Goal: Find specific page/section: Find specific page/section

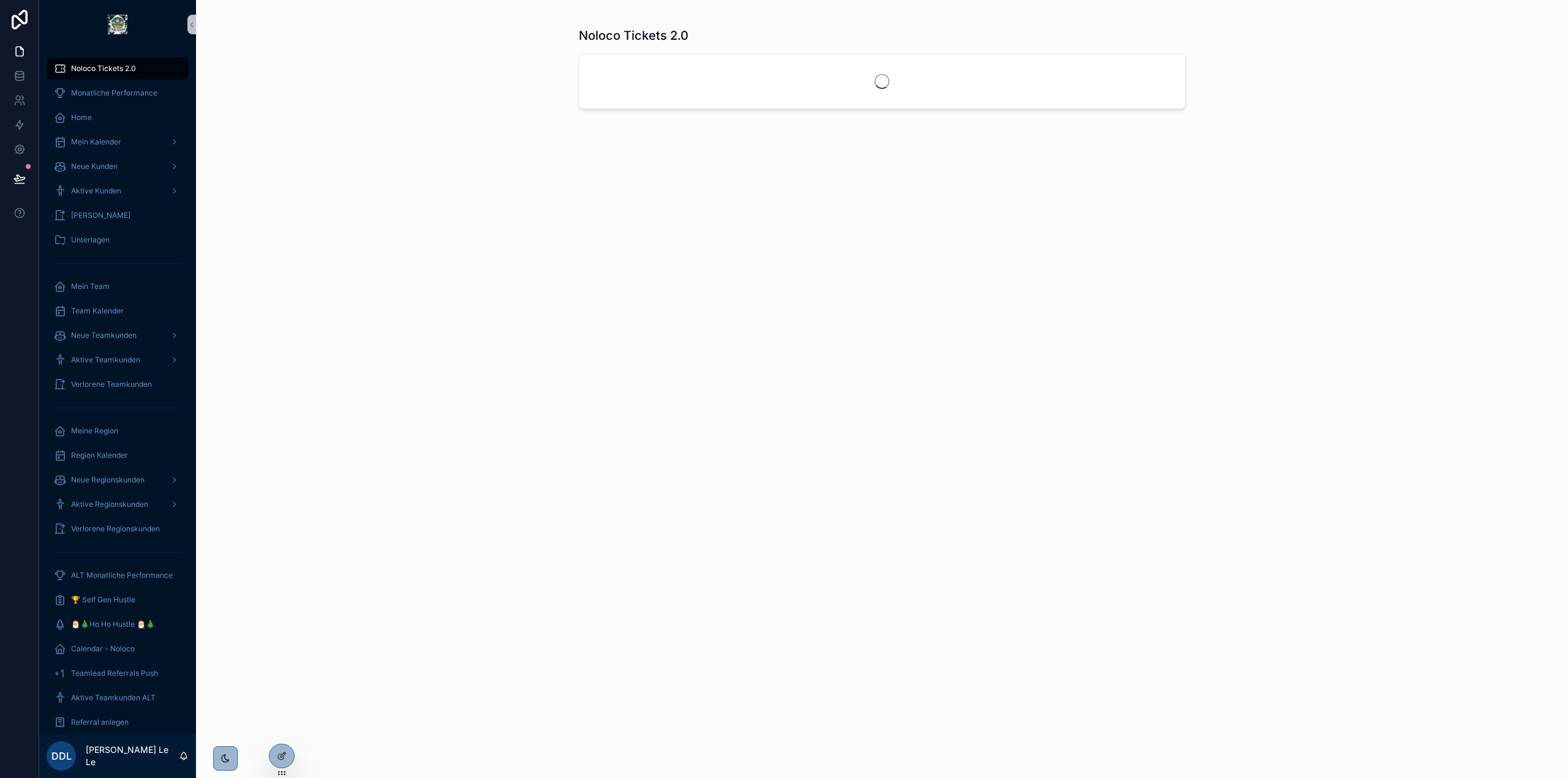
click at [30, 14] on icon at bounding box center [19, 20] width 24 height 20
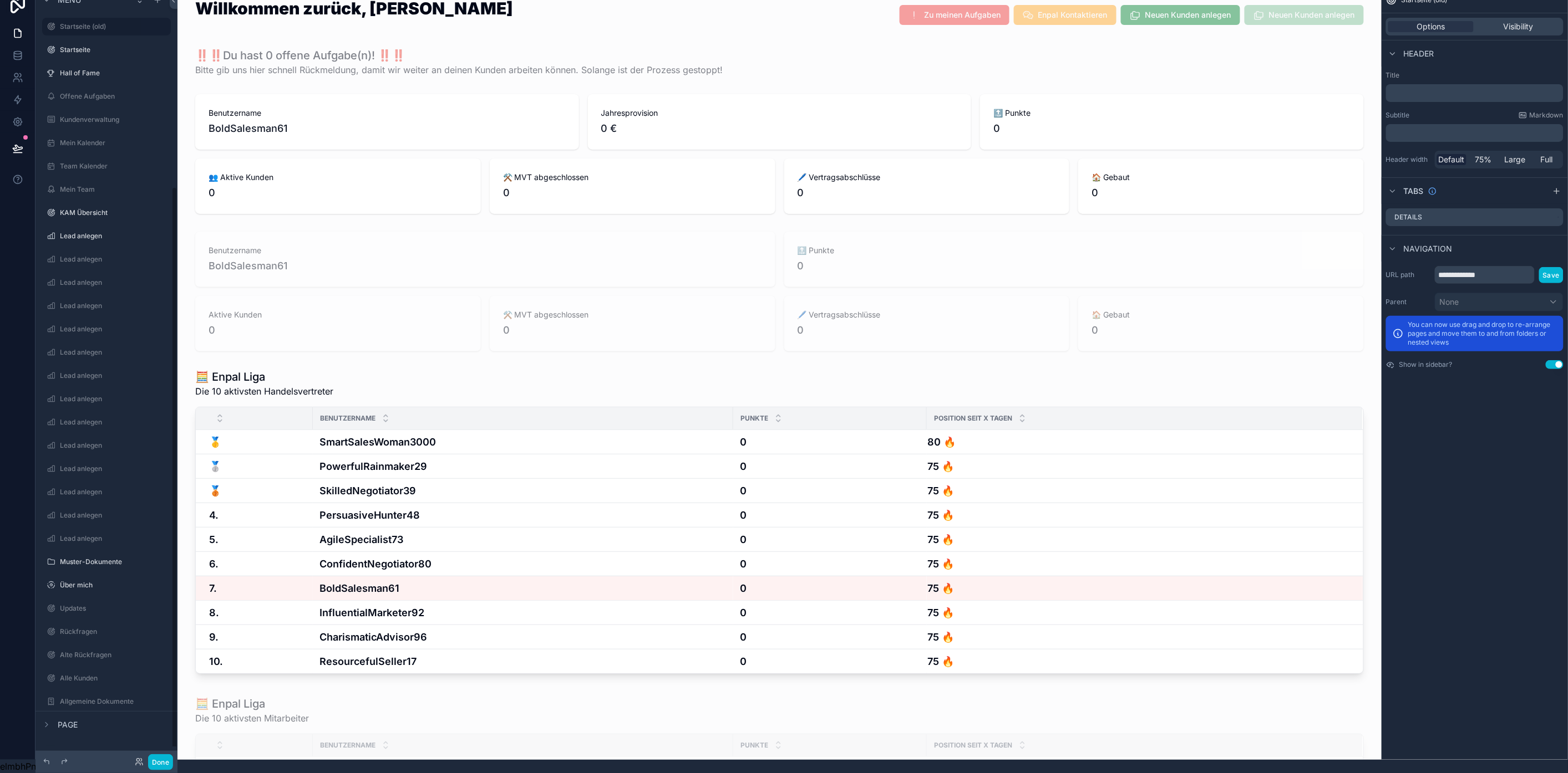
scroll to position [270, 0]
click at [74, 725] on span "Page" at bounding box center [67, 726] width 20 height 11
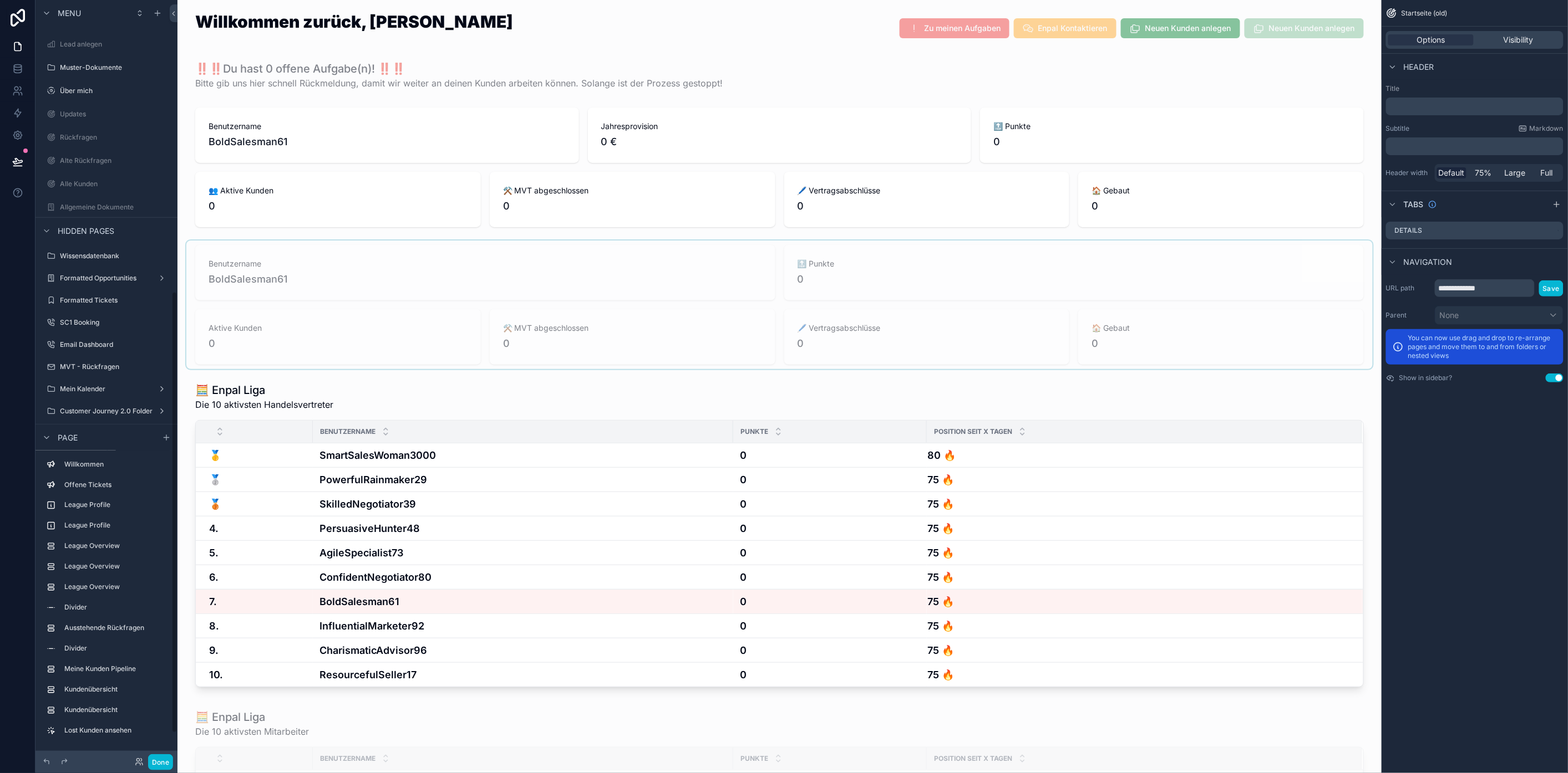
click at [60, 442] on span "Page" at bounding box center [67, 438] width 20 height 11
click at [45, 465] on icon "scrollable content" at bounding box center [47, 469] width 9 height 9
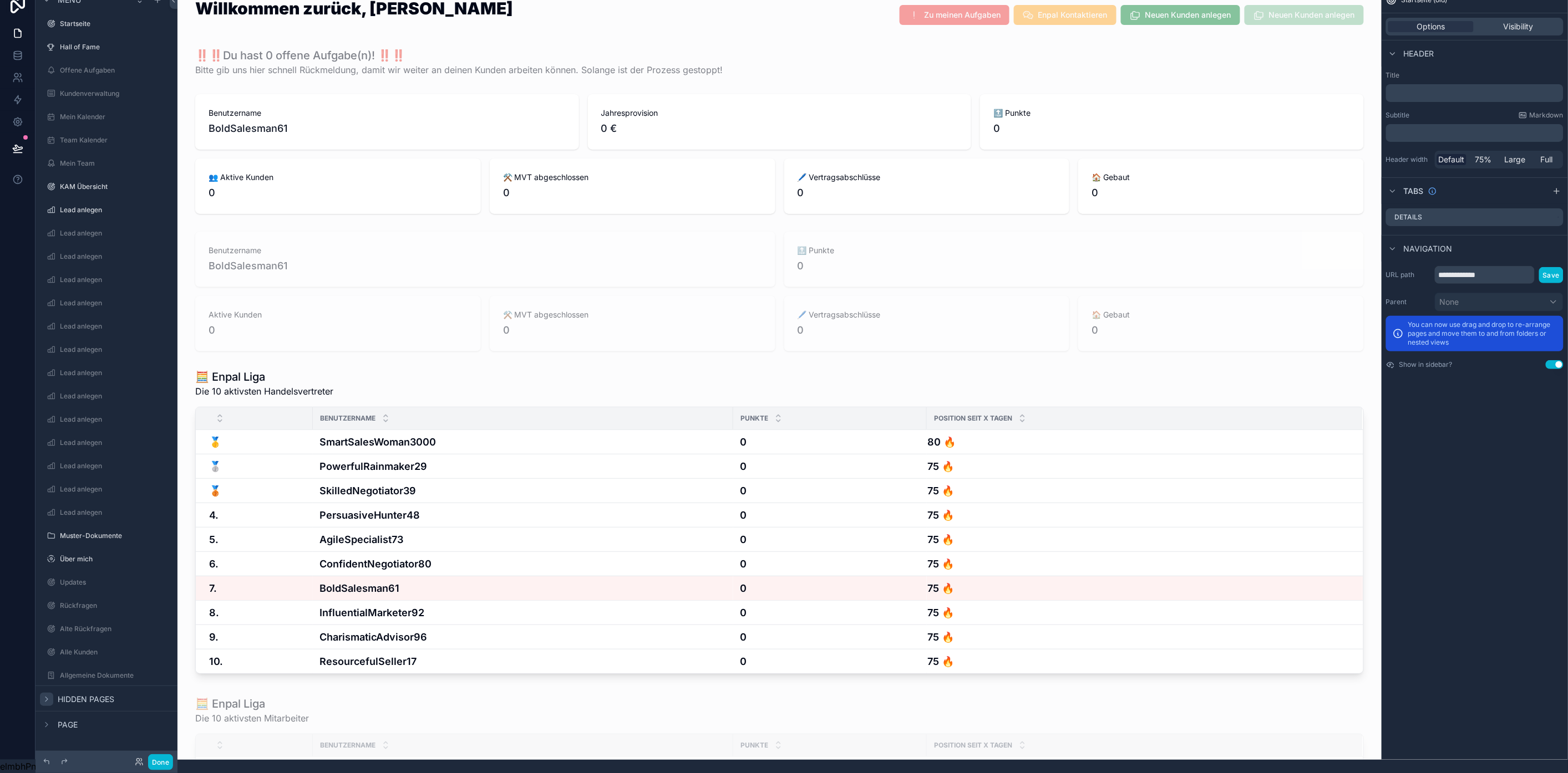
click at [95, 694] on span "Hidden pages" at bounding box center [85, 699] width 56 height 11
click at [101, 587] on label "MVT - Rückfragen" at bounding box center [104, 591] width 88 height 9
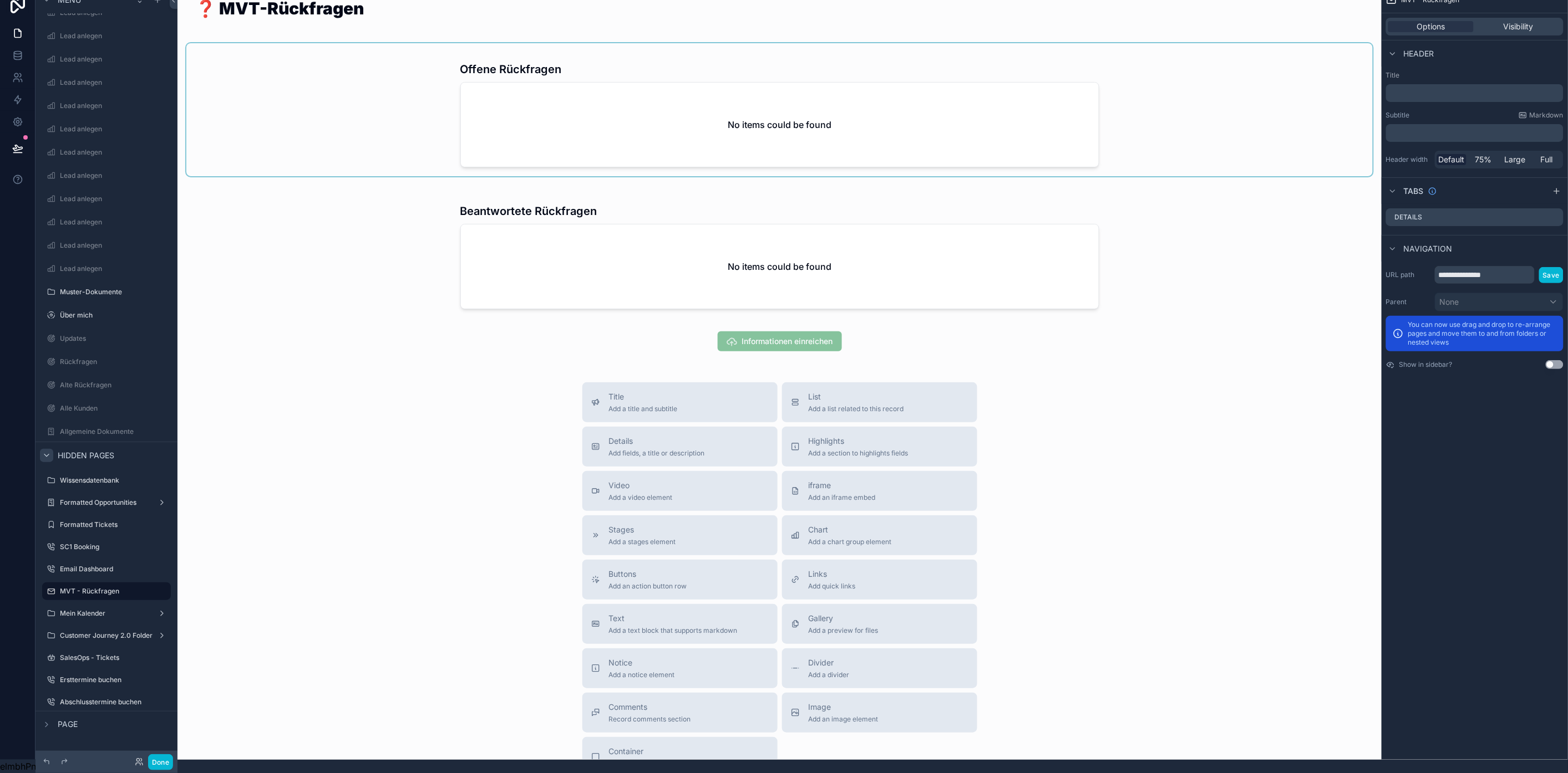
click at [952, 128] on div "scrollable content" at bounding box center [780, 110] width 1187 height 133
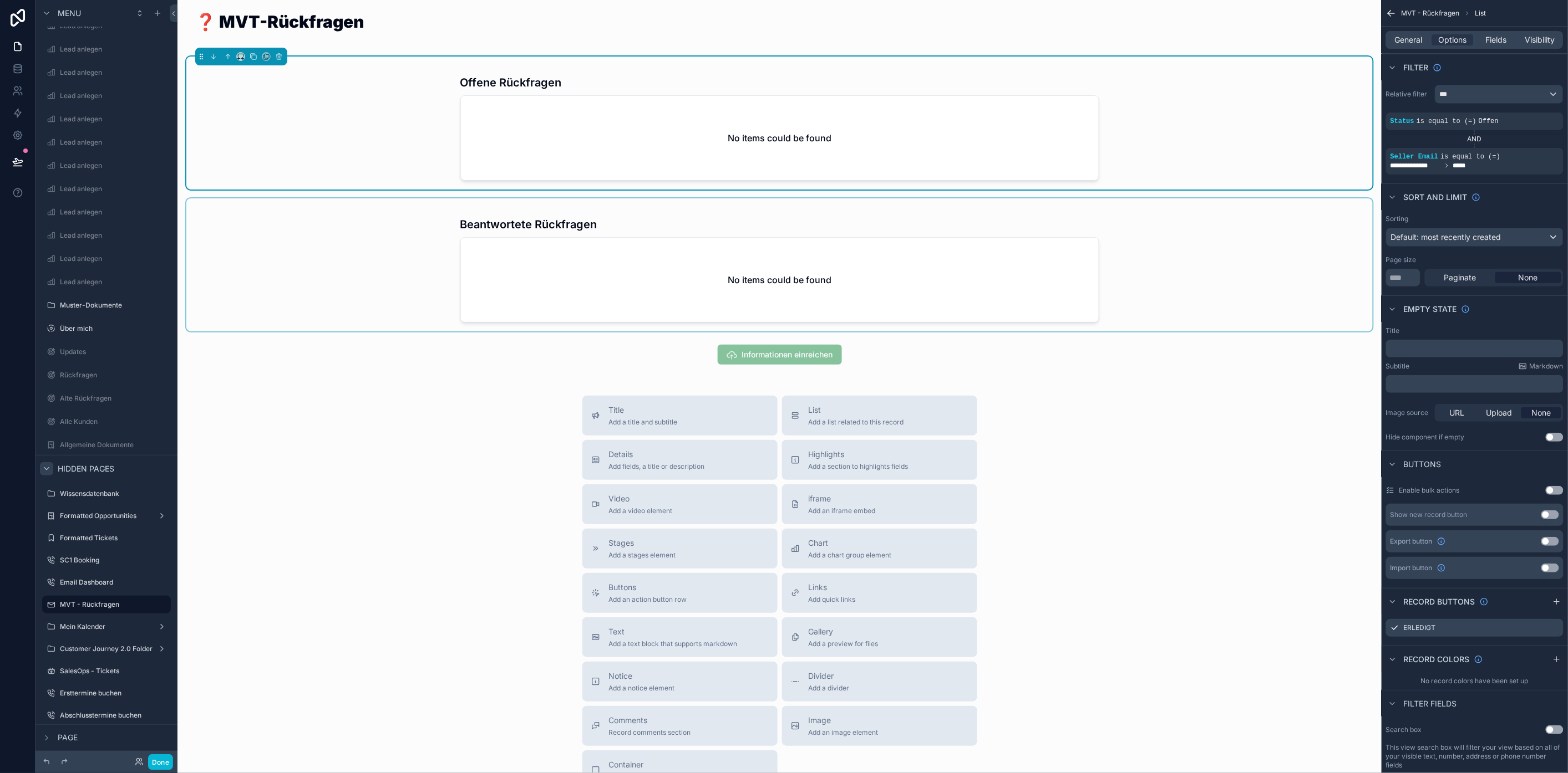
click at [1008, 249] on div "scrollable content" at bounding box center [780, 265] width 1187 height 133
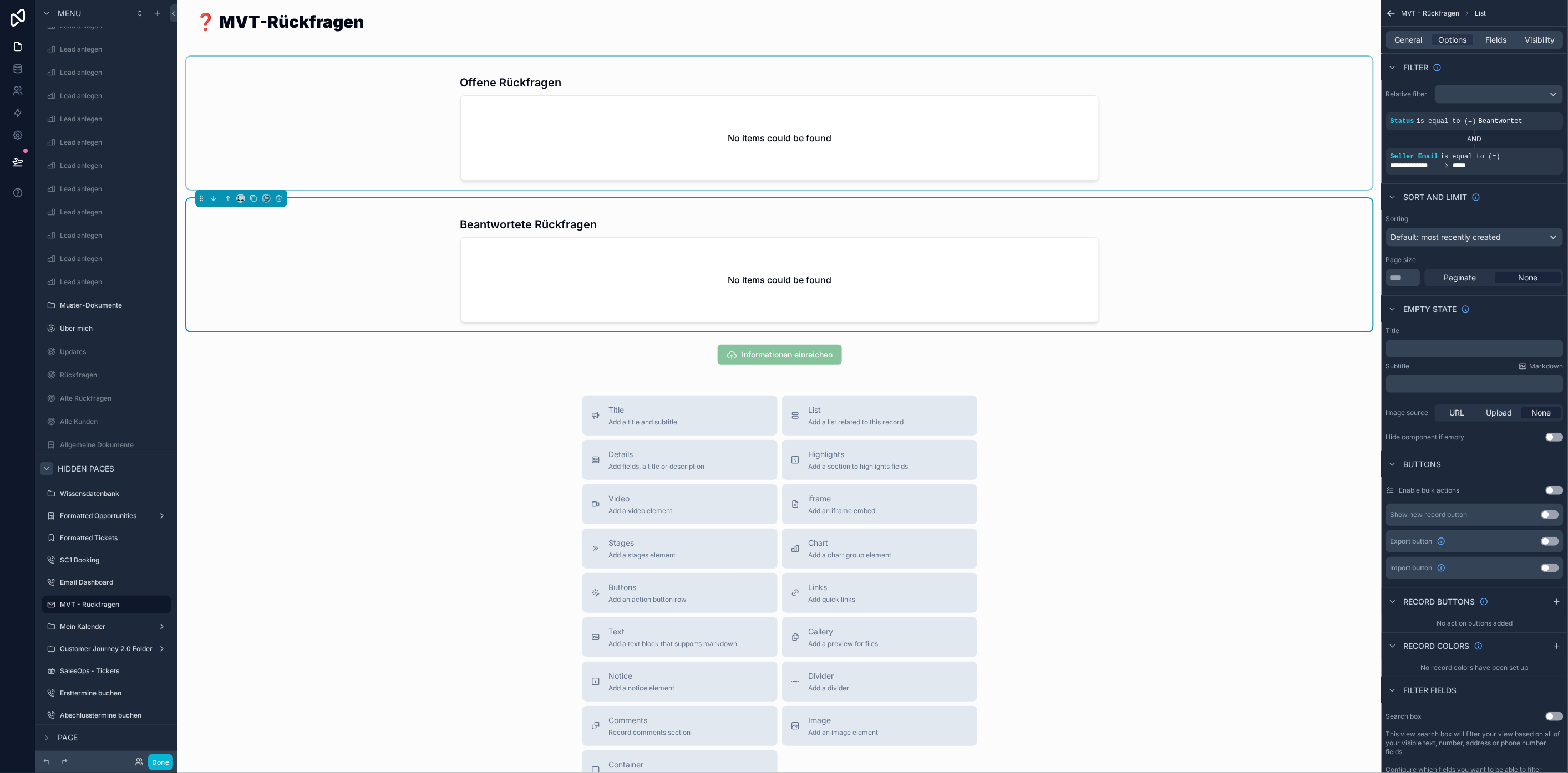
click at [1010, 172] on div "scrollable content" at bounding box center [780, 123] width 1187 height 133
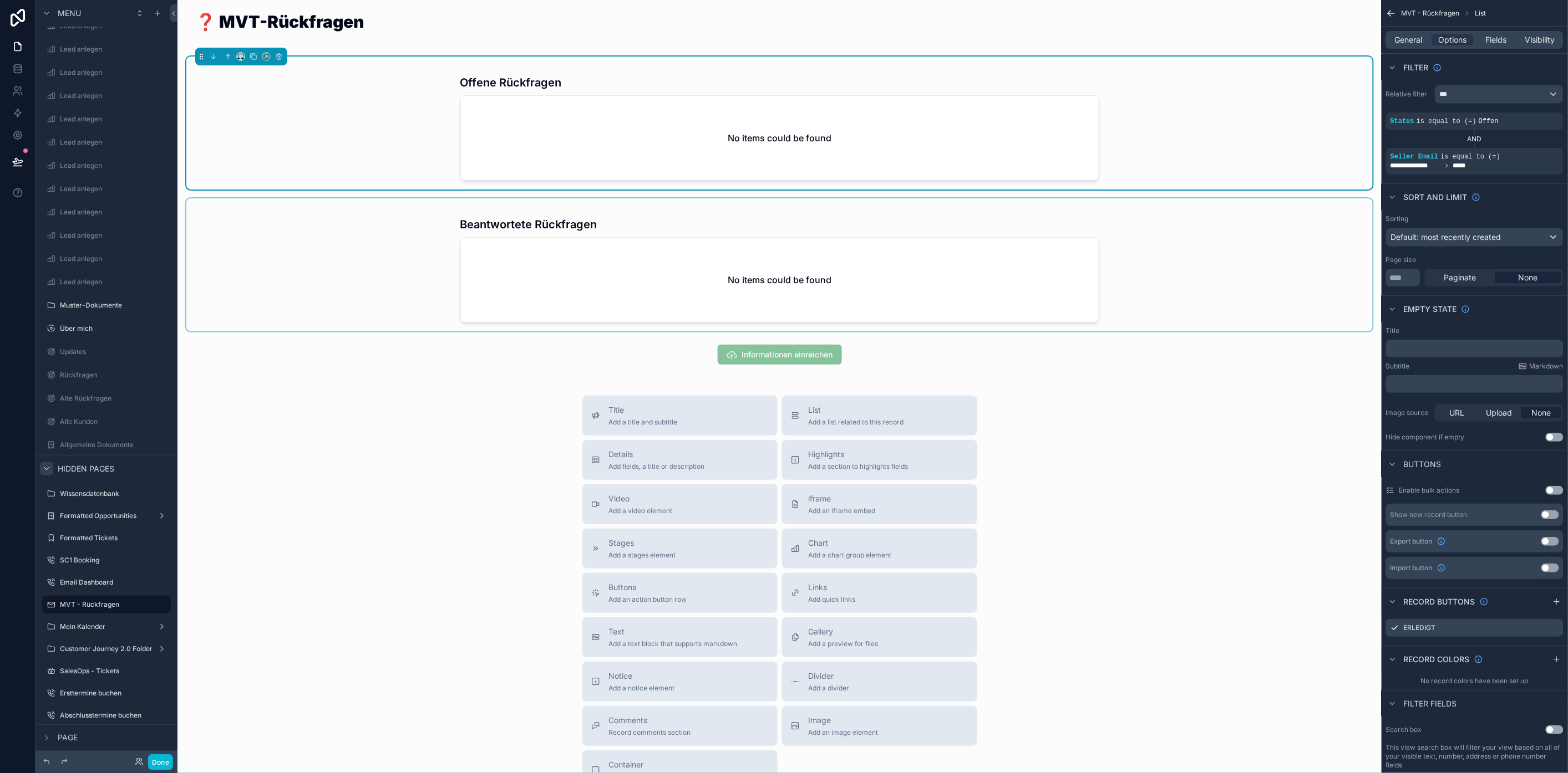
click at [1223, 288] on div "scrollable content" at bounding box center [780, 265] width 1187 height 133
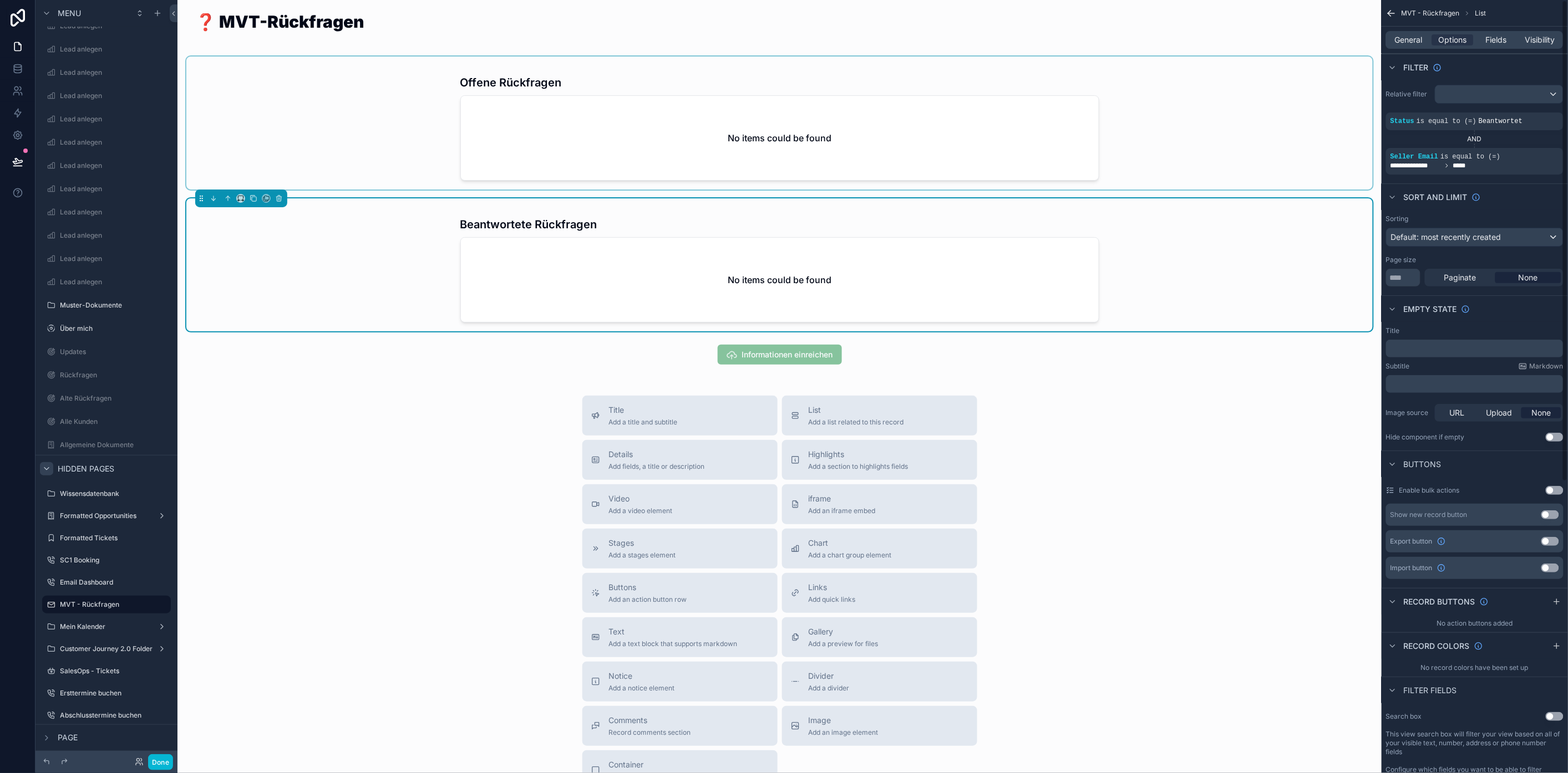
click at [1093, 146] on div "scrollable content" at bounding box center [780, 123] width 1187 height 133
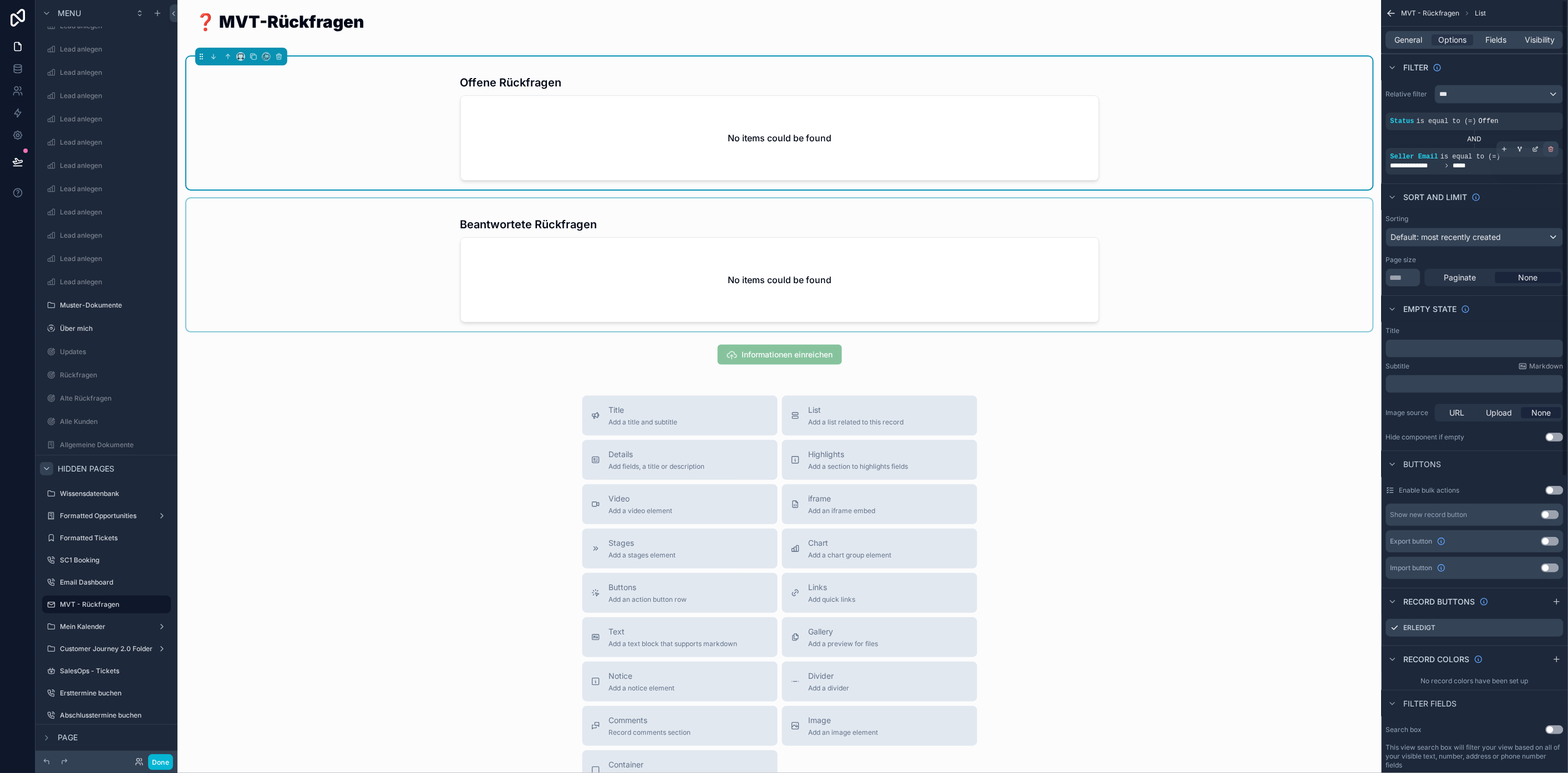
click at [1555, 146] on icon "scrollable content" at bounding box center [1551, 149] width 7 height 7
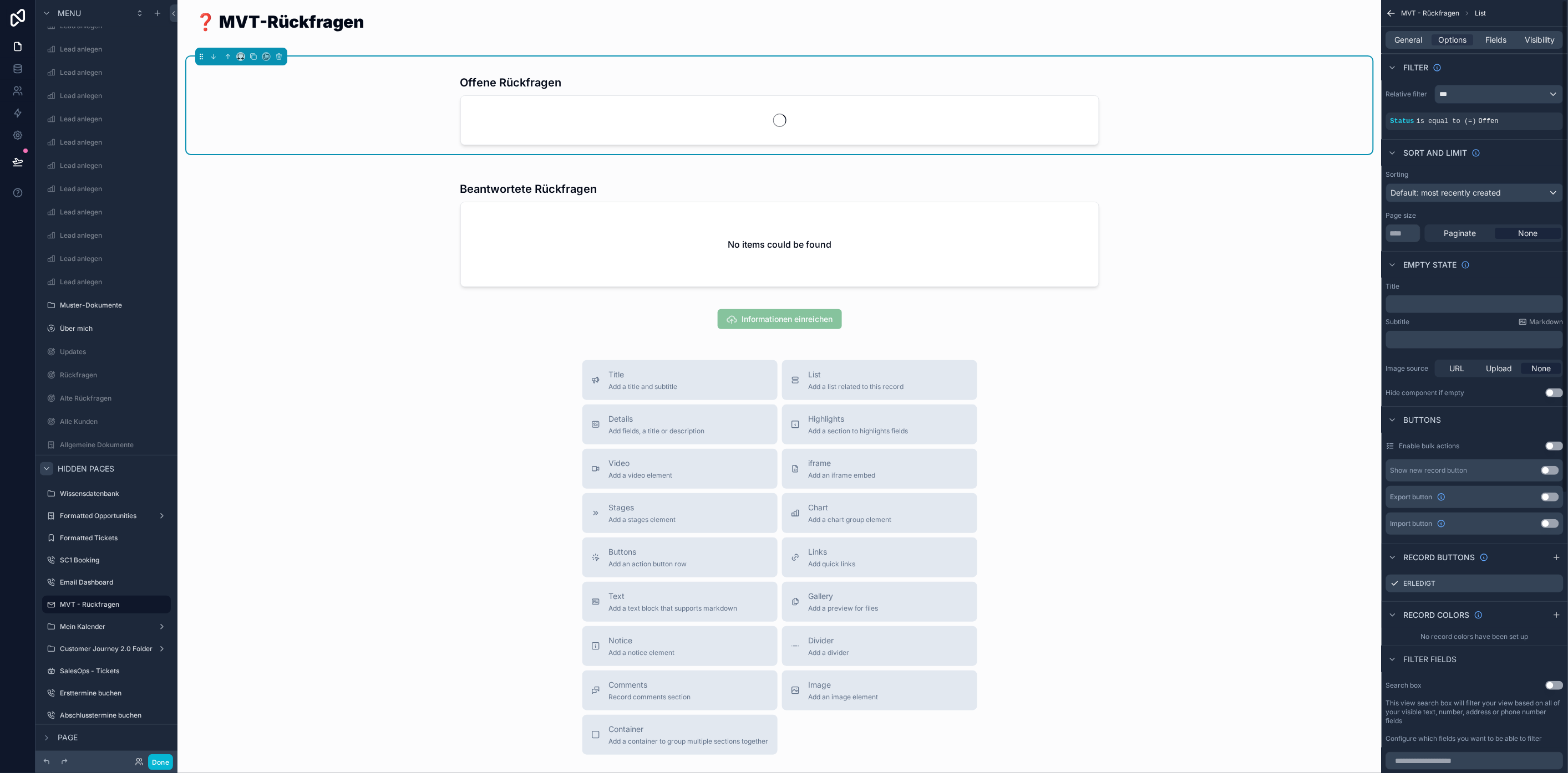
scroll to position [23, 0]
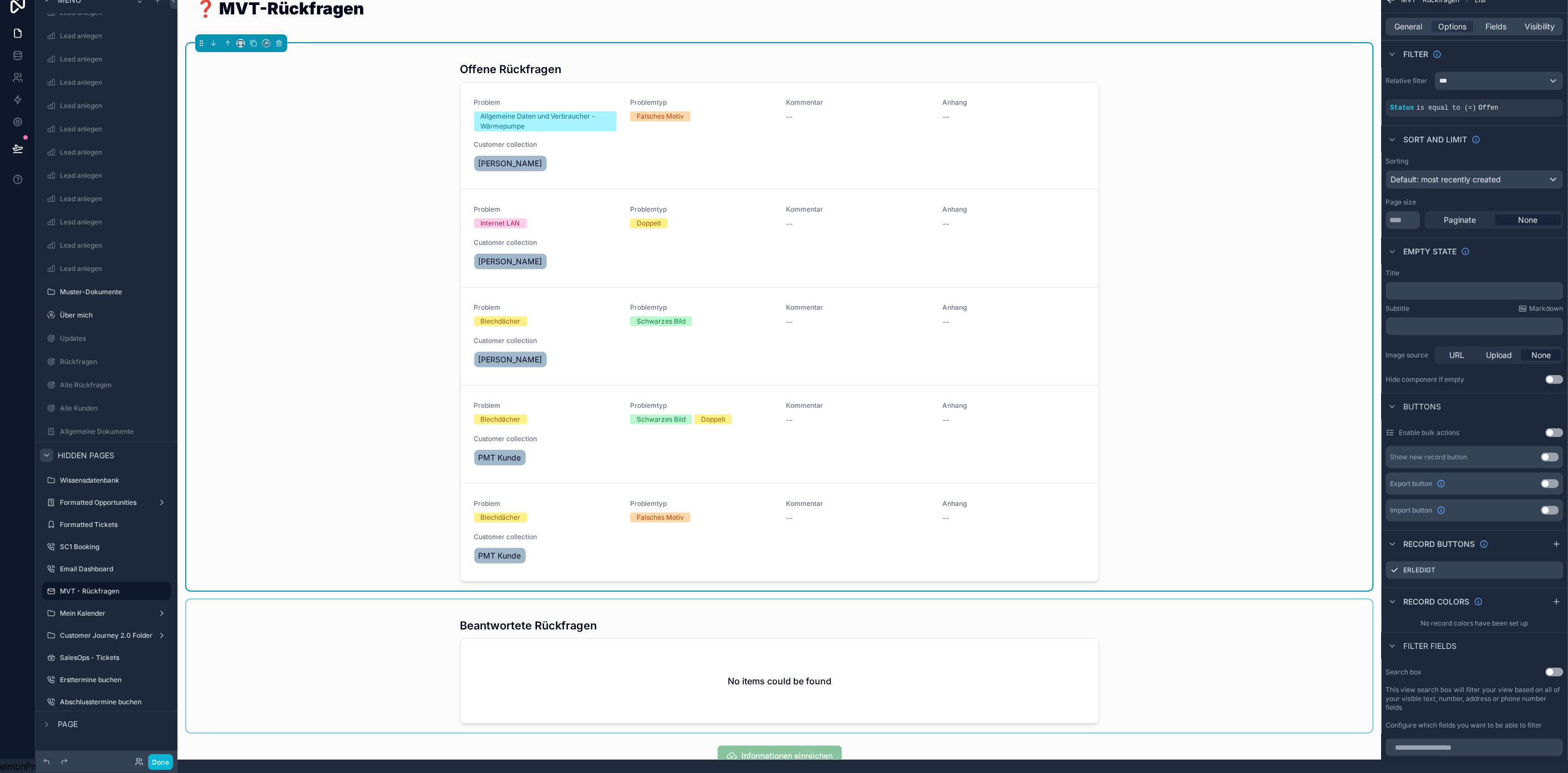
click at [1082, 657] on div "scrollable content" at bounding box center [780, 666] width 1187 height 133
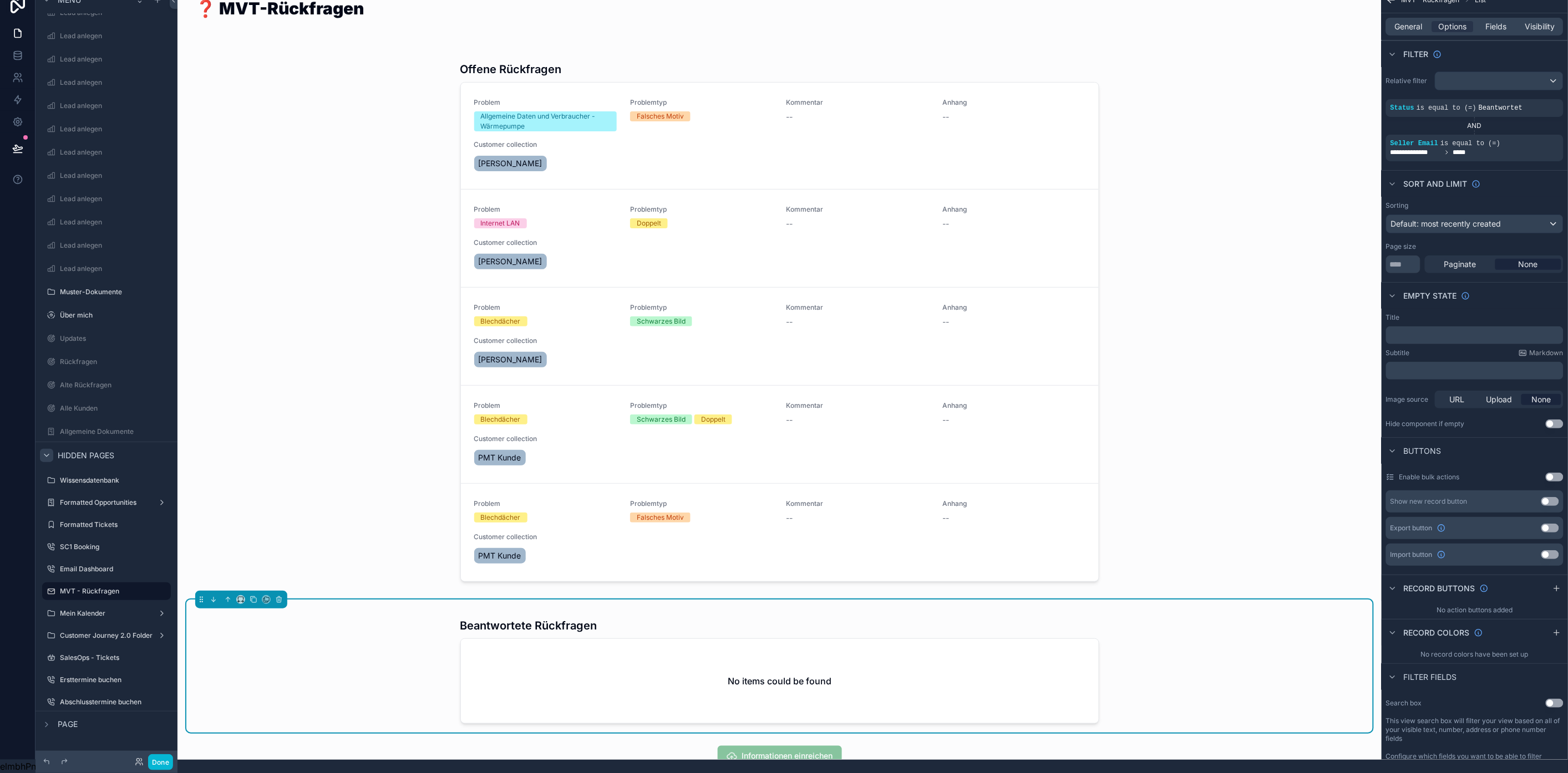
click at [0, 0] on div "scrollable content" at bounding box center [0, 0] width 0 height 0
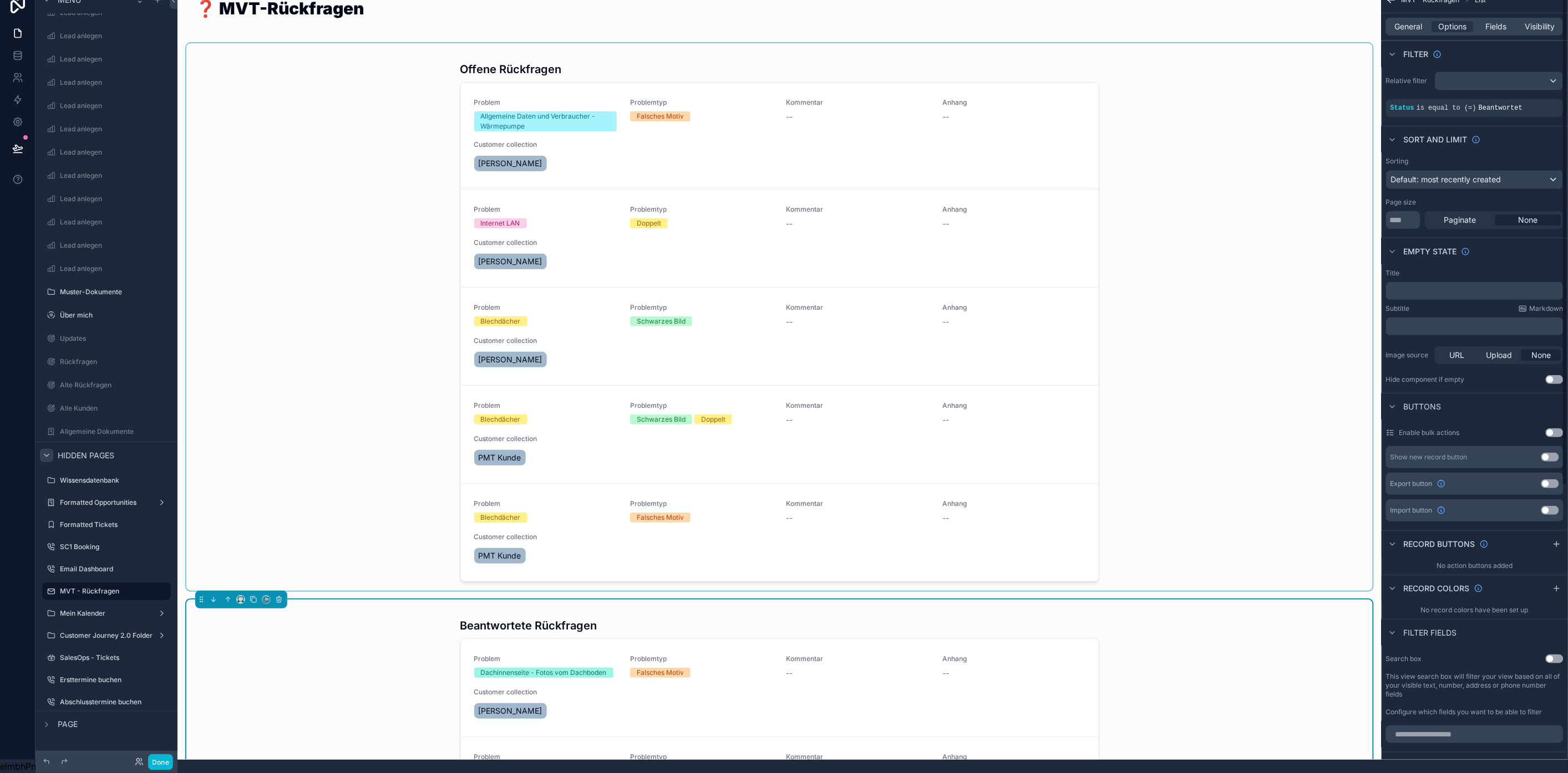
click at [1285, 205] on div "scrollable content" at bounding box center [780, 317] width 1187 height 548
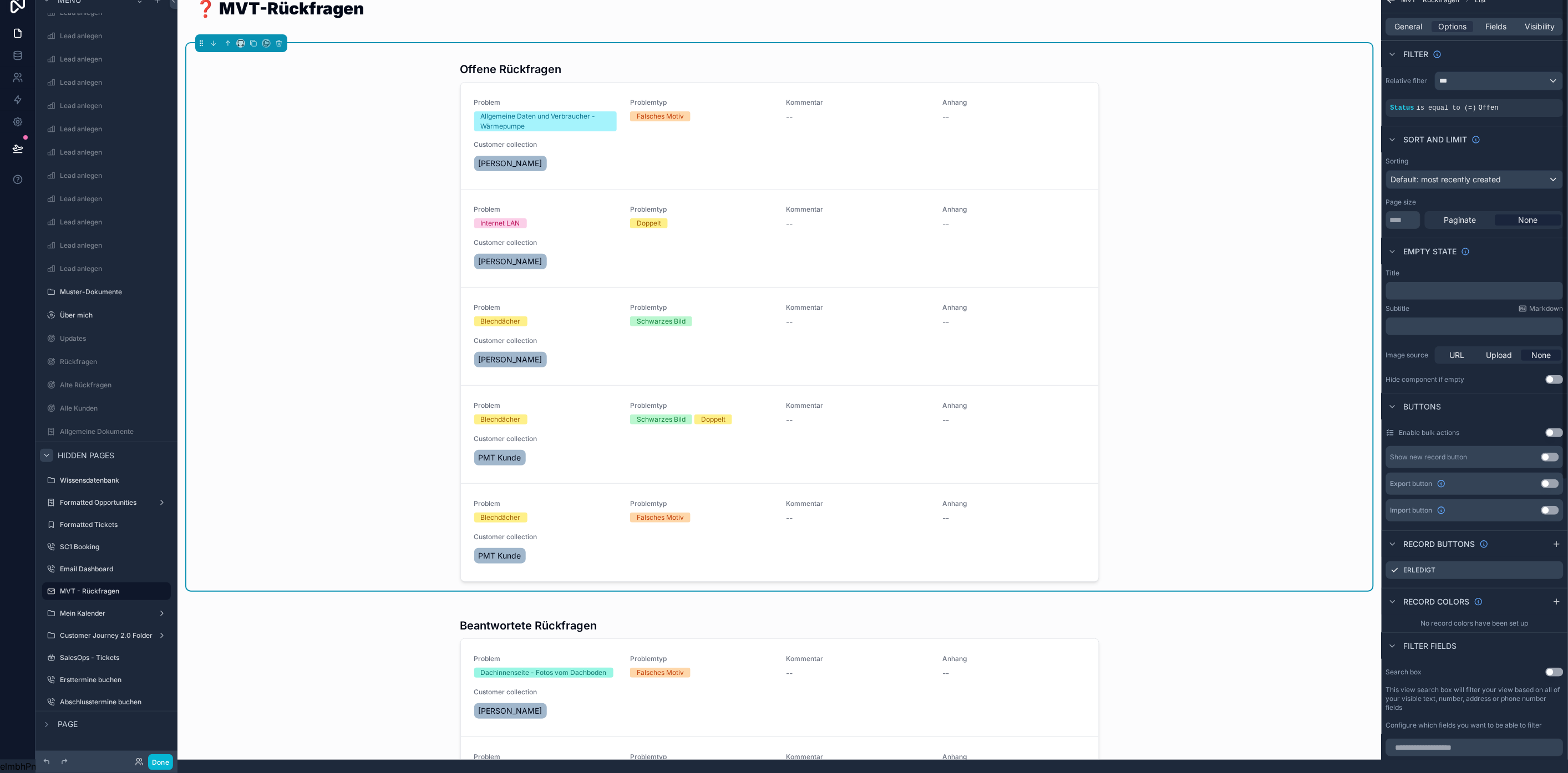
click at [1133, 238] on div "Offene Rückfragen Problem Allgemeine Daten und Verbraucher - Wärmepumpe Problem…" at bounding box center [780, 317] width 1187 height 548
click at [1505, 67] on div "Relative filter *** Status is equal to (=) Offen" at bounding box center [1475, 94] width 187 height 54
click at [1507, 72] on div "***" at bounding box center [1499, 81] width 128 height 18
click at [112, 732] on div "scrollable content" at bounding box center [784, 386] width 1568 height 773
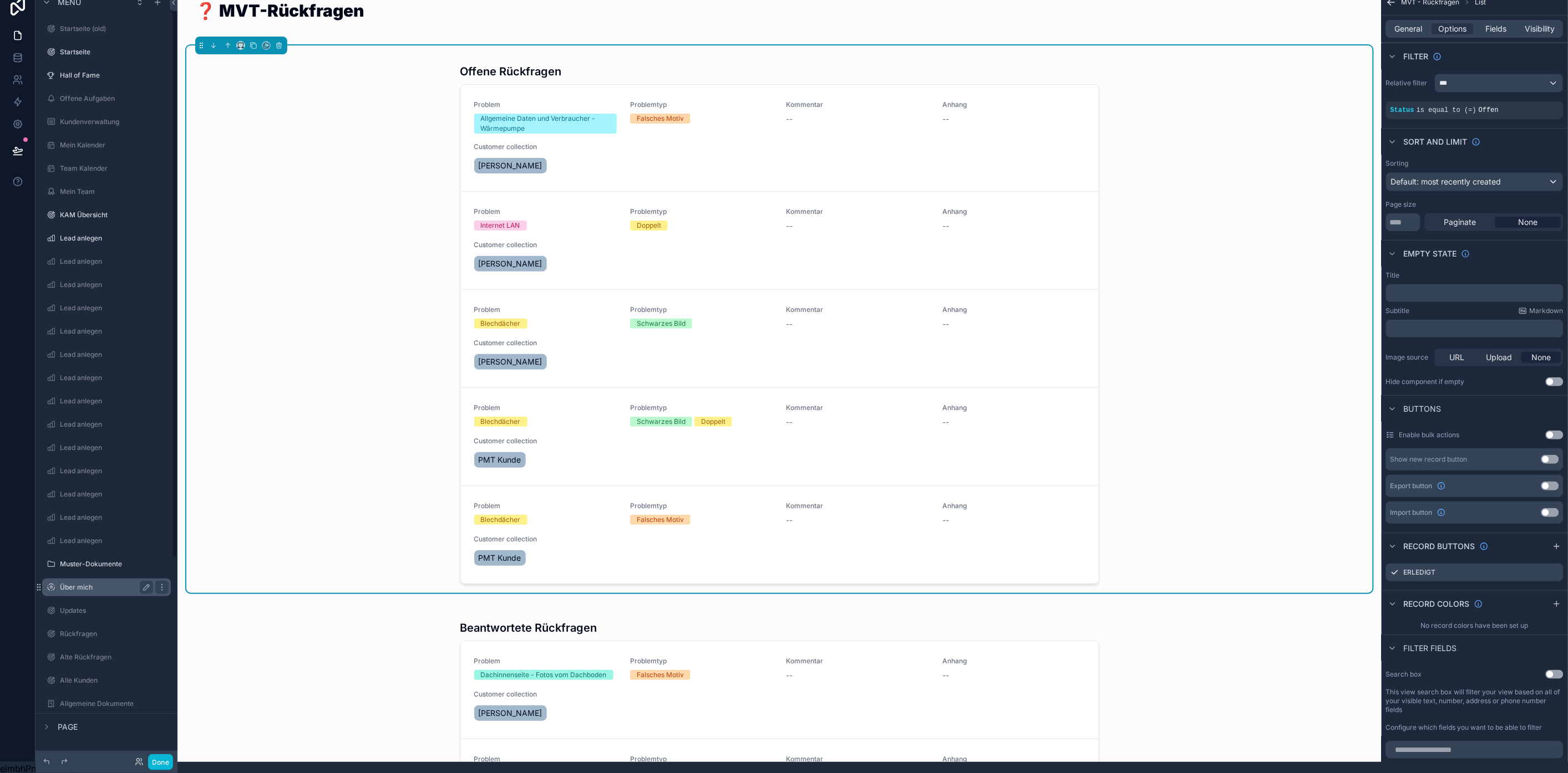
scroll to position [0, 0]
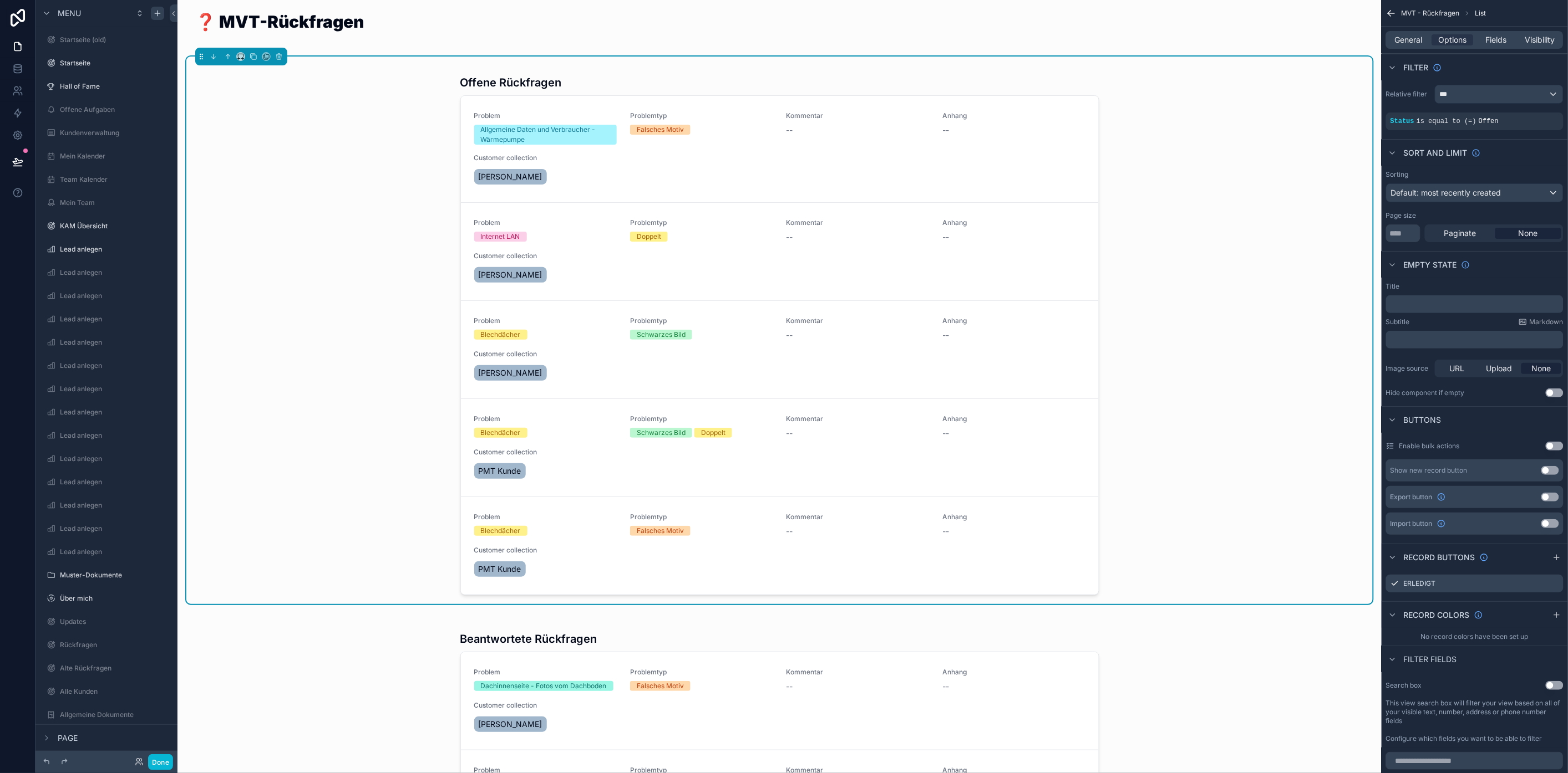
click at [161, 19] on div "scrollable content" at bounding box center [157, 13] width 13 height 13
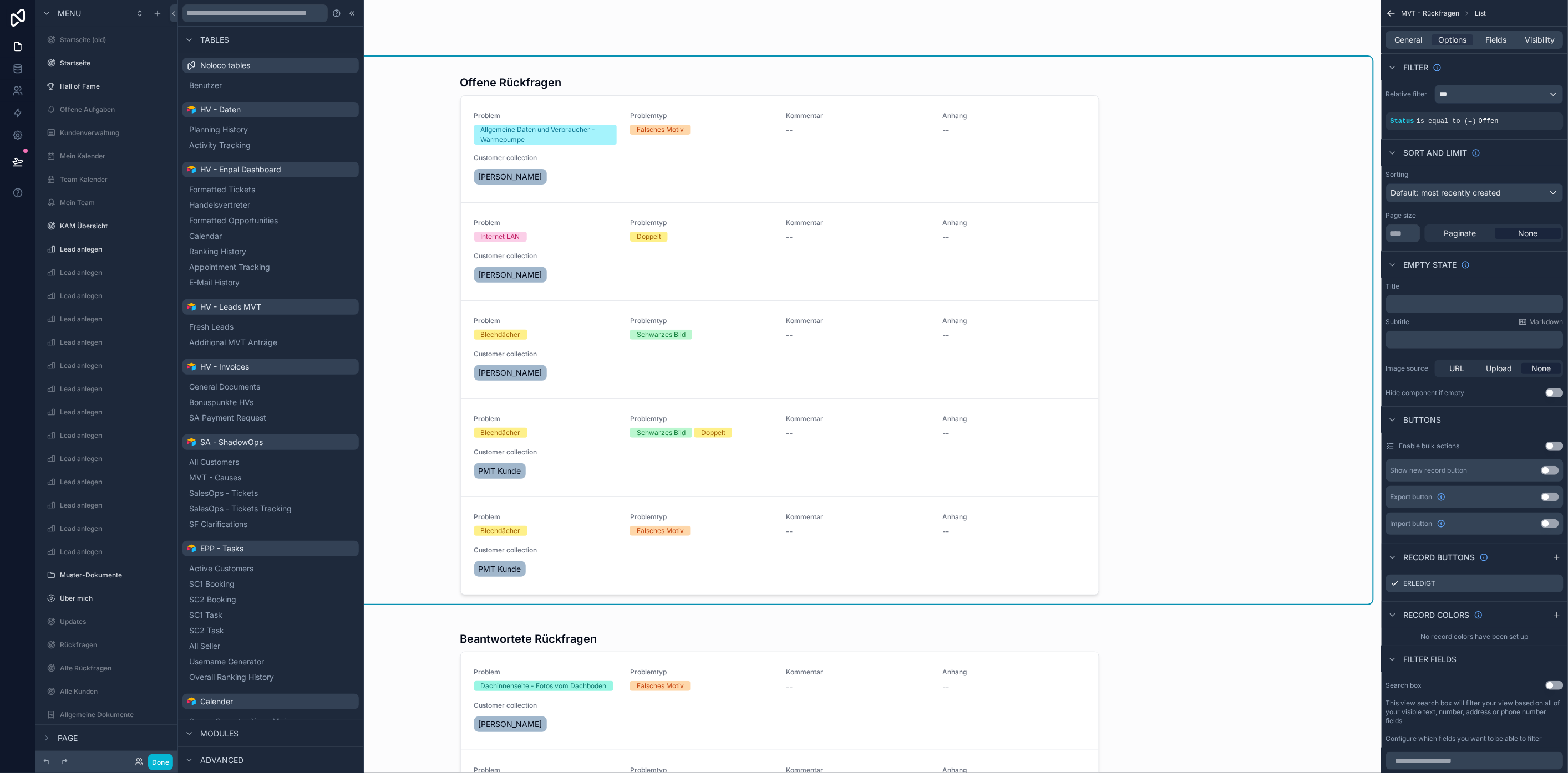
scroll to position [137, 0]
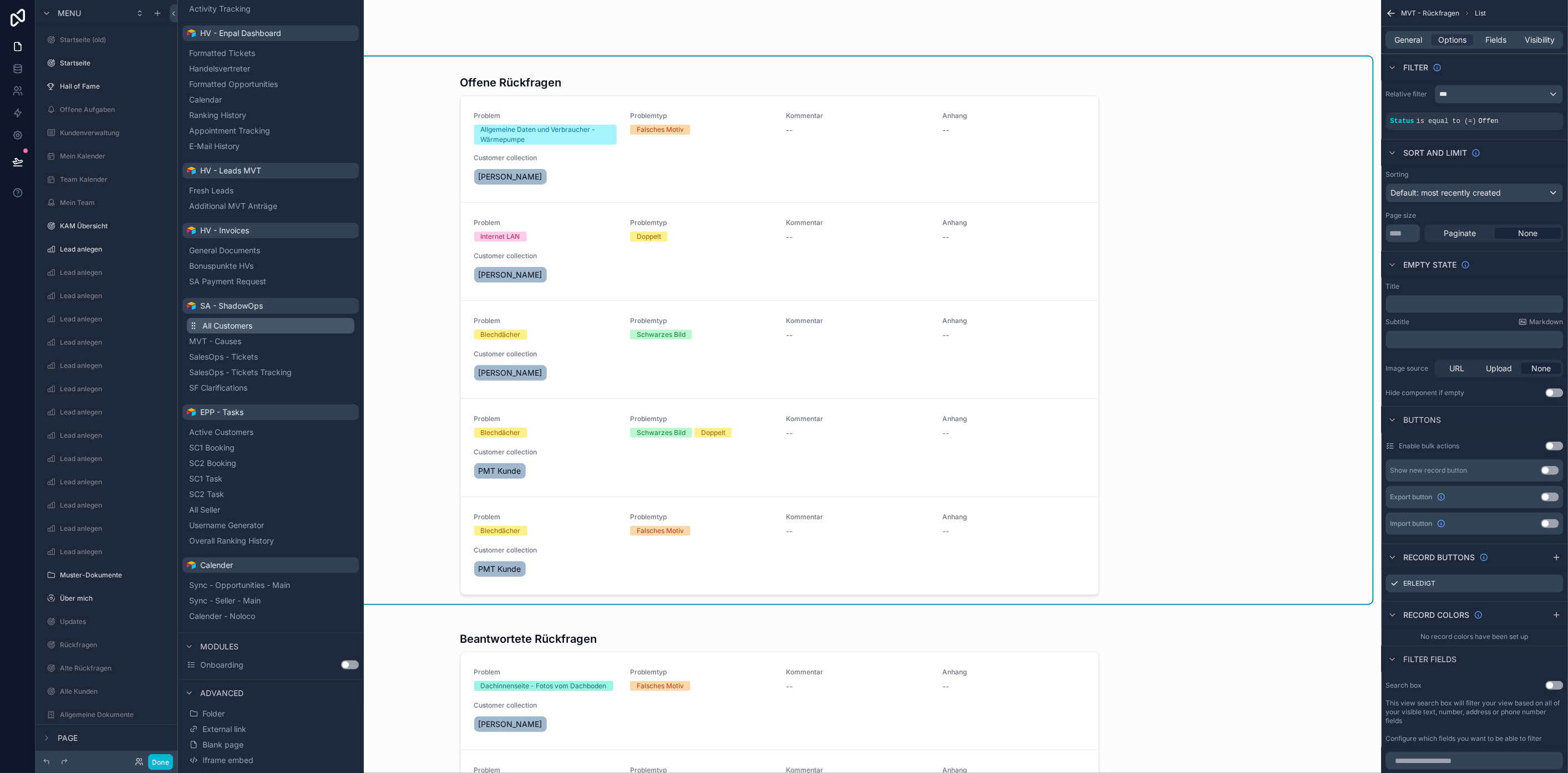
click at [235, 328] on span "All Customers" at bounding box center [227, 326] width 50 height 11
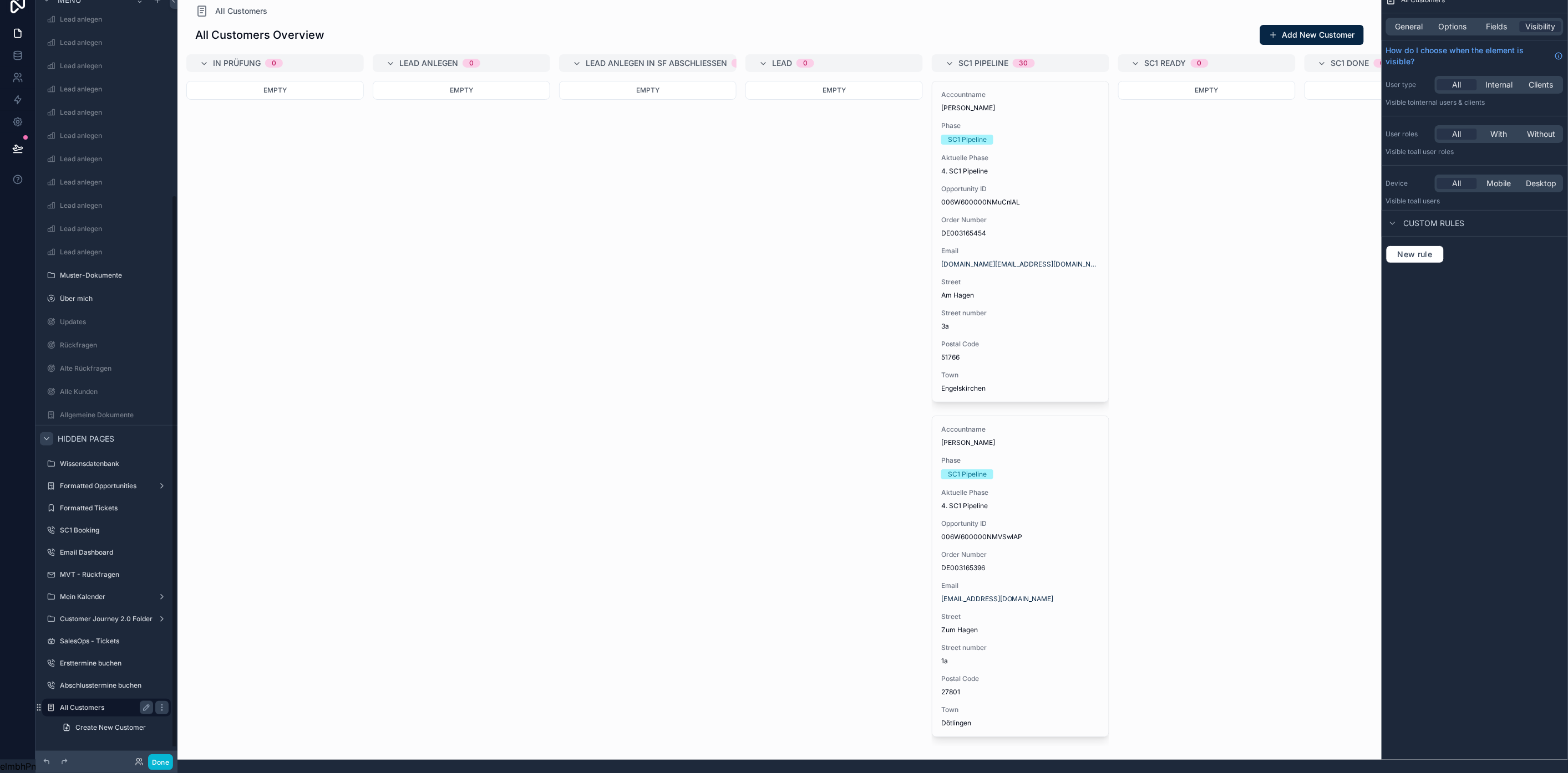
scroll to position [285, 0]
click at [102, 704] on label "All Customers" at bounding box center [104, 708] width 88 height 9
click at [112, 704] on label "All Customers" at bounding box center [104, 708] width 88 height 9
click at [1420, 21] on span "General" at bounding box center [1409, 27] width 28 height 11
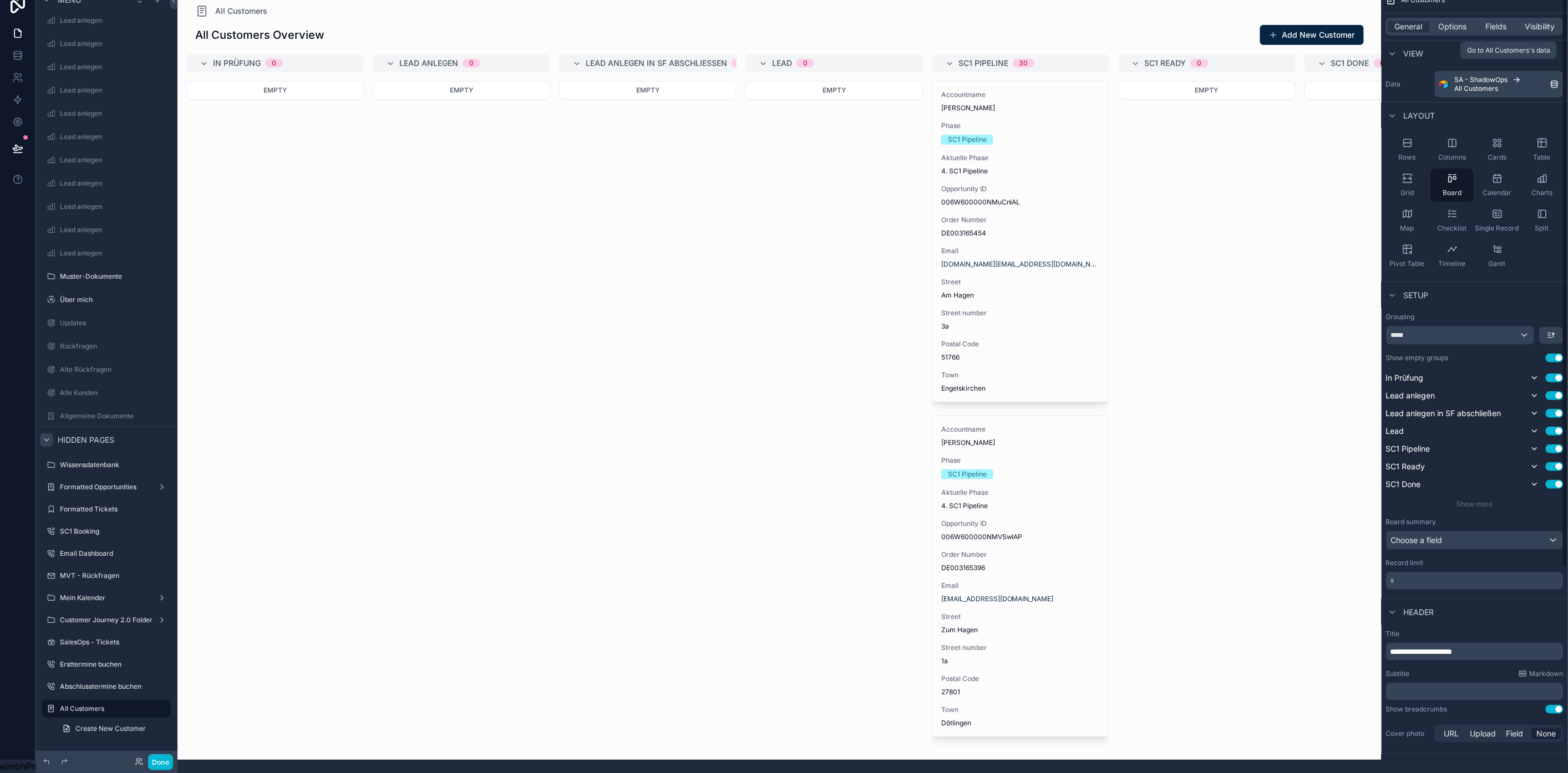
click at [1485, 75] on span "SA - ShadowOps" at bounding box center [1481, 79] width 53 height 9
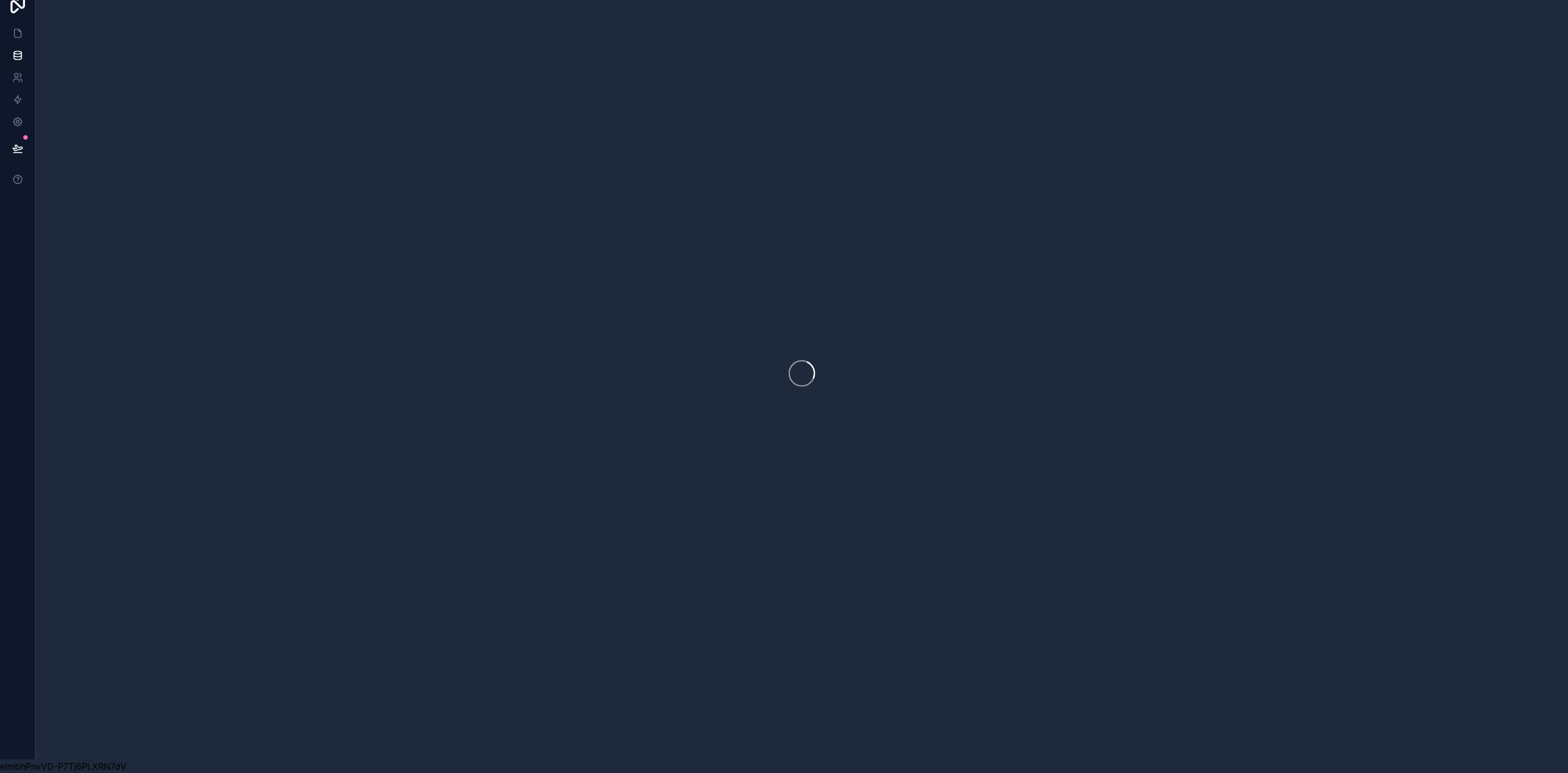
click at [104, 19] on div at bounding box center [801, 373] width 1533 height 773
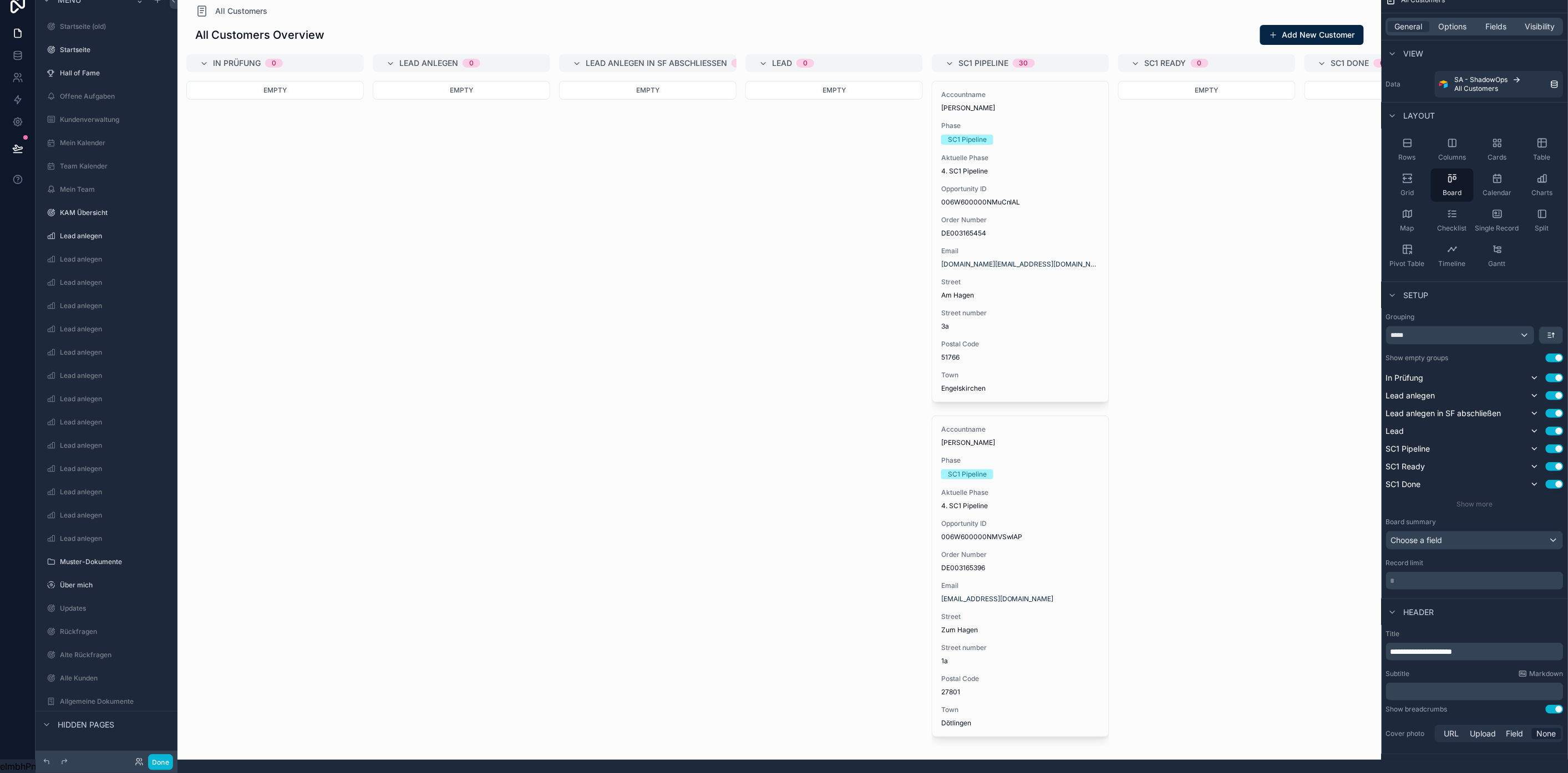
scroll to position [285, 0]
click at [1430, 21] on div "General" at bounding box center [1408, 27] width 42 height 11
click at [1419, 21] on span "General" at bounding box center [1409, 27] width 28 height 11
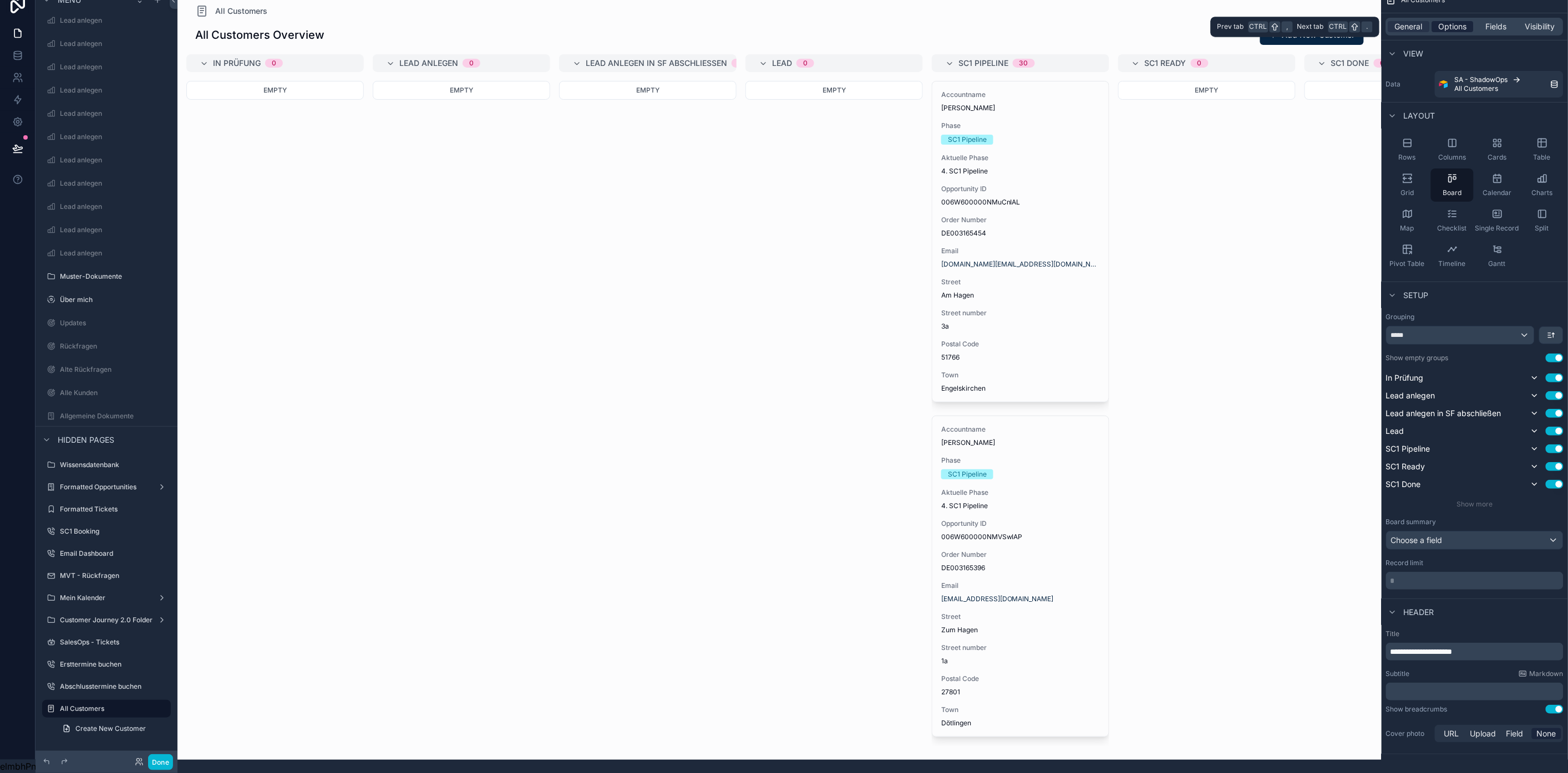
click at [1454, 21] on span "Options" at bounding box center [1453, 27] width 29 height 11
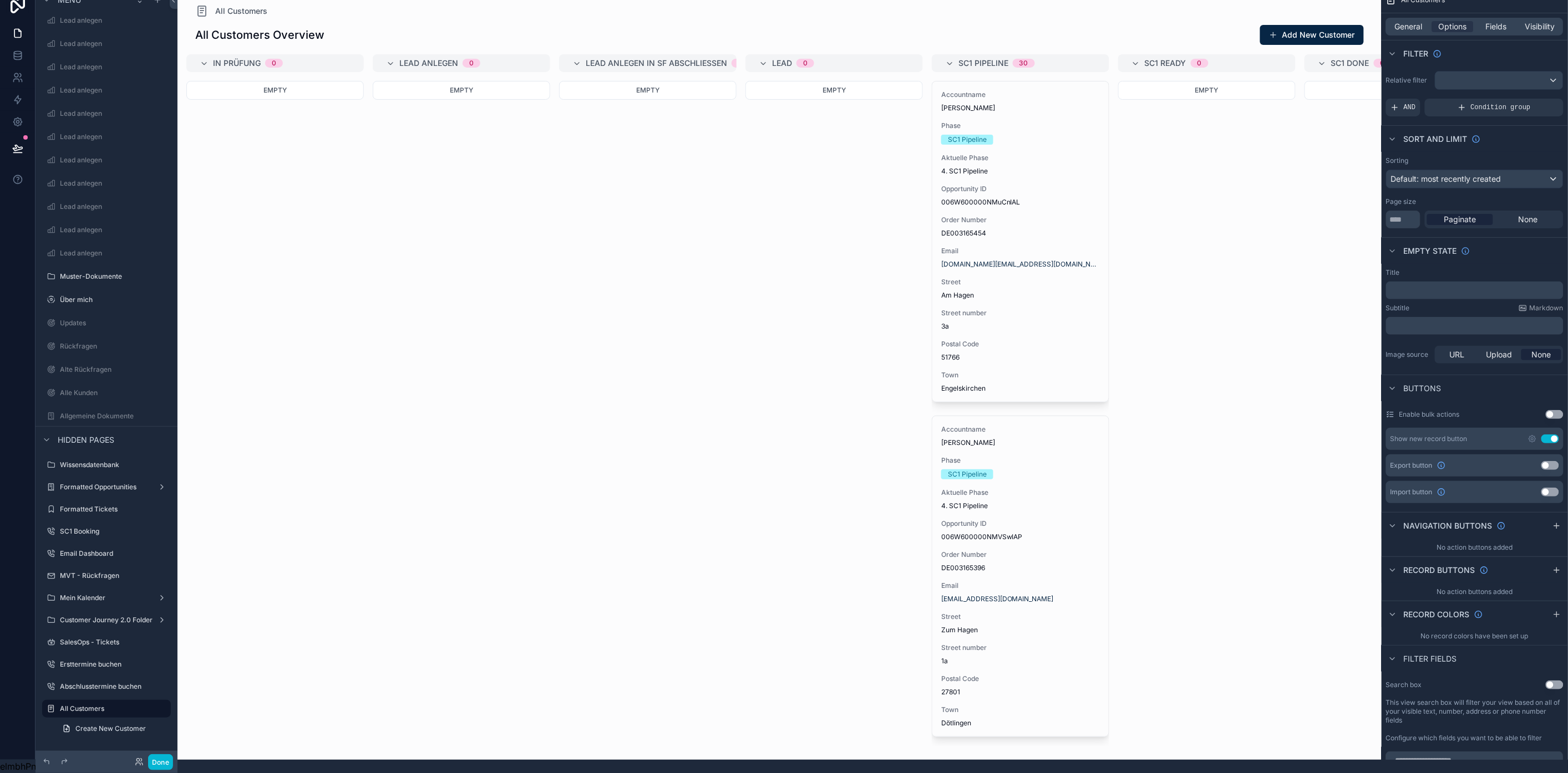
click at [0, 0] on icon "scrollable content" at bounding box center [0, 0] width 0 height 0
click at [207, 746] on span "Remove" at bounding box center [212, 752] width 29 height 11
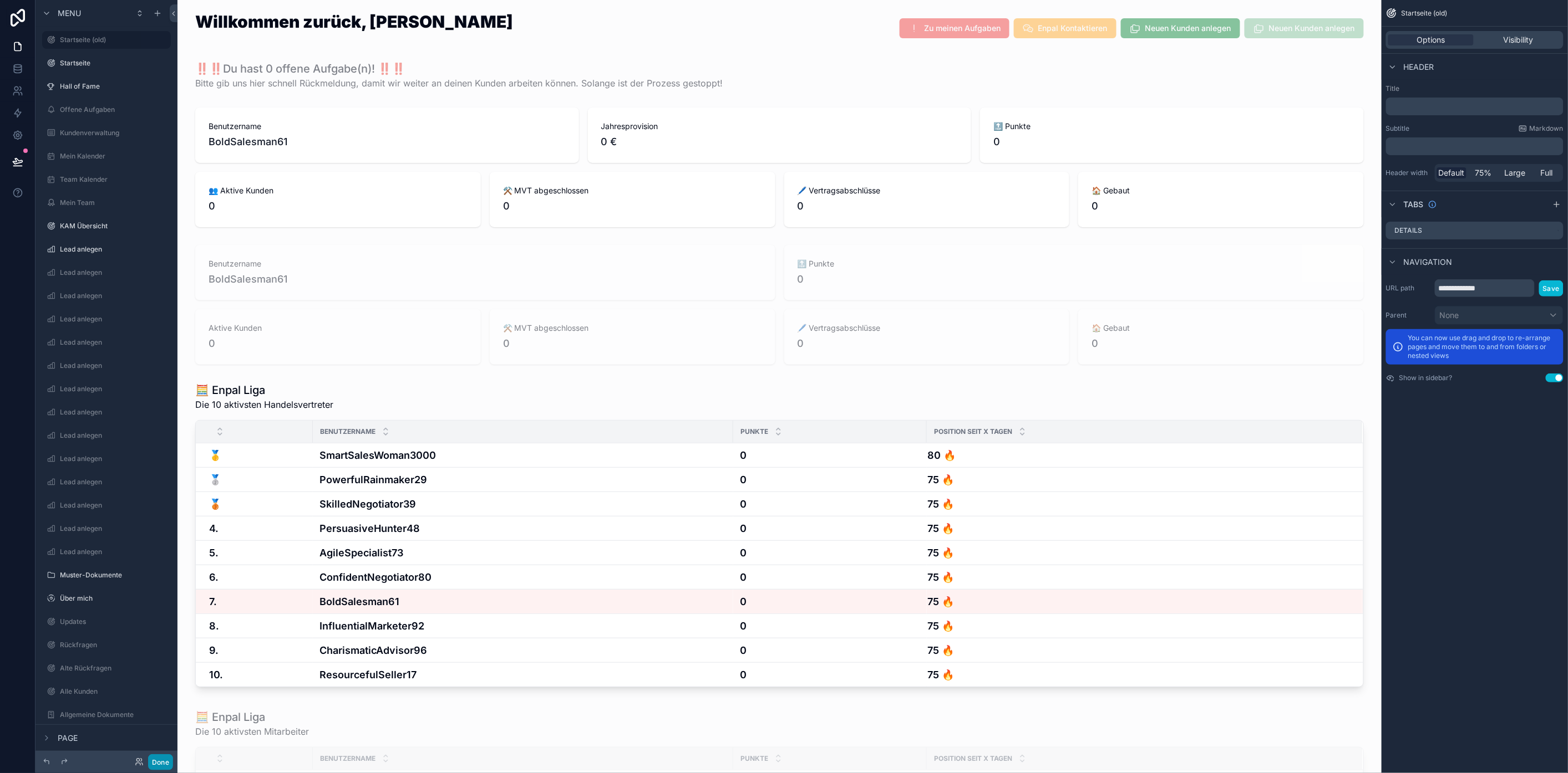
click at [163, 765] on button "Done" at bounding box center [160, 762] width 25 height 16
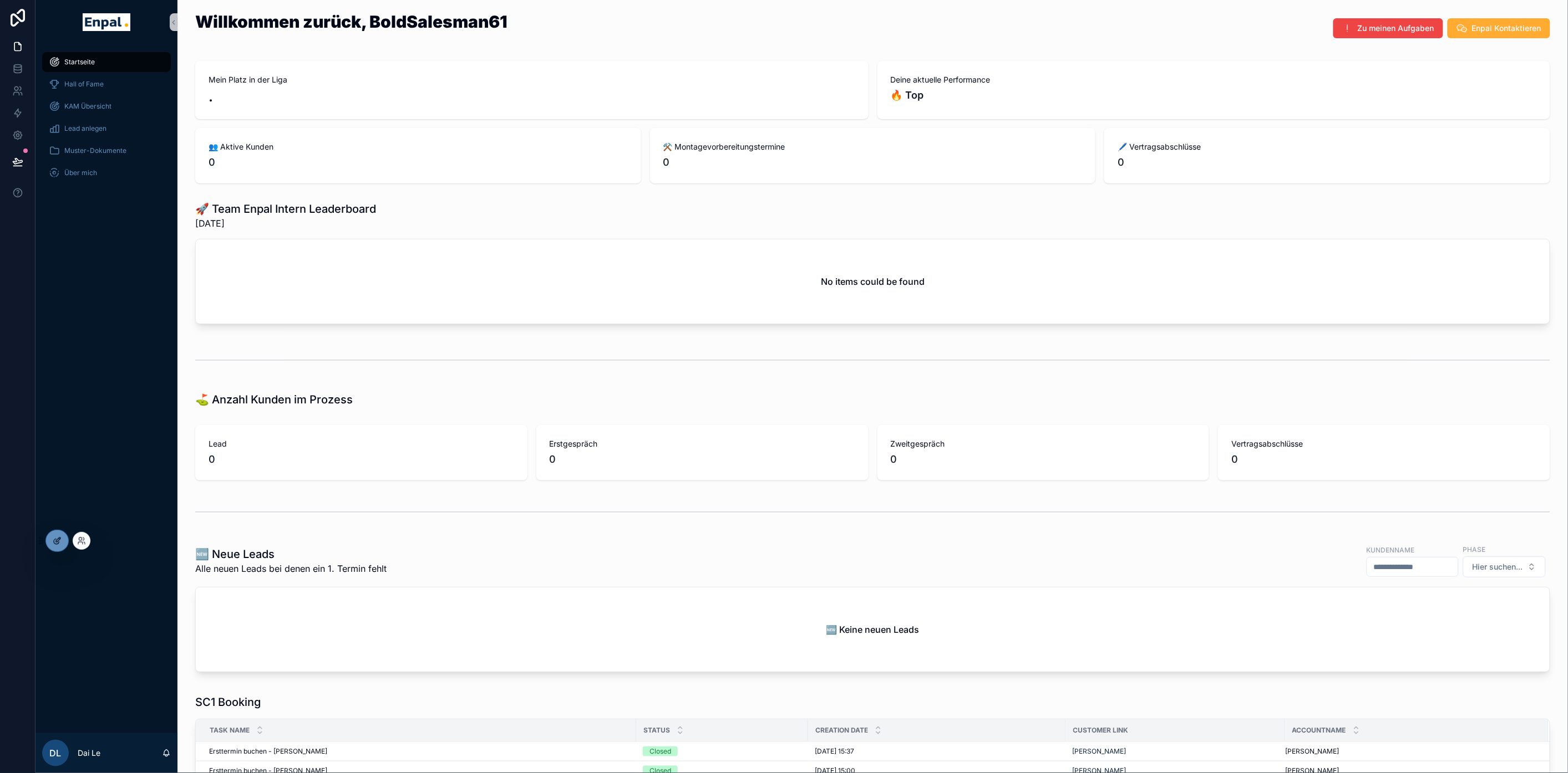
click at [63, 540] on div at bounding box center [56, 542] width 22 height 21
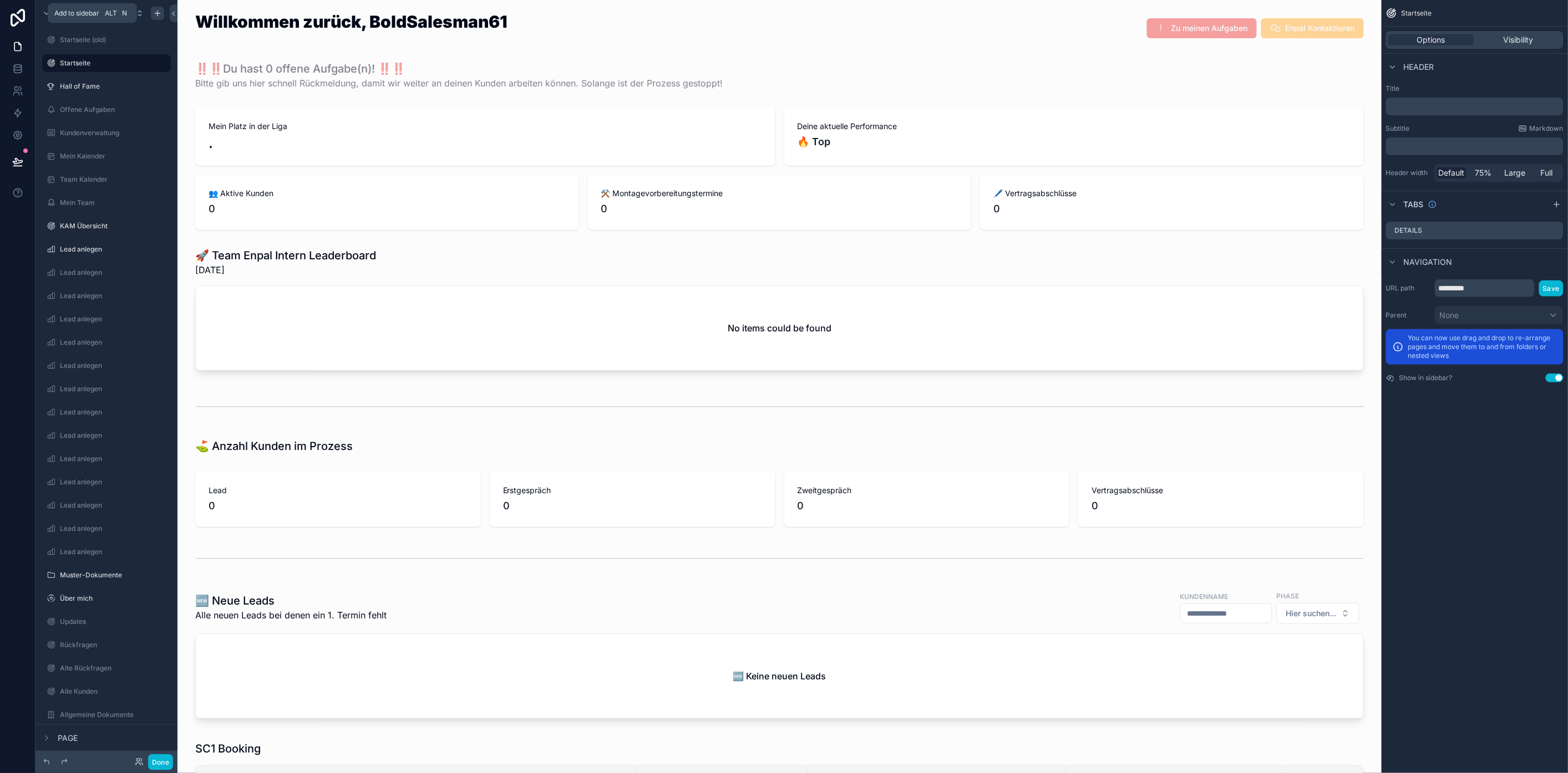
click at [160, 11] on icon "scrollable content" at bounding box center [157, 13] width 9 height 9
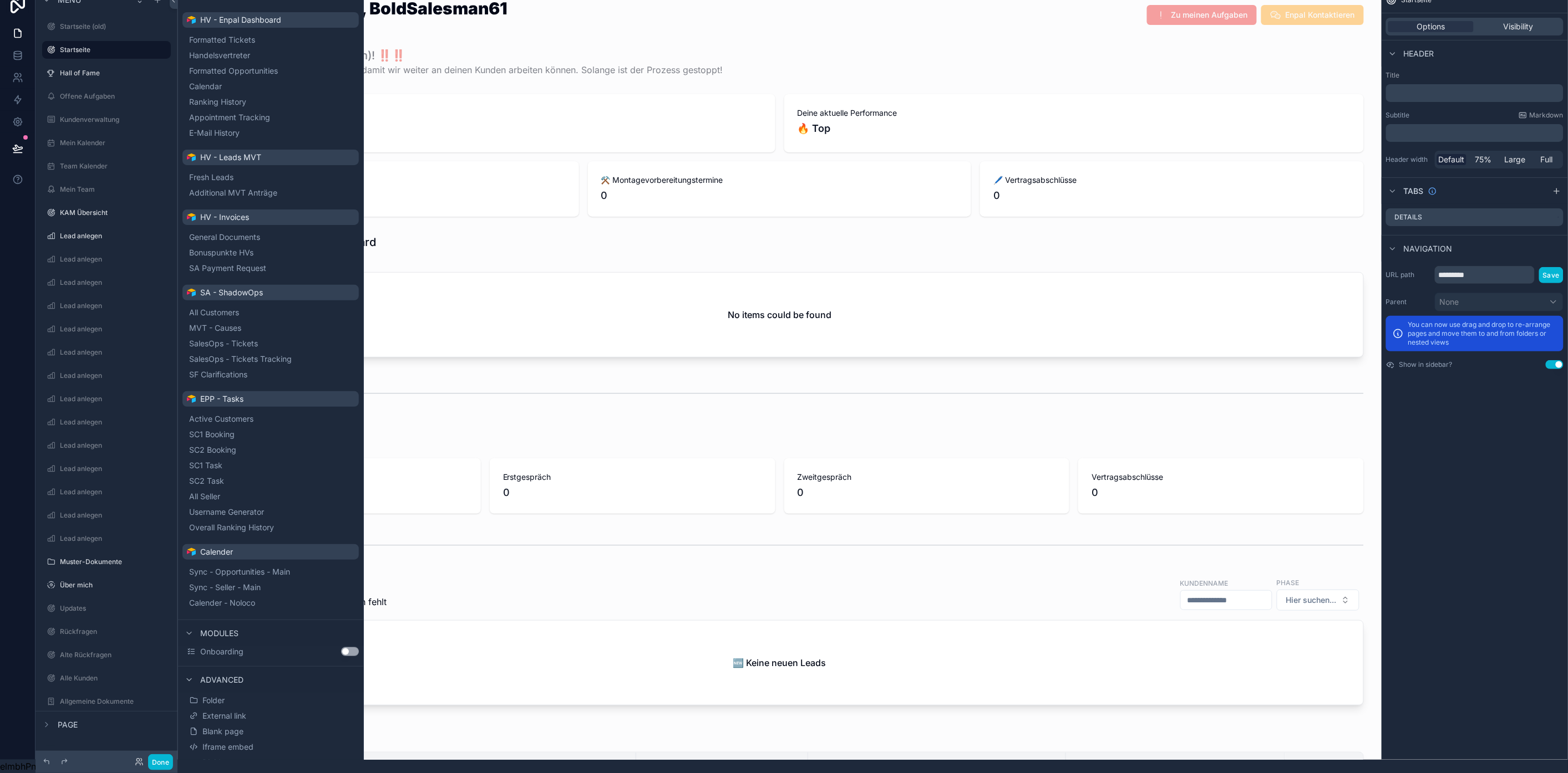
scroll to position [23, 0]
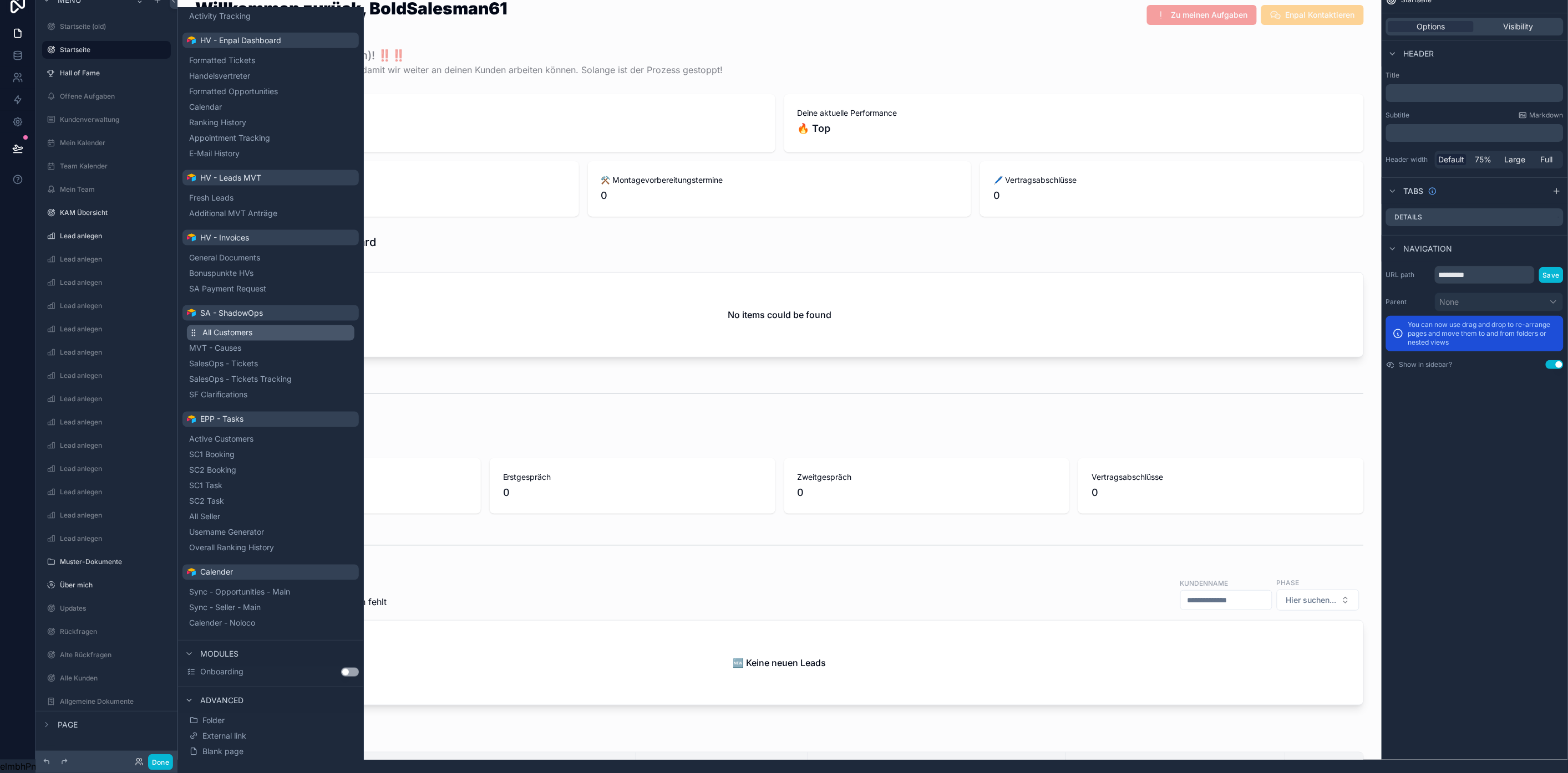
click at [277, 326] on button "All Customers" at bounding box center [270, 333] width 168 height 16
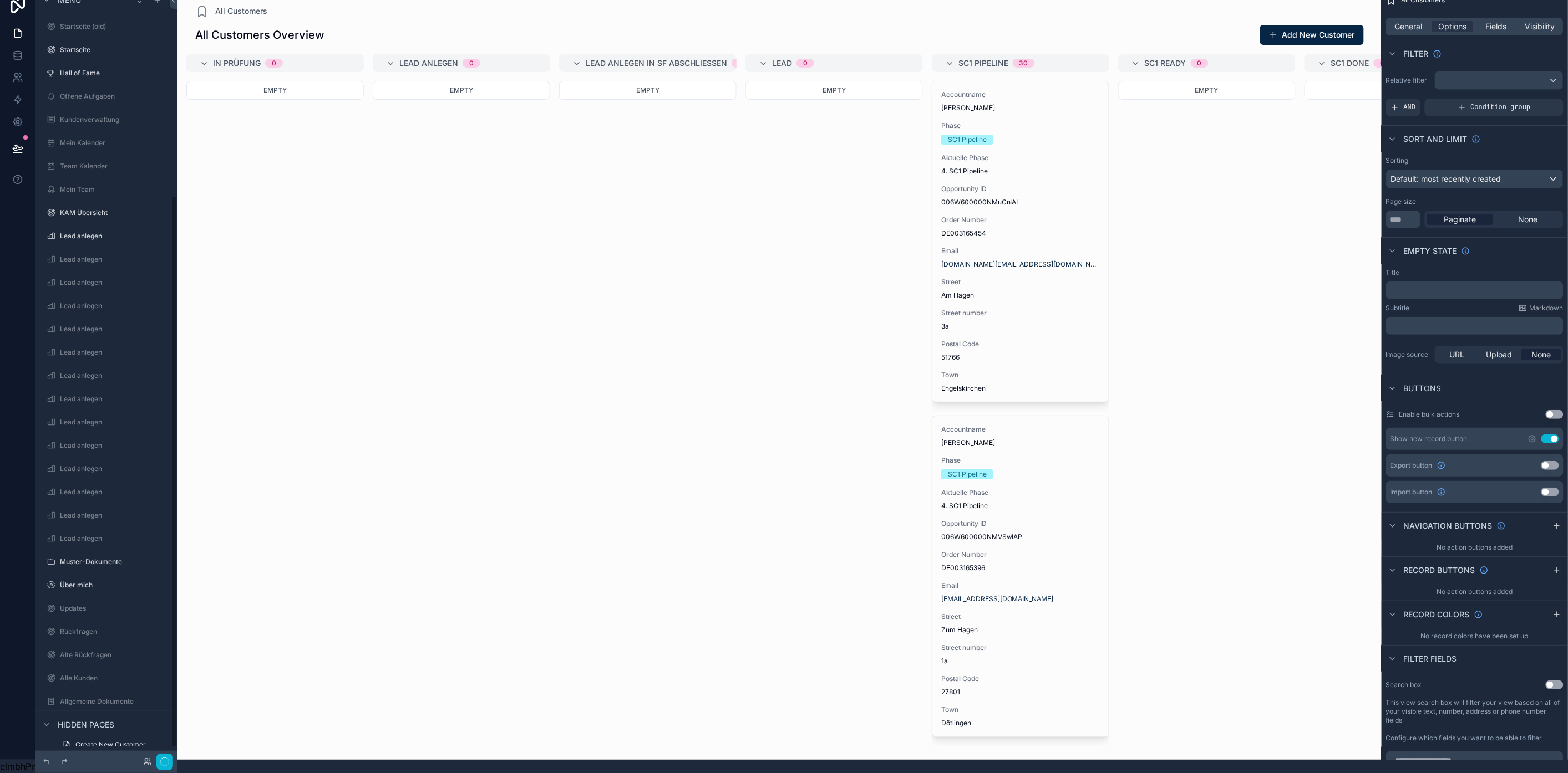
scroll to position [286, 0]
click at [1417, 21] on span "General" at bounding box center [1409, 27] width 28 height 11
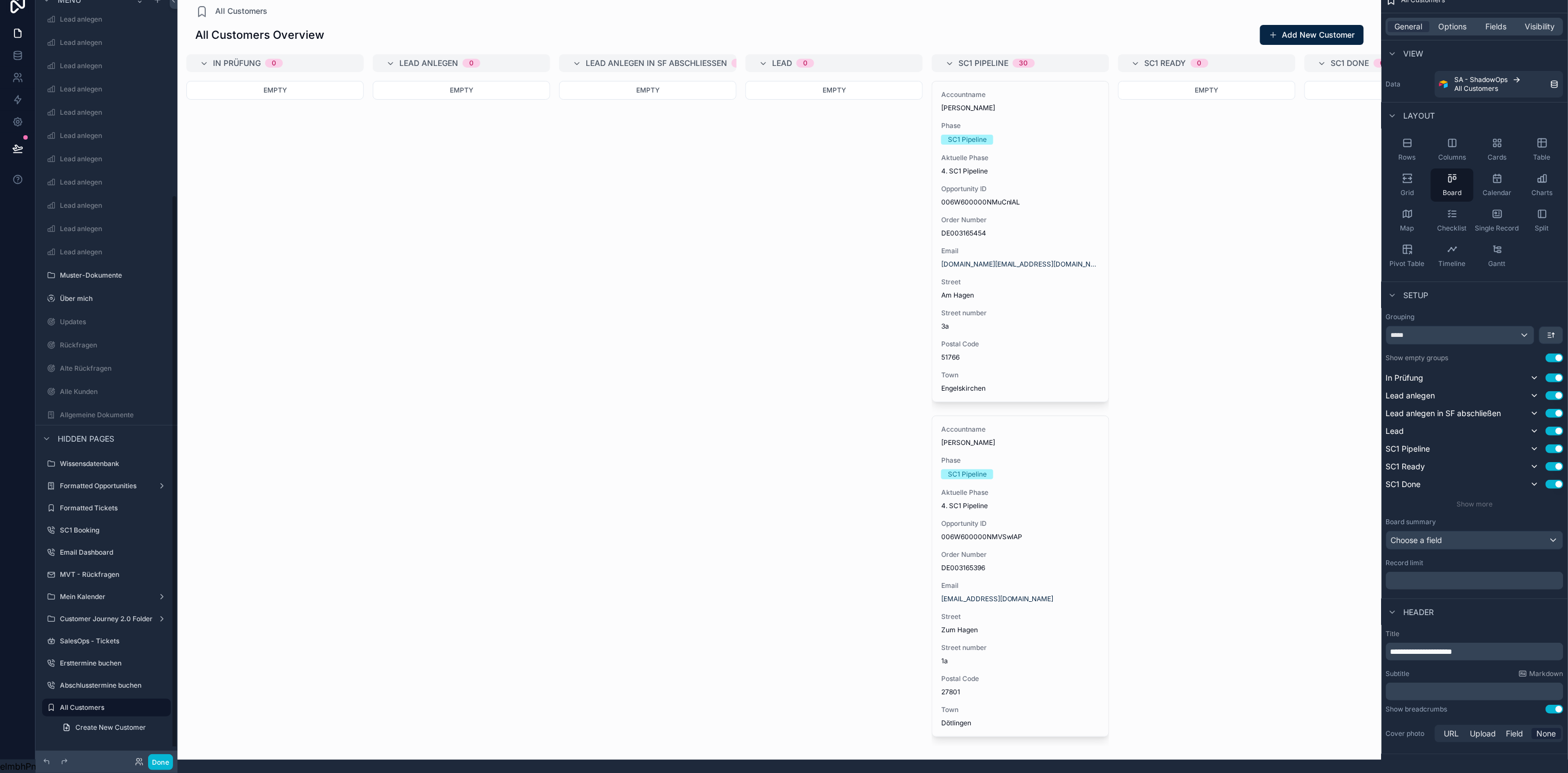
scroll to position [285, 0]
click at [106, 704] on label "All Customers" at bounding box center [104, 708] width 88 height 9
click at [111, 704] on label "All Customers" at bounding box center [104, 708] width 88 height 9
click at [101, 704] on label "All Customers" at bounding box center [104, 708] width 88 height 9
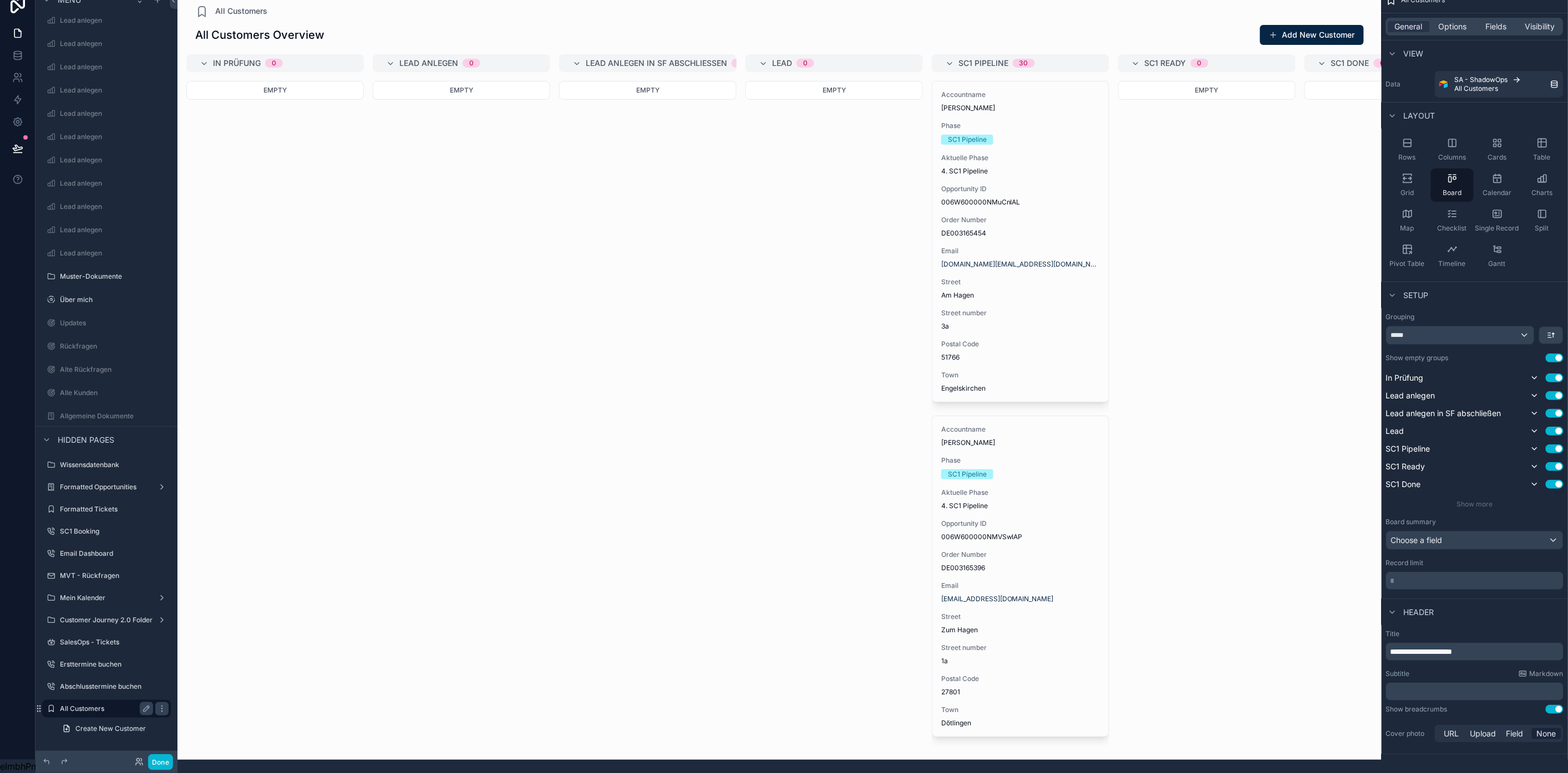
click at [101, 704] on label "All Customers" at bounding box center [104, 708] width 88 height 9
click at [142, 704] on icon "scrollable content" at bounding box center [146, 708] width 9 height 9
click at [95, 703] on input "**********" at bounding box center [97, 709] width 75 height 13
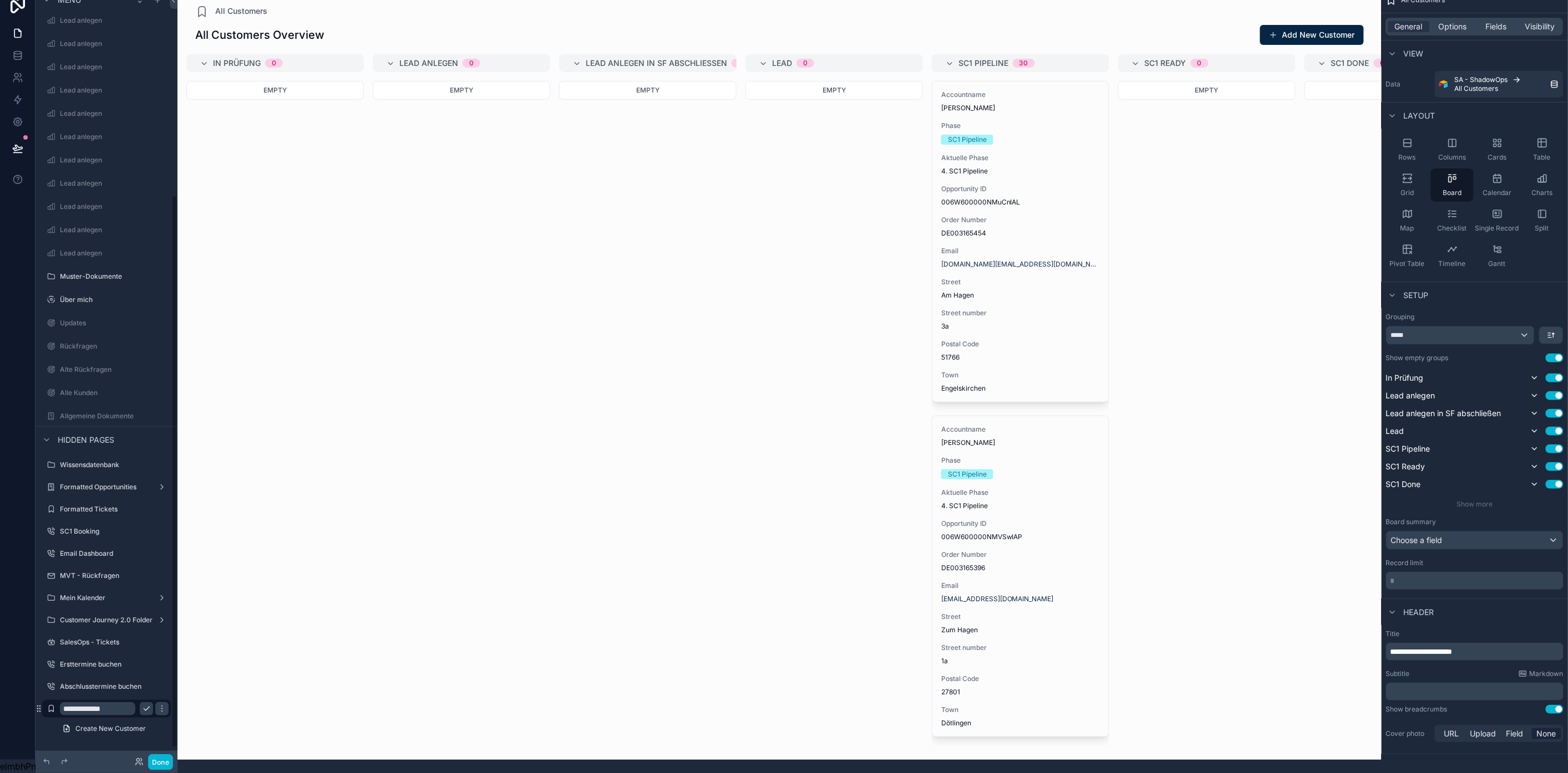
click at [94, 703] on input "**********" at bounding box center [97, 709] width 75 height 13
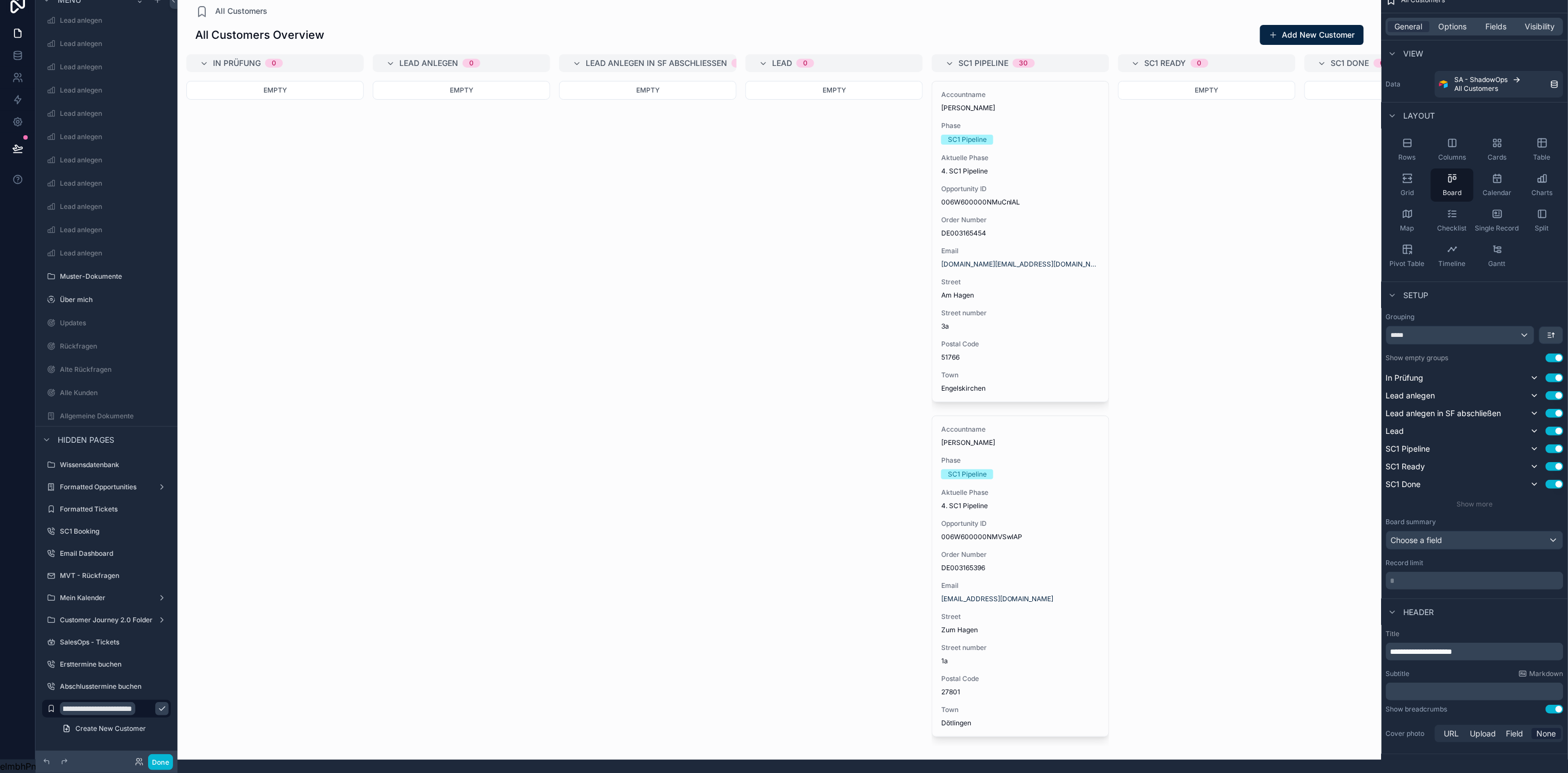
type input "**********"
click at [160, 708] on icon "scrollable content" at bounding box center [162, 709] width 6 height 4
click at [1423, 21] on span "General" at bounding box center [1409, 27] width 28 height 11
click at [1452, 21] on span "Options" at bounding box center [1453, 27] width 29 height 11
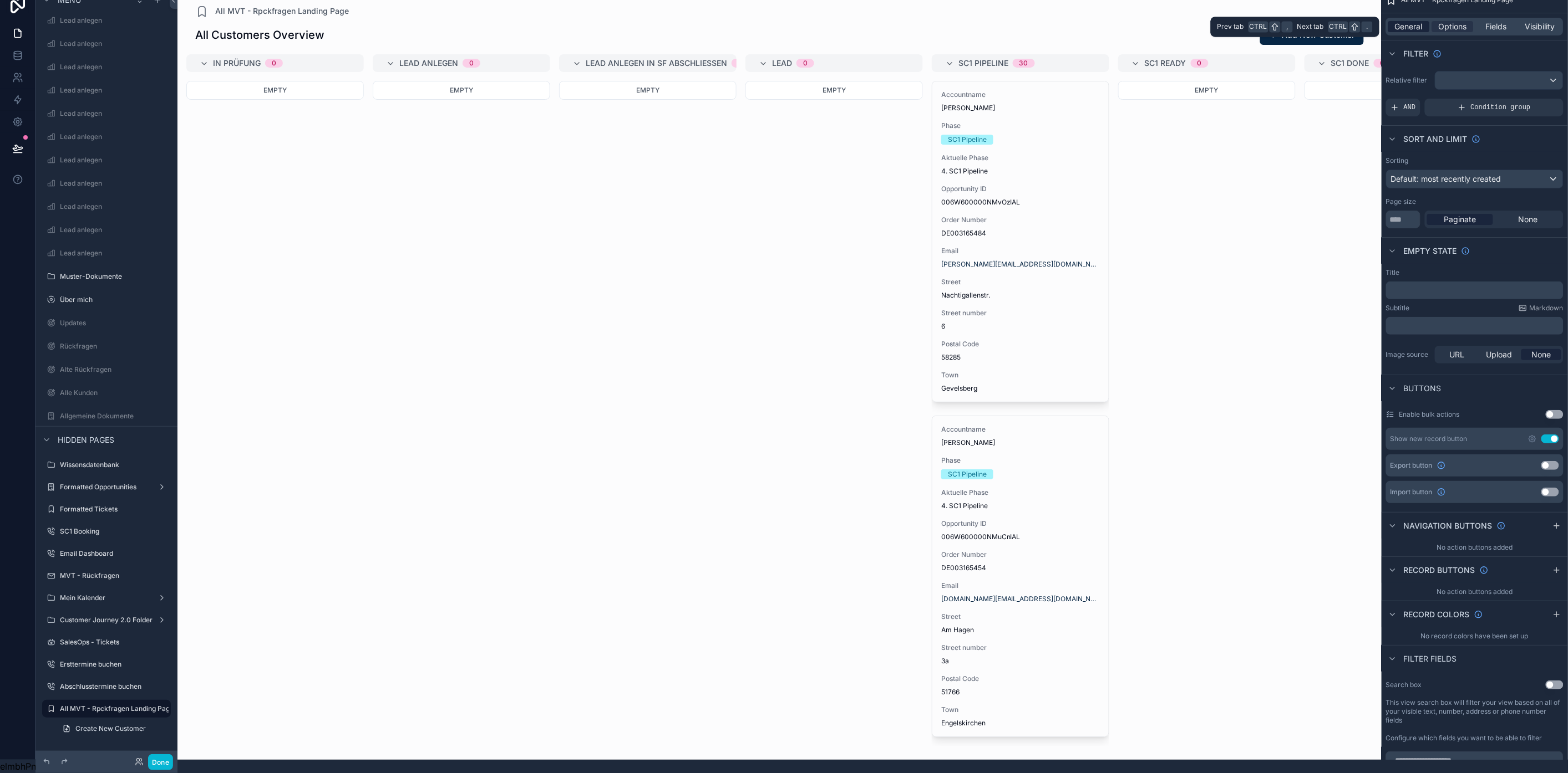
click at [1423, 21] on span "General" at bounding box center [1409, 27] width 28 height 11
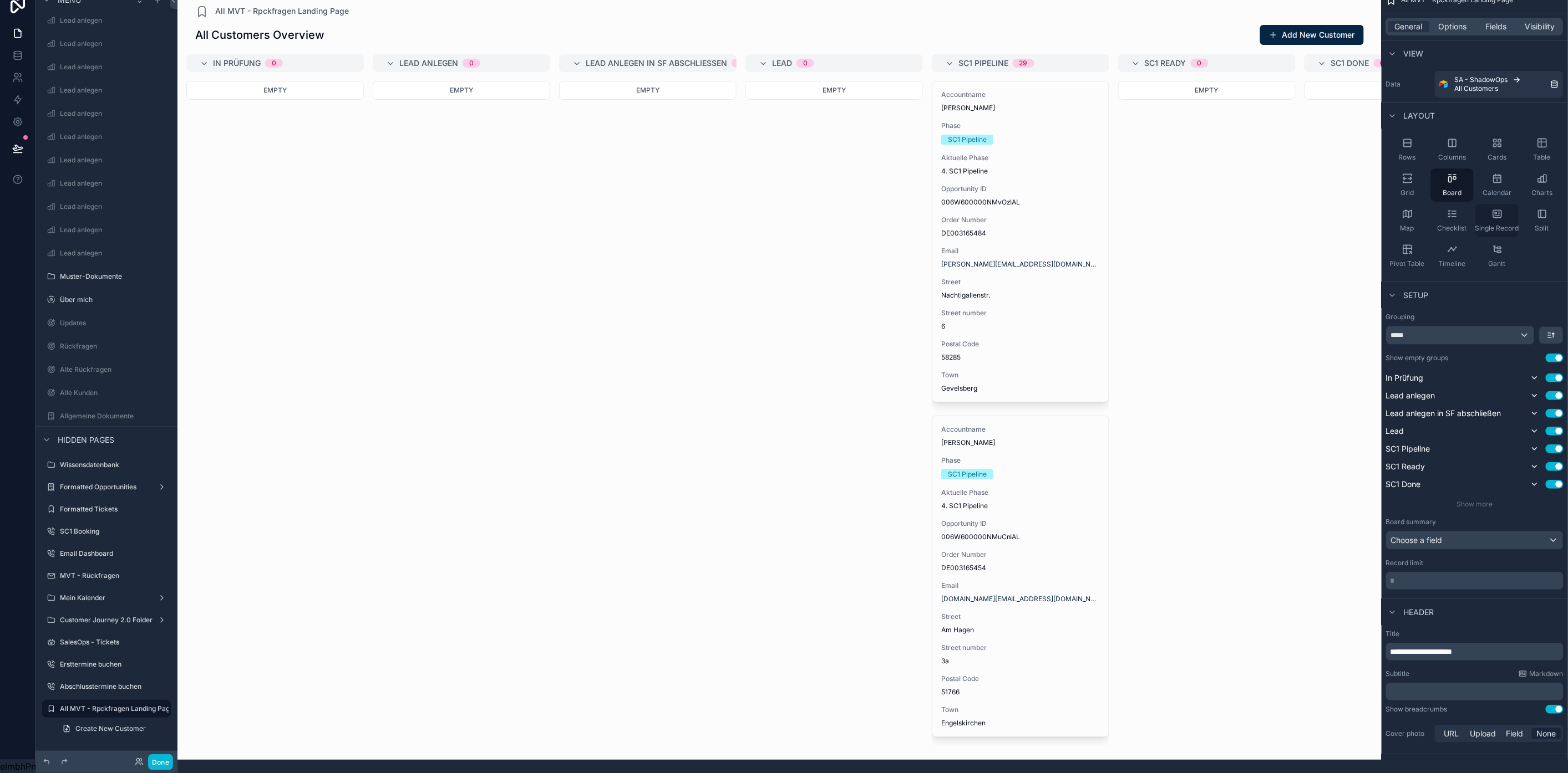
click at [1503, 209] on icon "scrollable content" at bounding box center [1498, 214] width 11 height 11
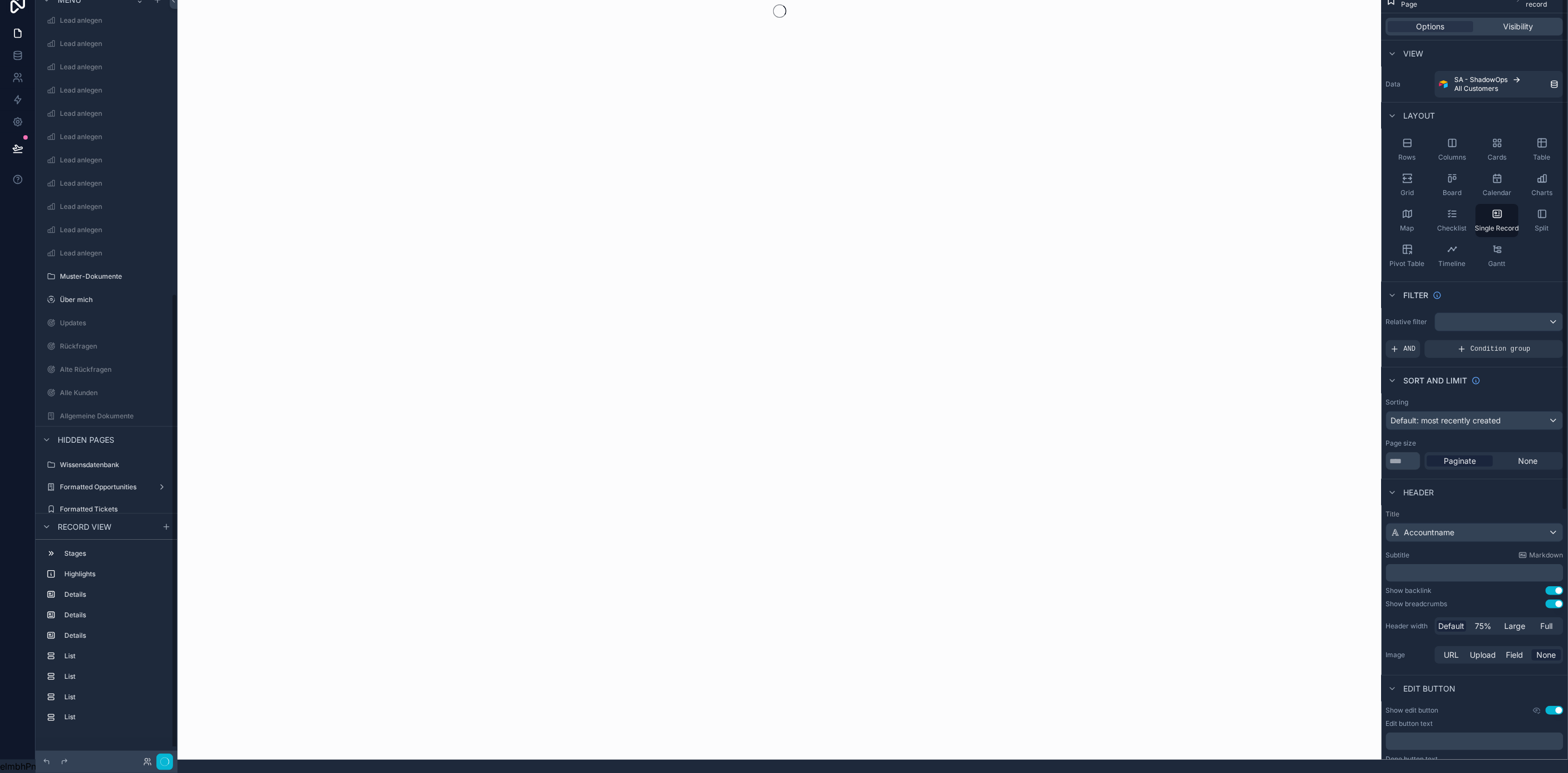
scroll to position [510, 0]
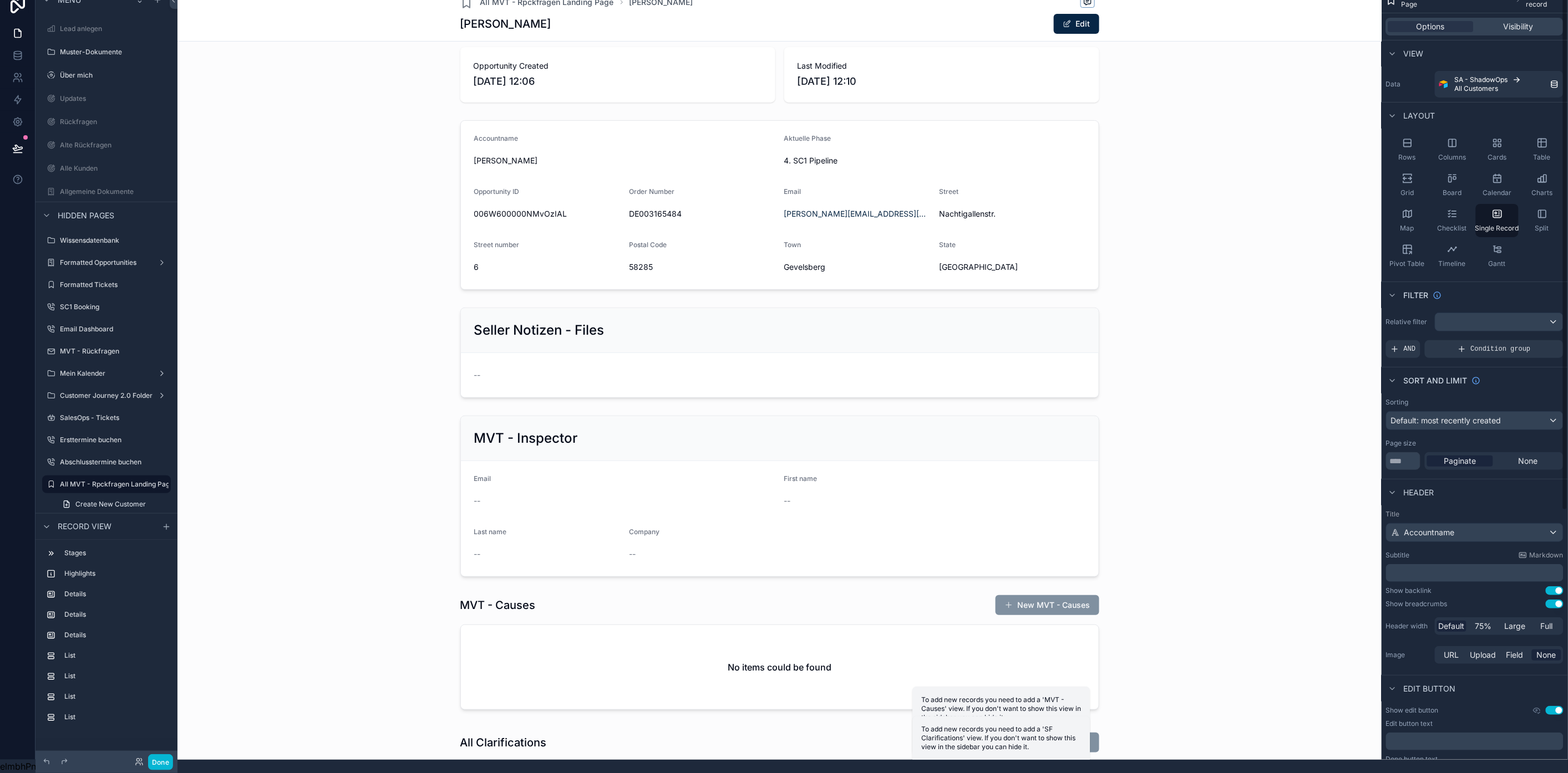
scroll to position [246, 0]
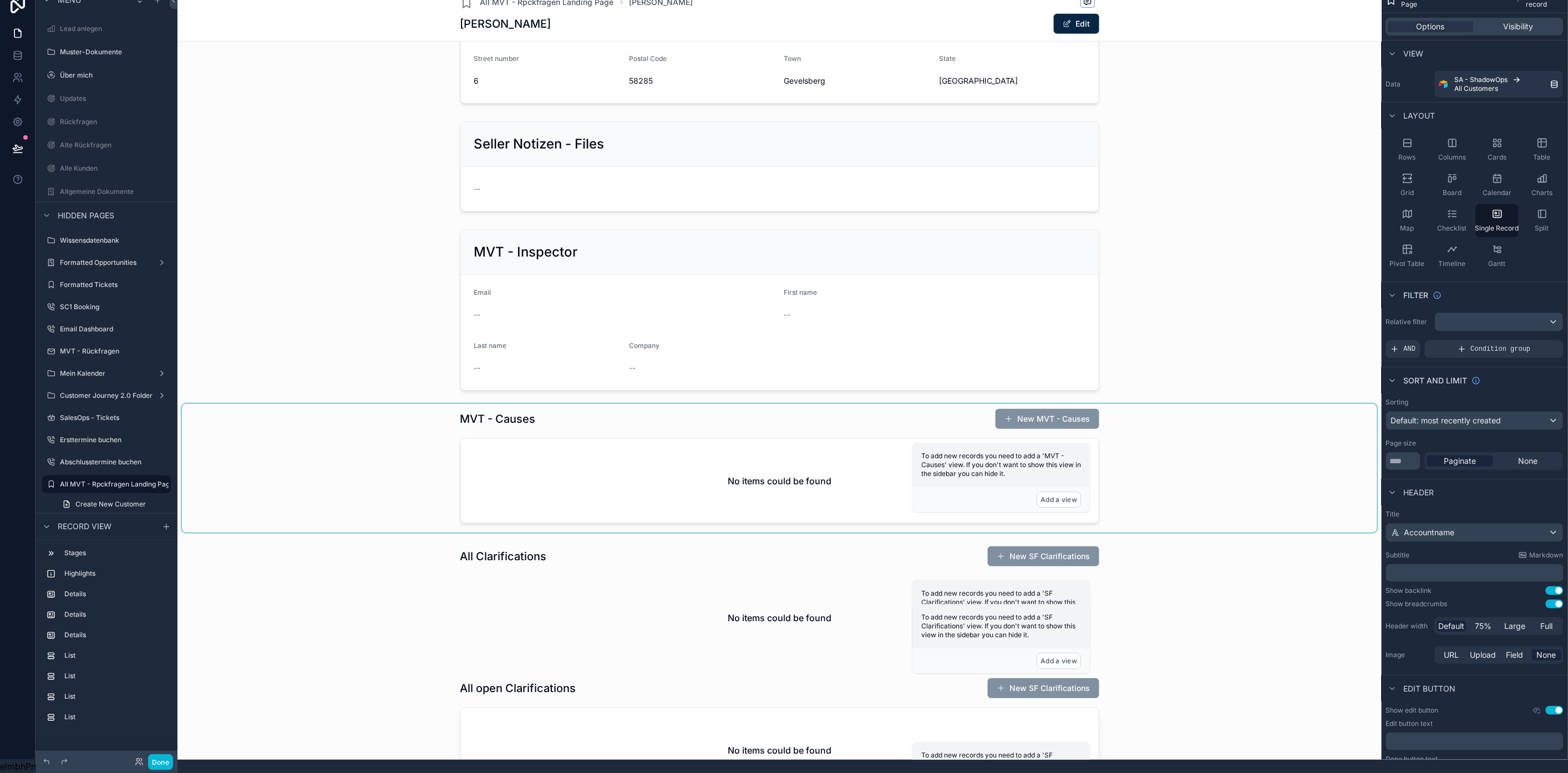
click at [884, 455] on div "scrollable content" at bounding box center [779, 468] width 1195 height 128
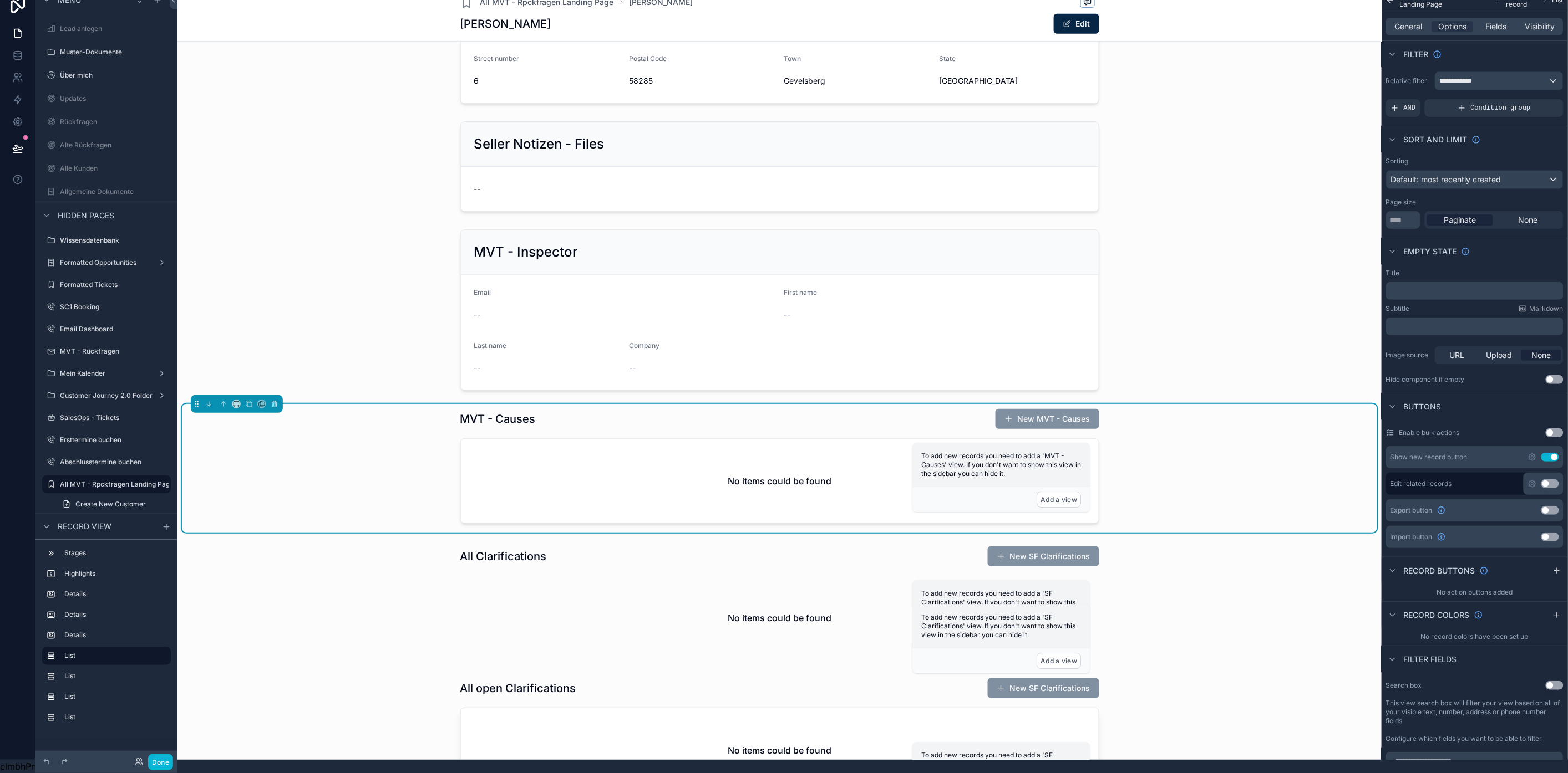
click at [888, 493] on div "No items could be found" at bounding box center [779, 481] width 638 height 84
click at [853, 484] on div "No items could be found" at bounding box center [779, 481] width 638 height 84
click at [839, 434] on div "MVT - Causes New MVT - Causes No items could be found" at bounding box center [779, 465] width 639 height 115
click at [774, 602] on div "scrollable content" at bounding box center [779, 603] width 1195 height 123
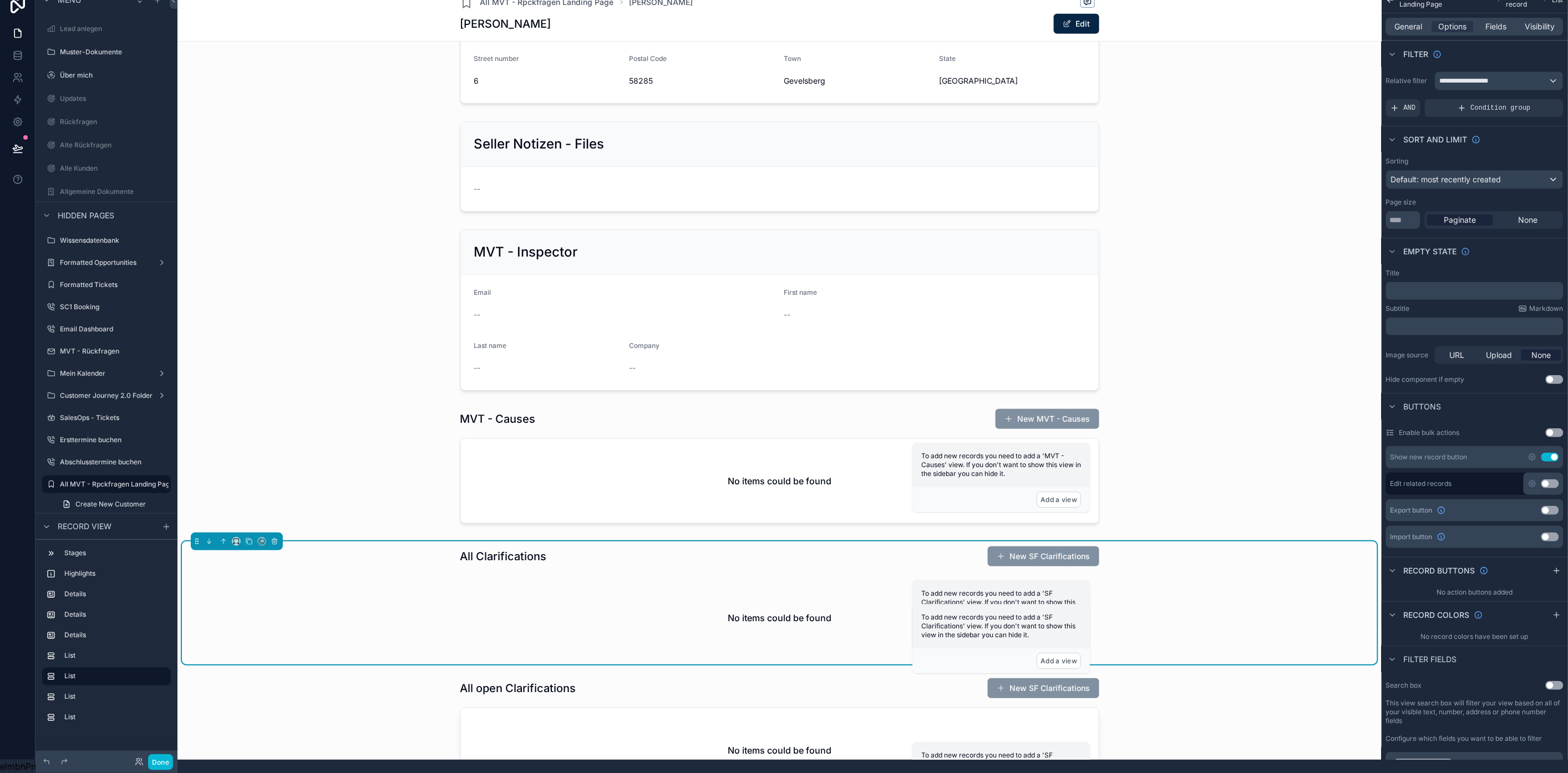
click at [803, 572] on div "All Clarifications New SF Clarifications No items could be found" at bounding box center [779, 604] width 639 height 115
click at [815, 562] on div "All Clarifications New SF Clarifications" at bounding box center [779, 557] width 639 height 21
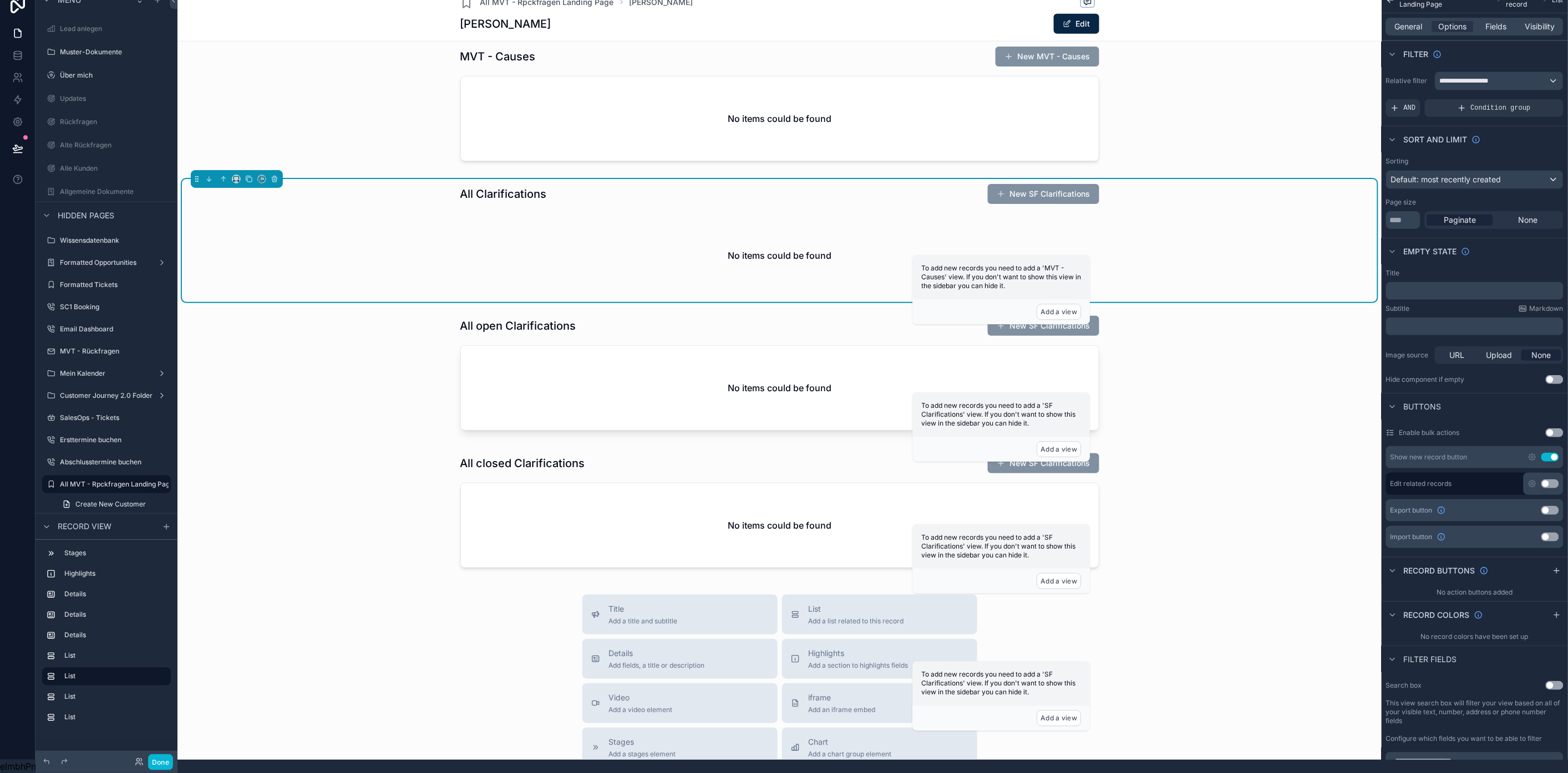
scroll to position [616, 0]
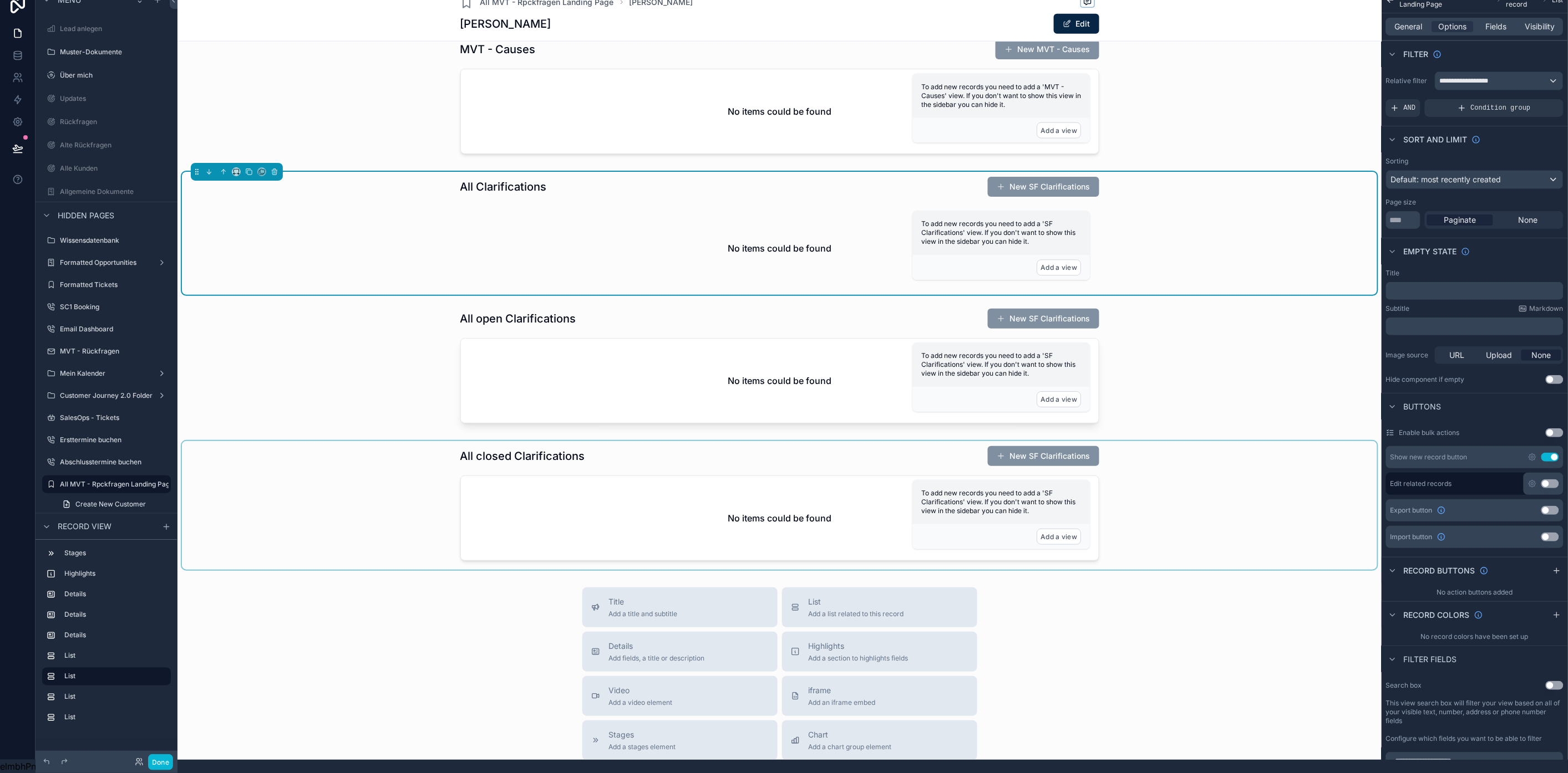
click at [818, 462] on div "scrollable content" at bounding box center [779, 505] width 1195 height 128
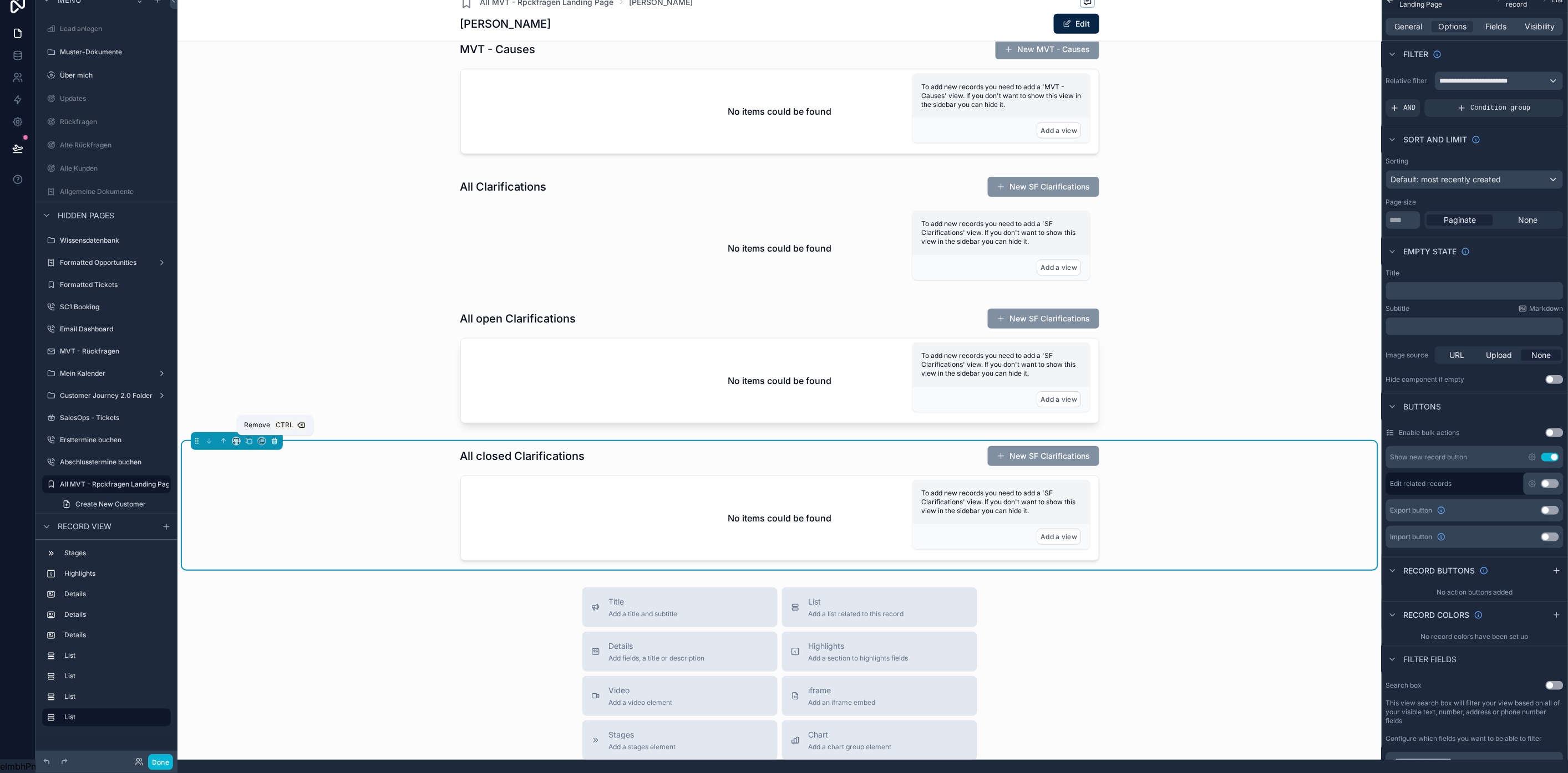
click at [273, 444] on icon "scrollable content" at bounding box center [274, 441] width 7 height 7
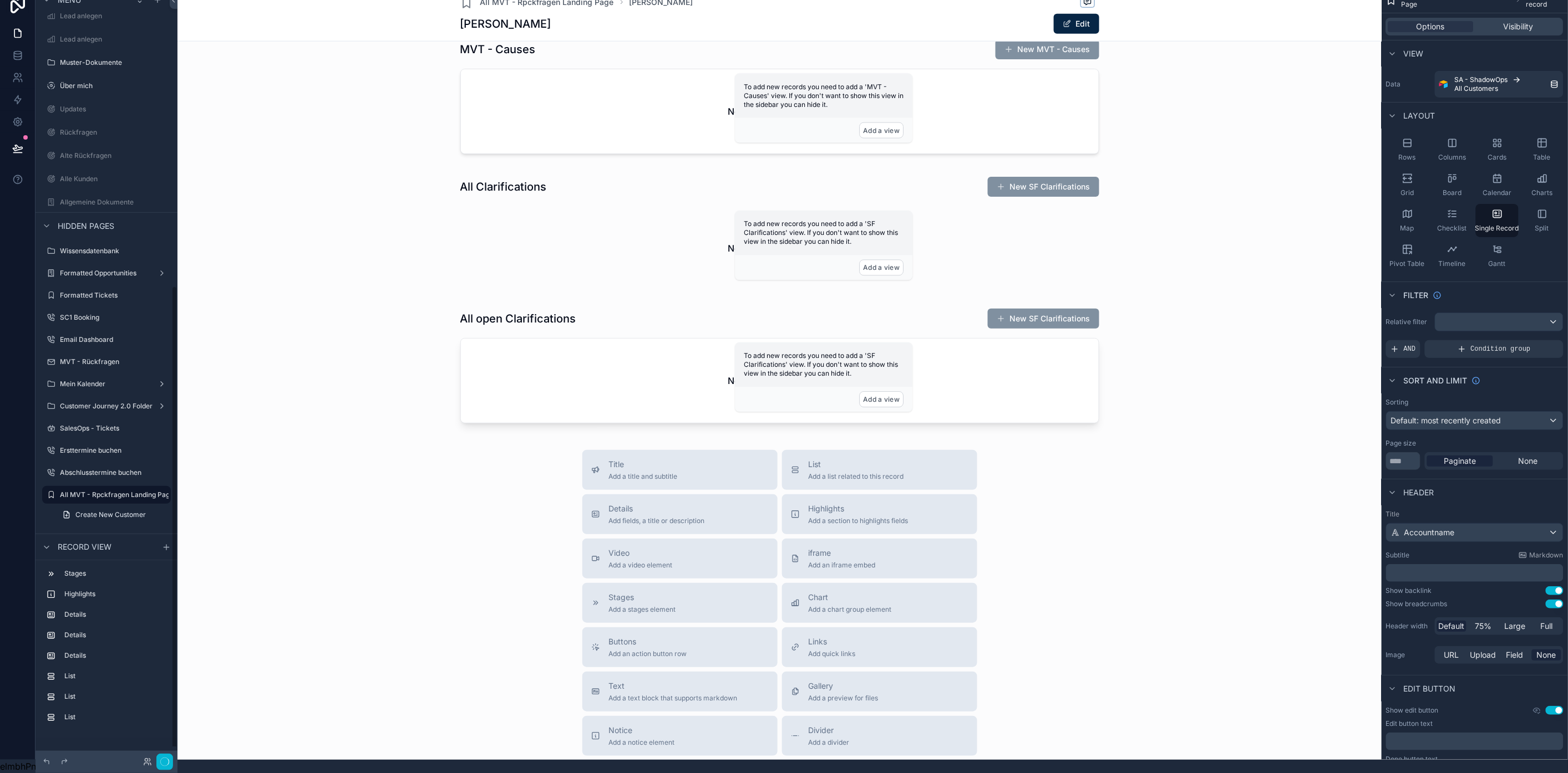
scroll to position [489, 0]
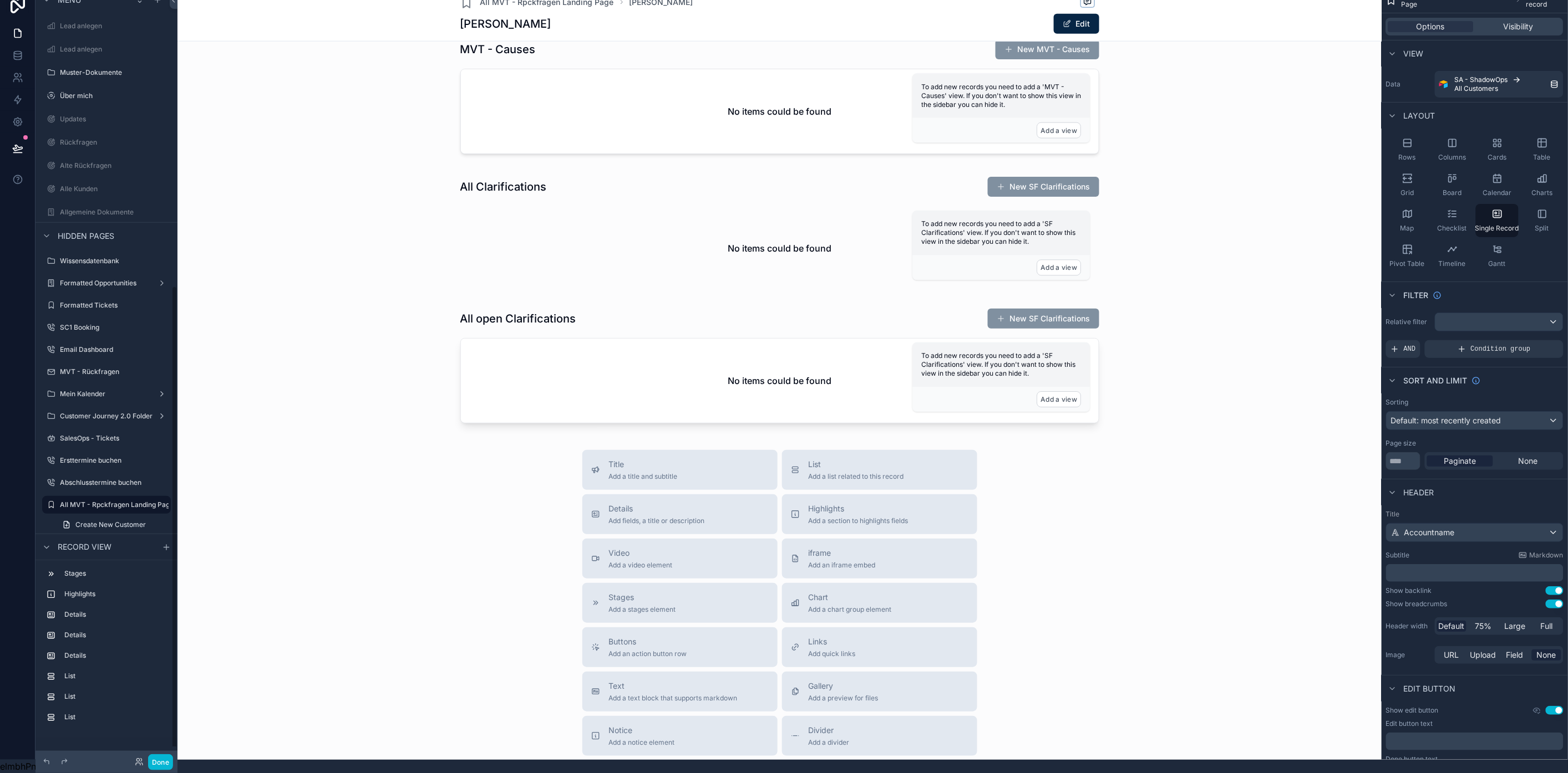
click at [564, 348] on div "scrollable content" at bounding box center [779, 152] width 1204 height 1562
click at [597, 312] on div "scrollable content" at bounding box center [779, 367] width 1195 height 128
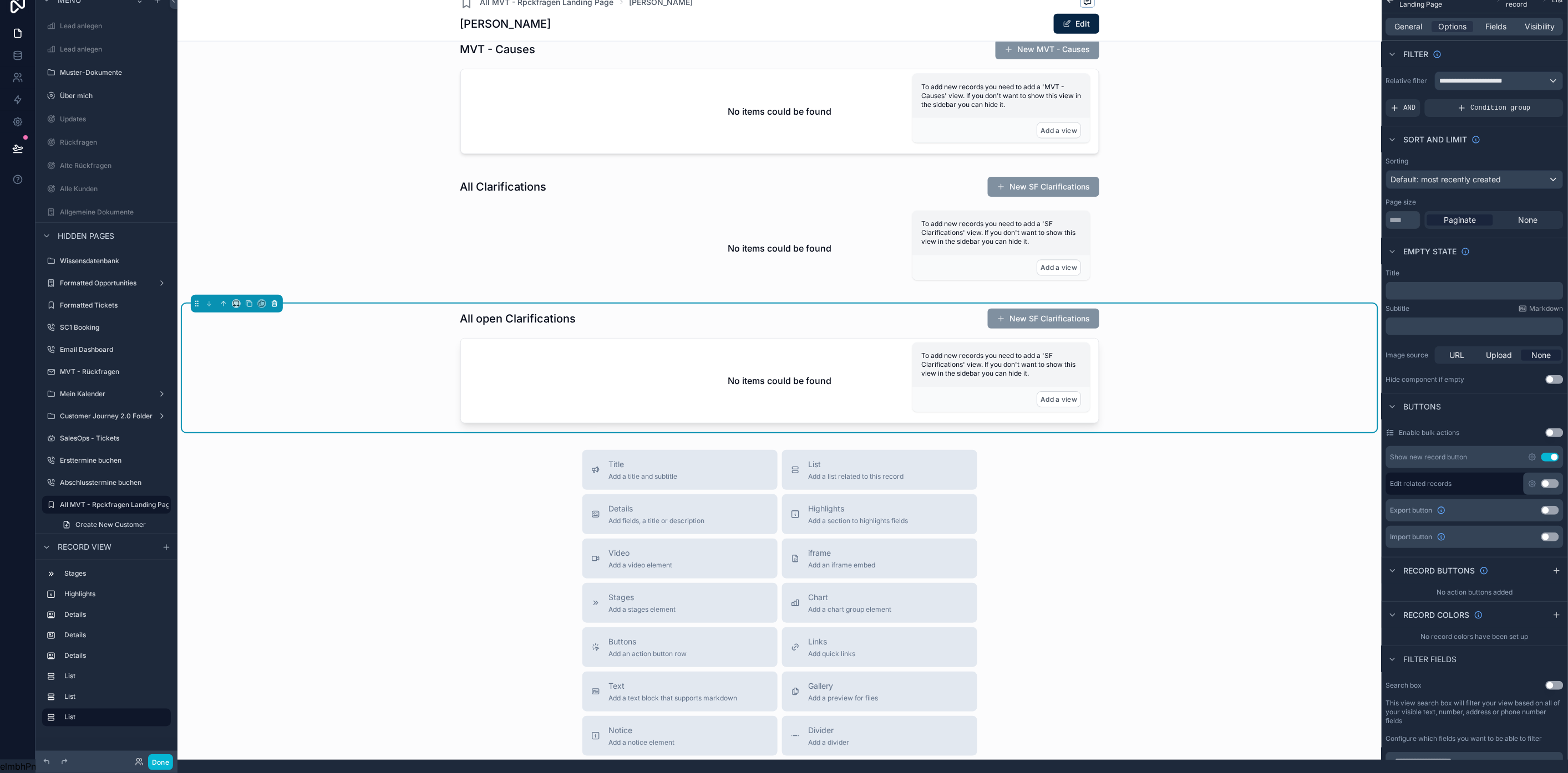
click at [278, 300] on icon "scrollable content" at bounding box center [274, 303] width 7 height 7
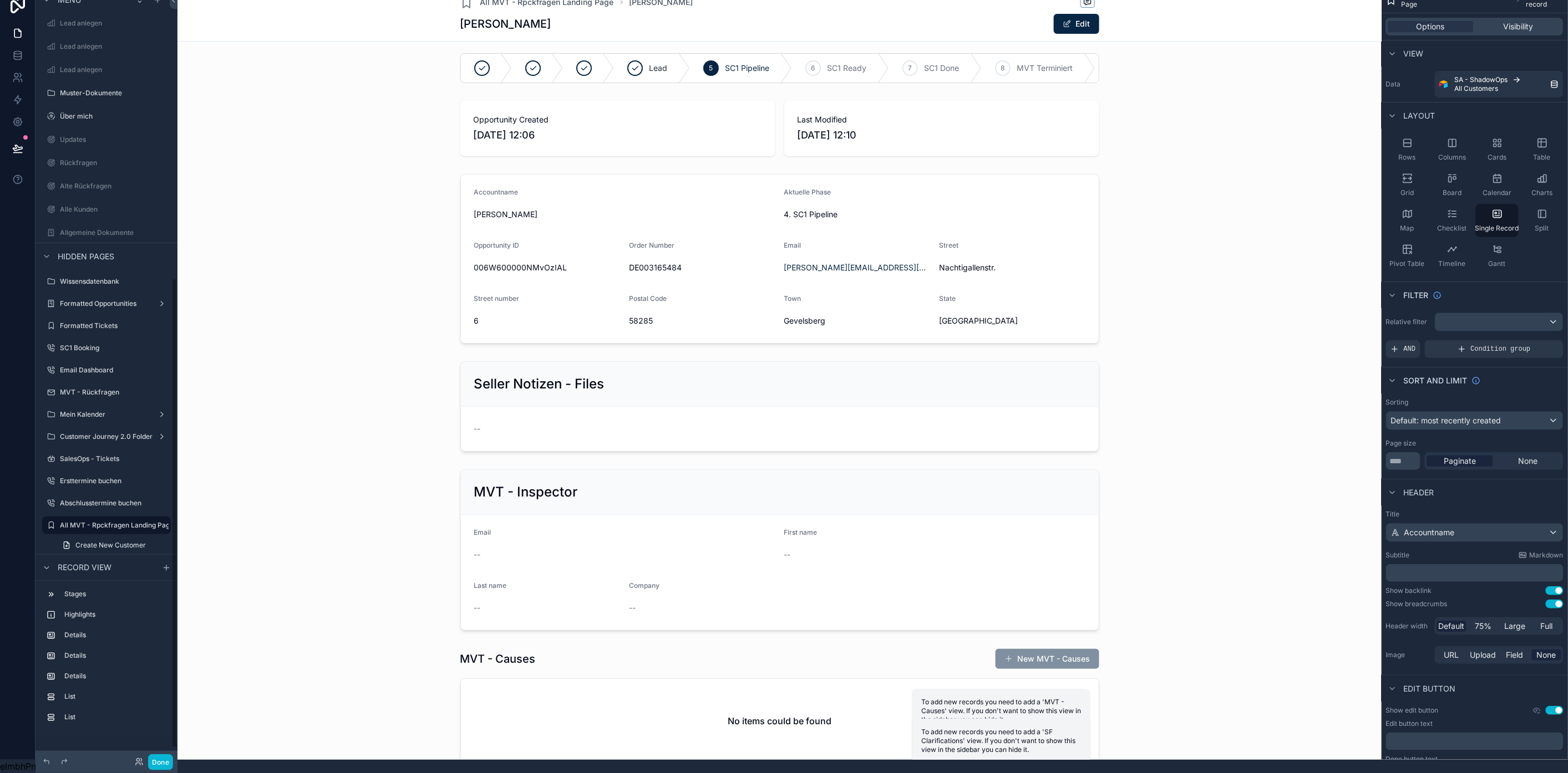
scroll to position [0, 0]
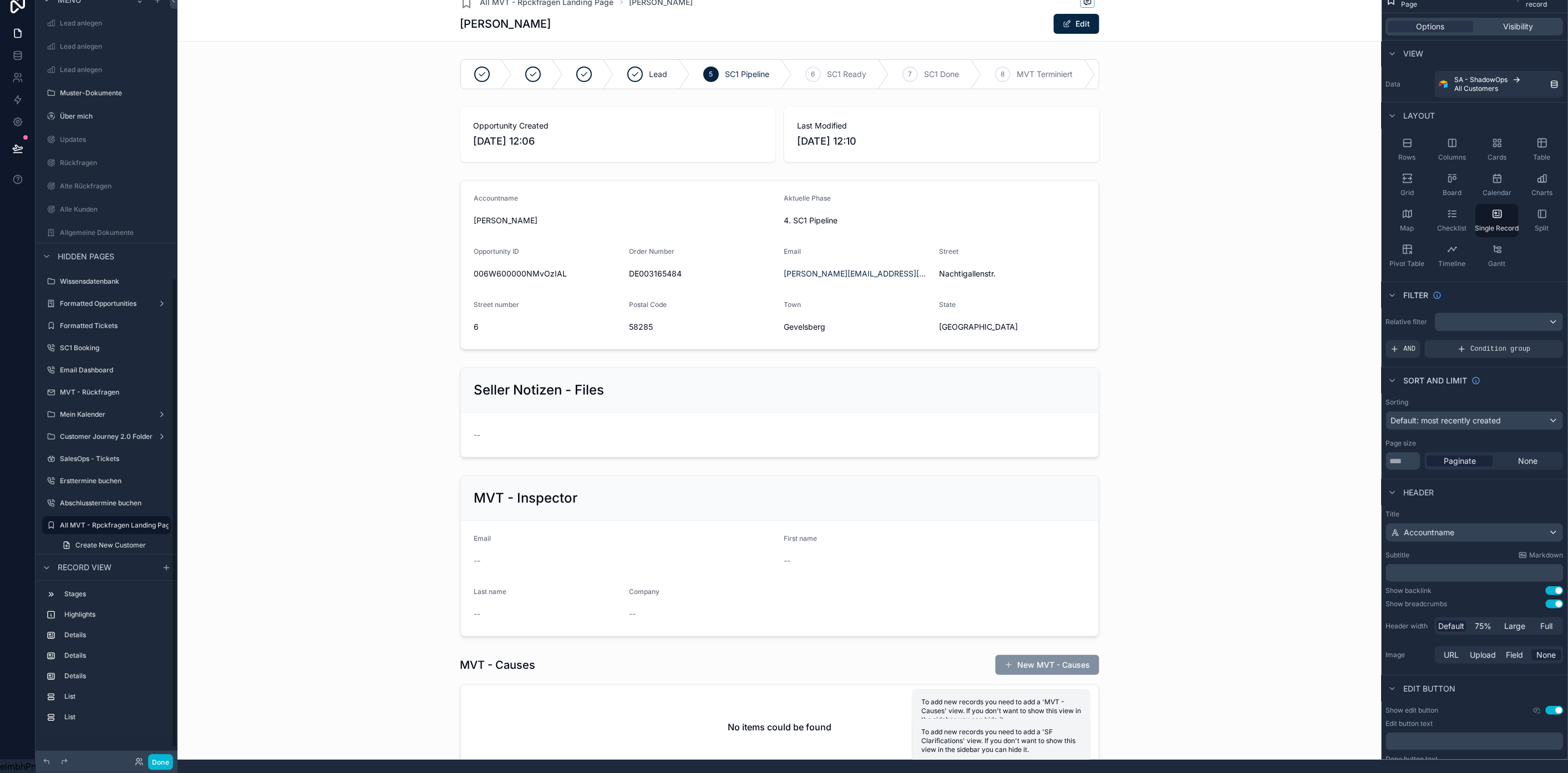
click at [569, 240] on div "scrollable content" at bounding box center [779, 699] width 1204 height 1425
click at [580, 196] on div "scrollable content" at bounding box center [779, 265] width 1195 height 178
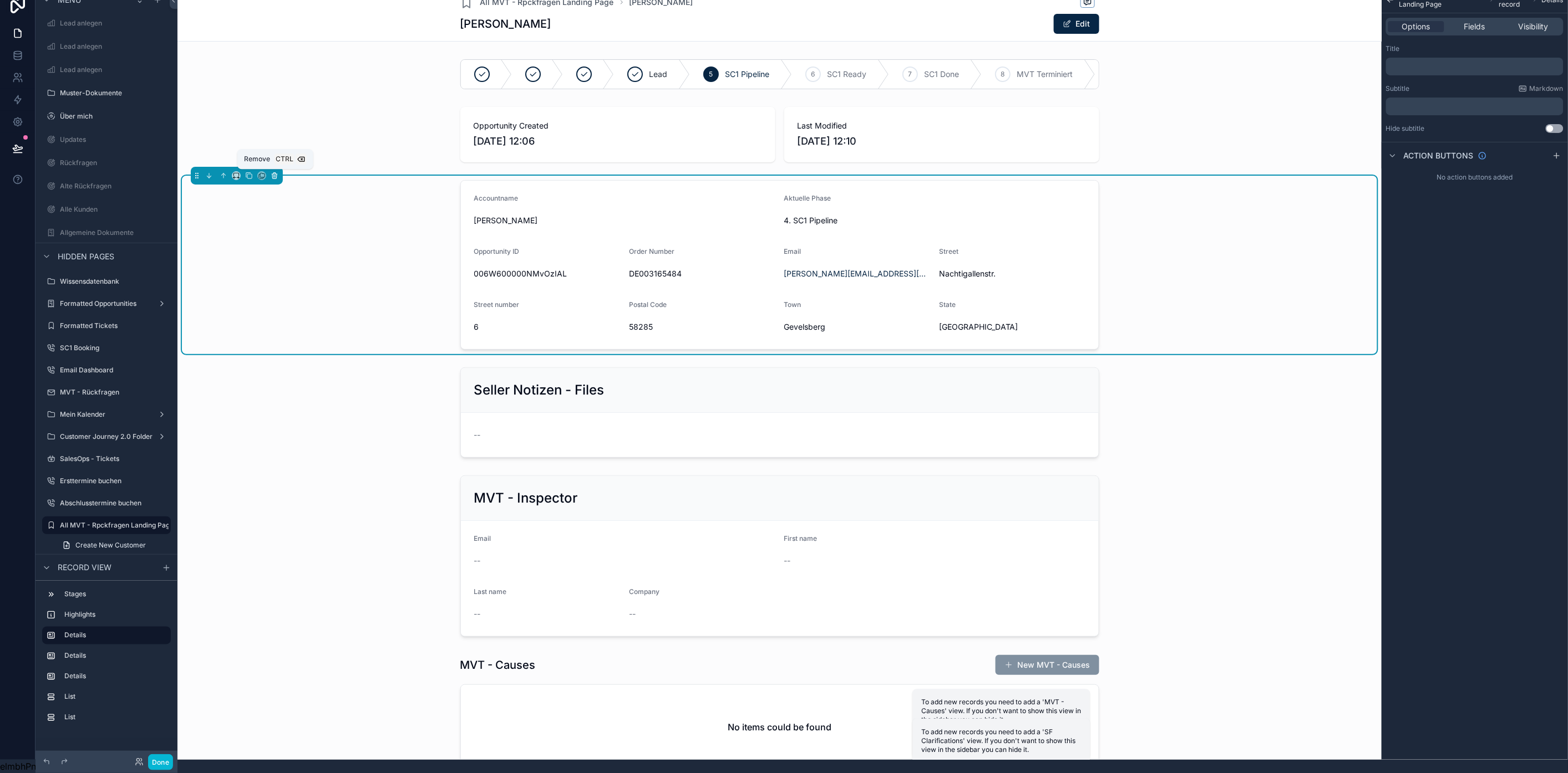
click at [272, 175] on icon "scrollable content" at bounding box center [274, 175] width 7 height 7
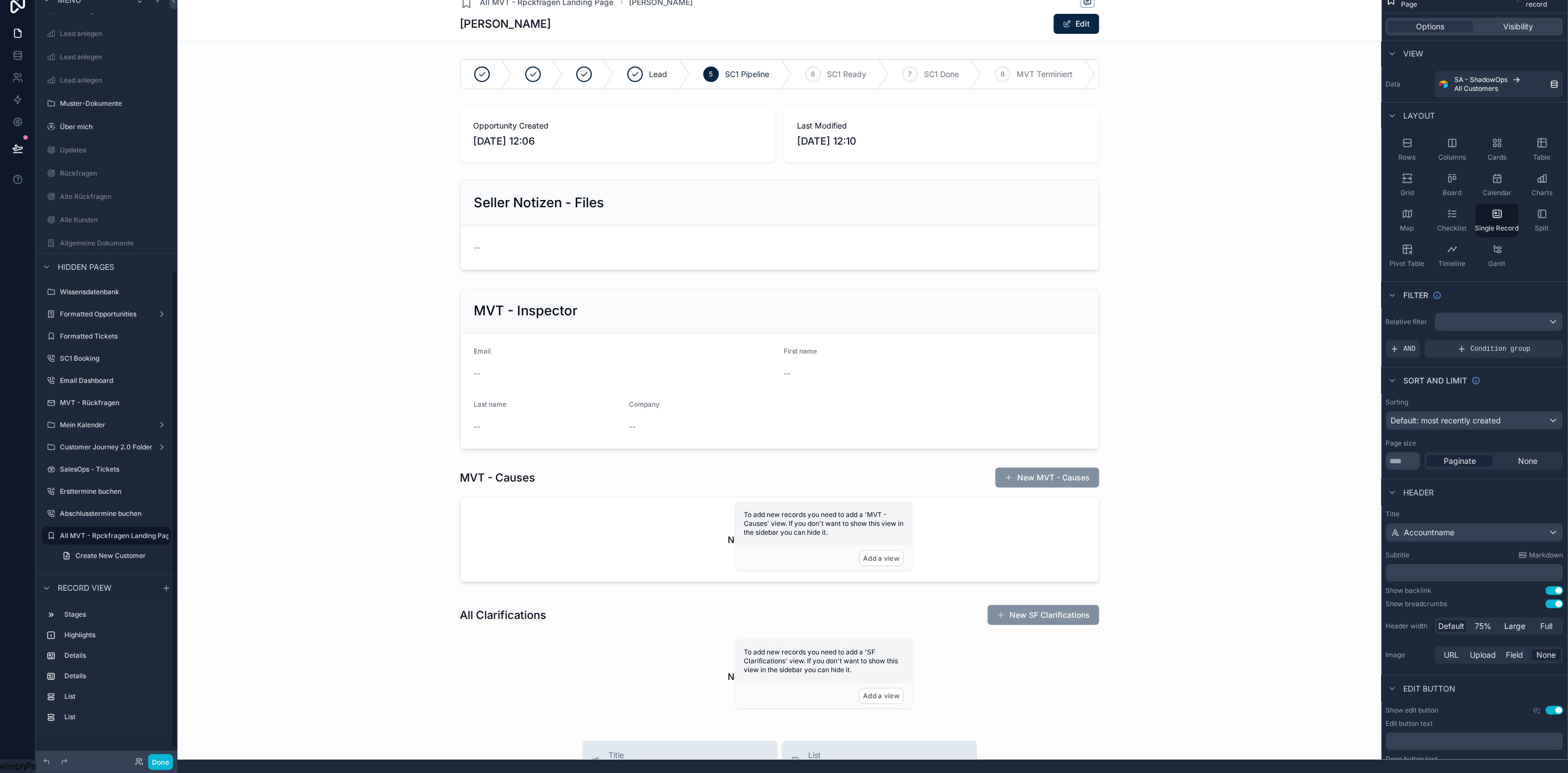
click at [674, 128] on div "scrollable content" at bounding box center [779, 605] width 1204 height 1238
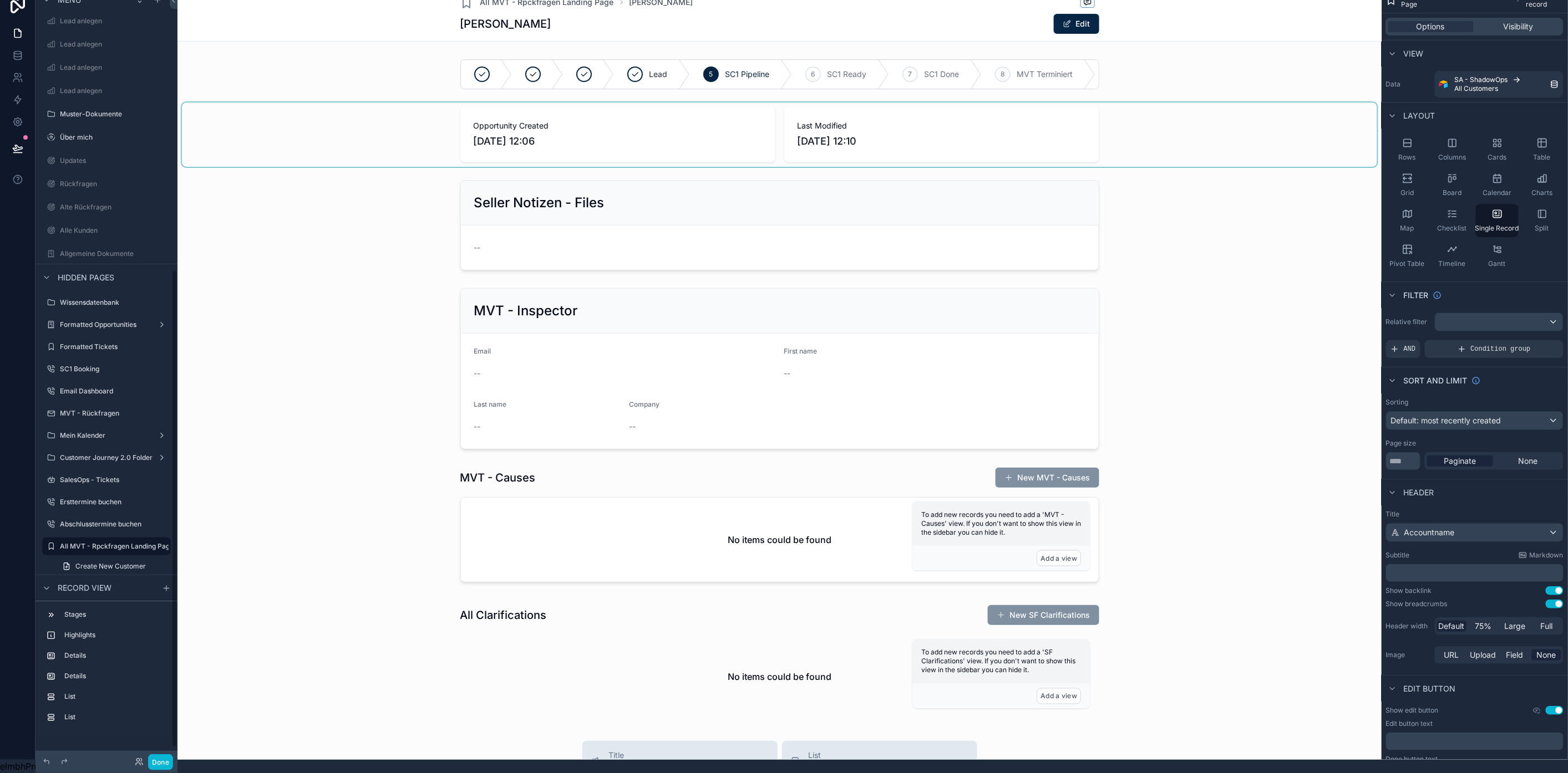
click at [703, 120] on div "scrollable content" at bounding box center [779, 134] width 1195 height 65
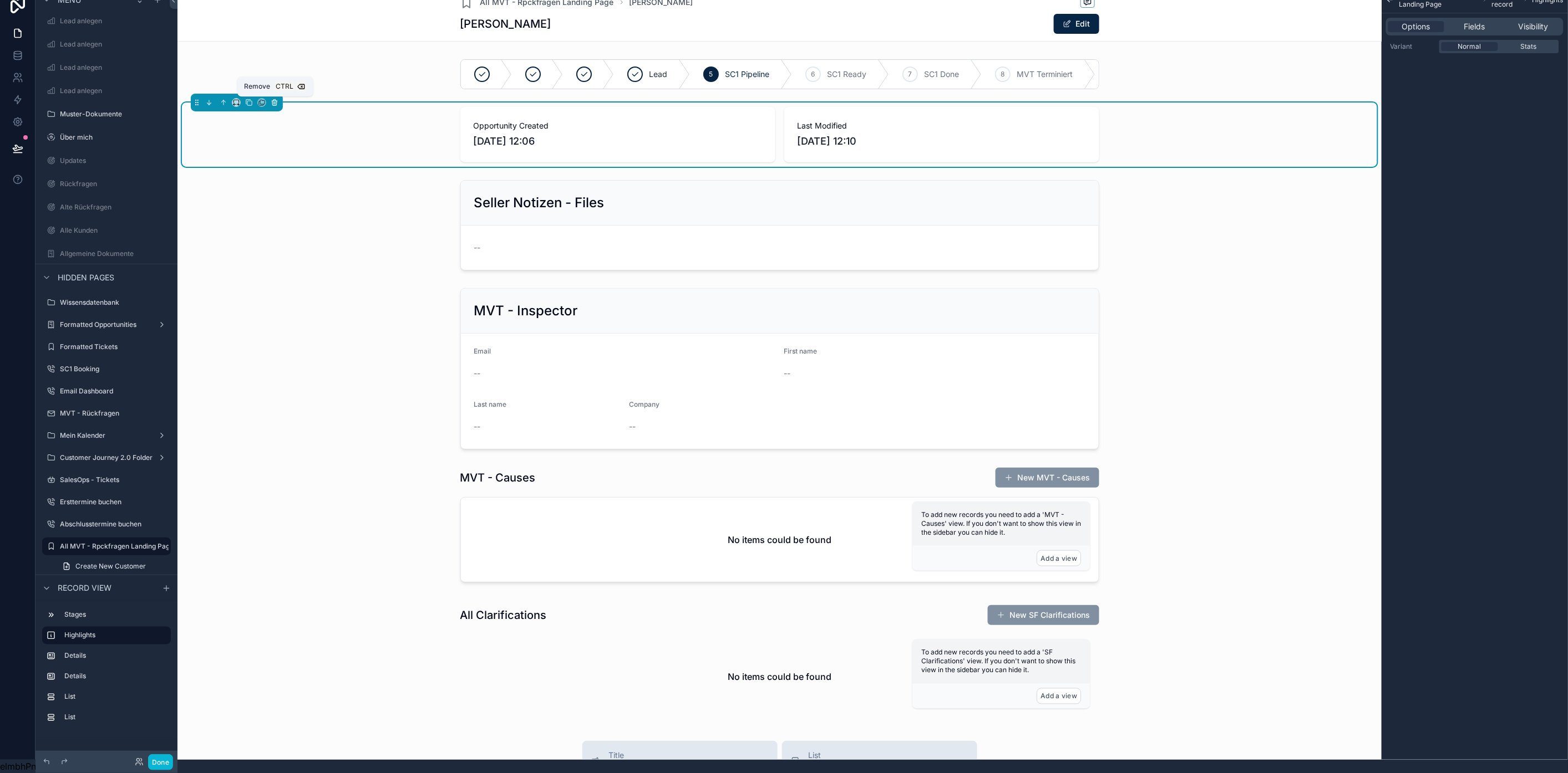
click at [277, 107] on button "scrollable content" at bounding box center [274, 102] width 12 height 12
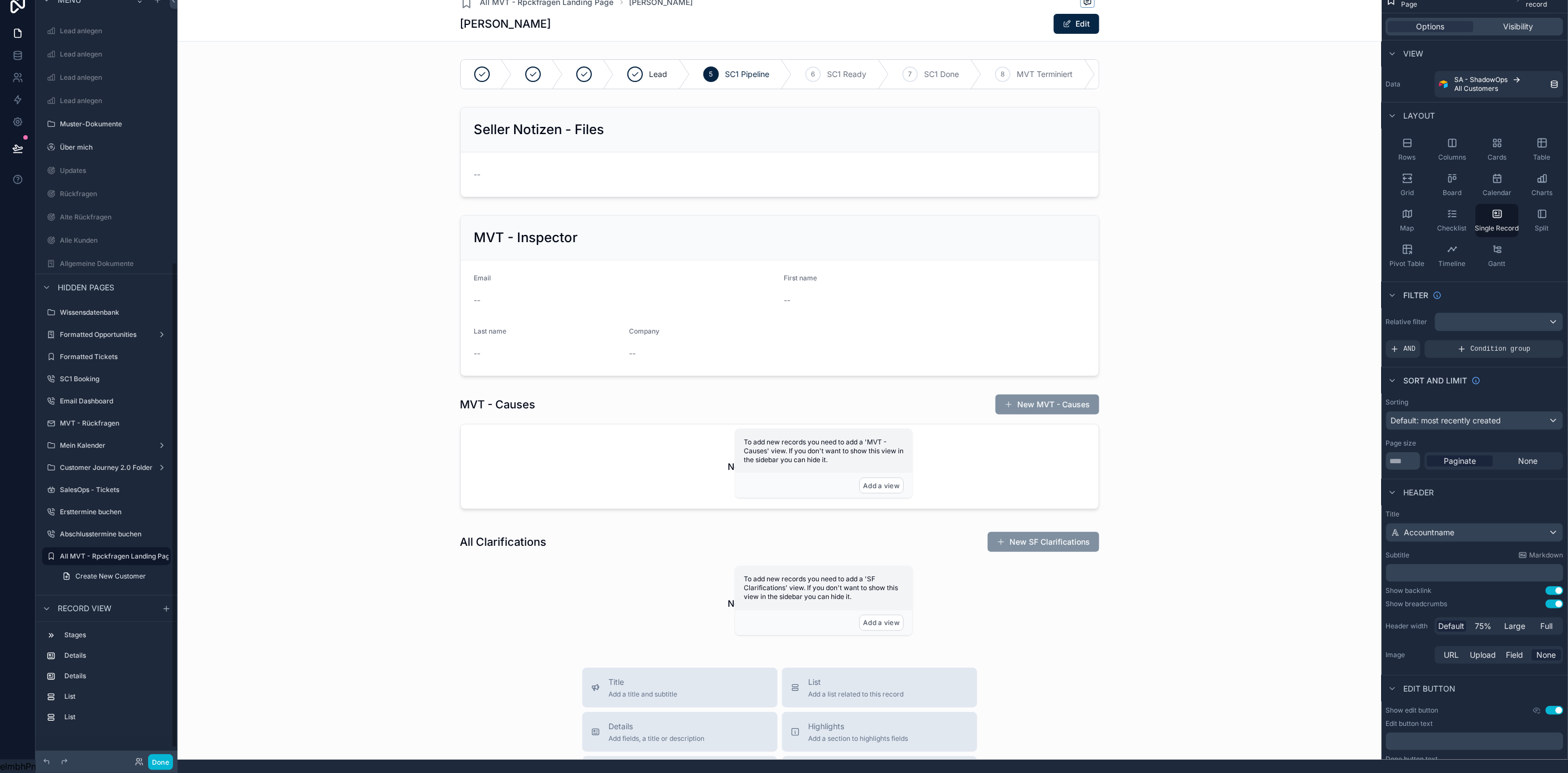
click at [605, 51] on div "scrollable content" at bounding box center [779, 569] width 1204 height 1165
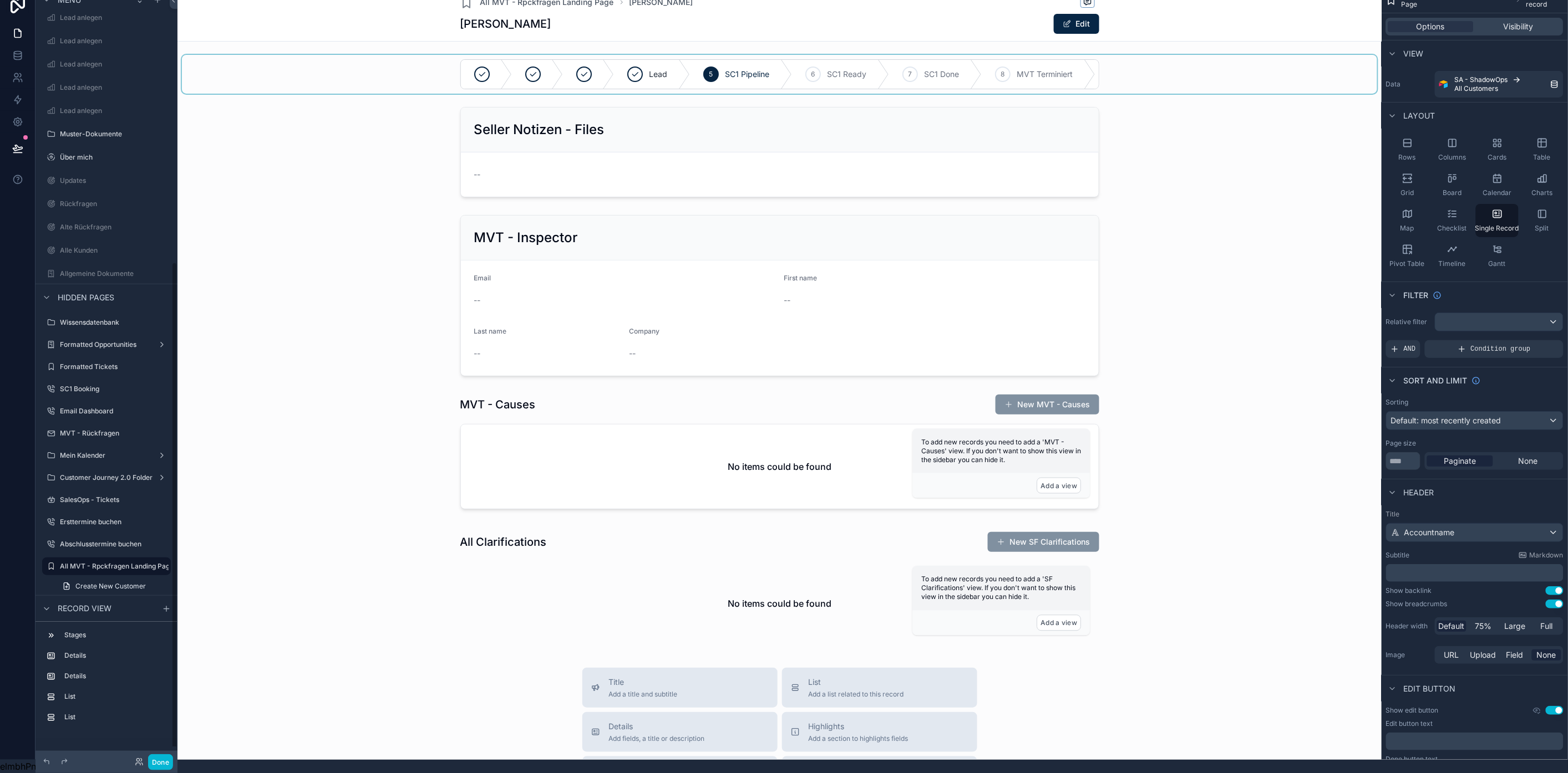
click at [612, 65] on div "scrollable content" at bounding box center [779, 74] width 1195 height 38
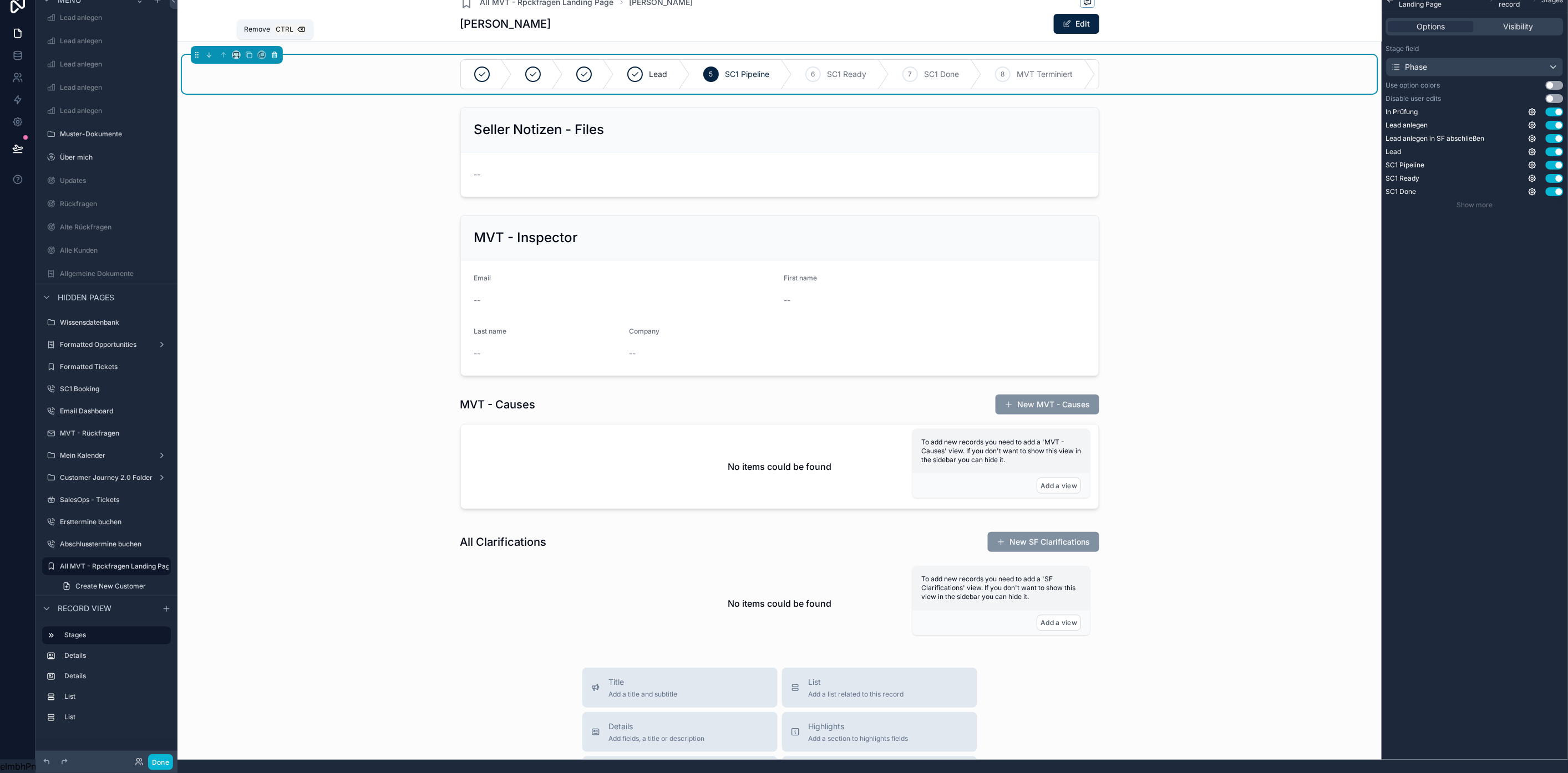
click at [276, 51] on icon "scrollable content" at bounding box center [274, 54] width 7 height 7
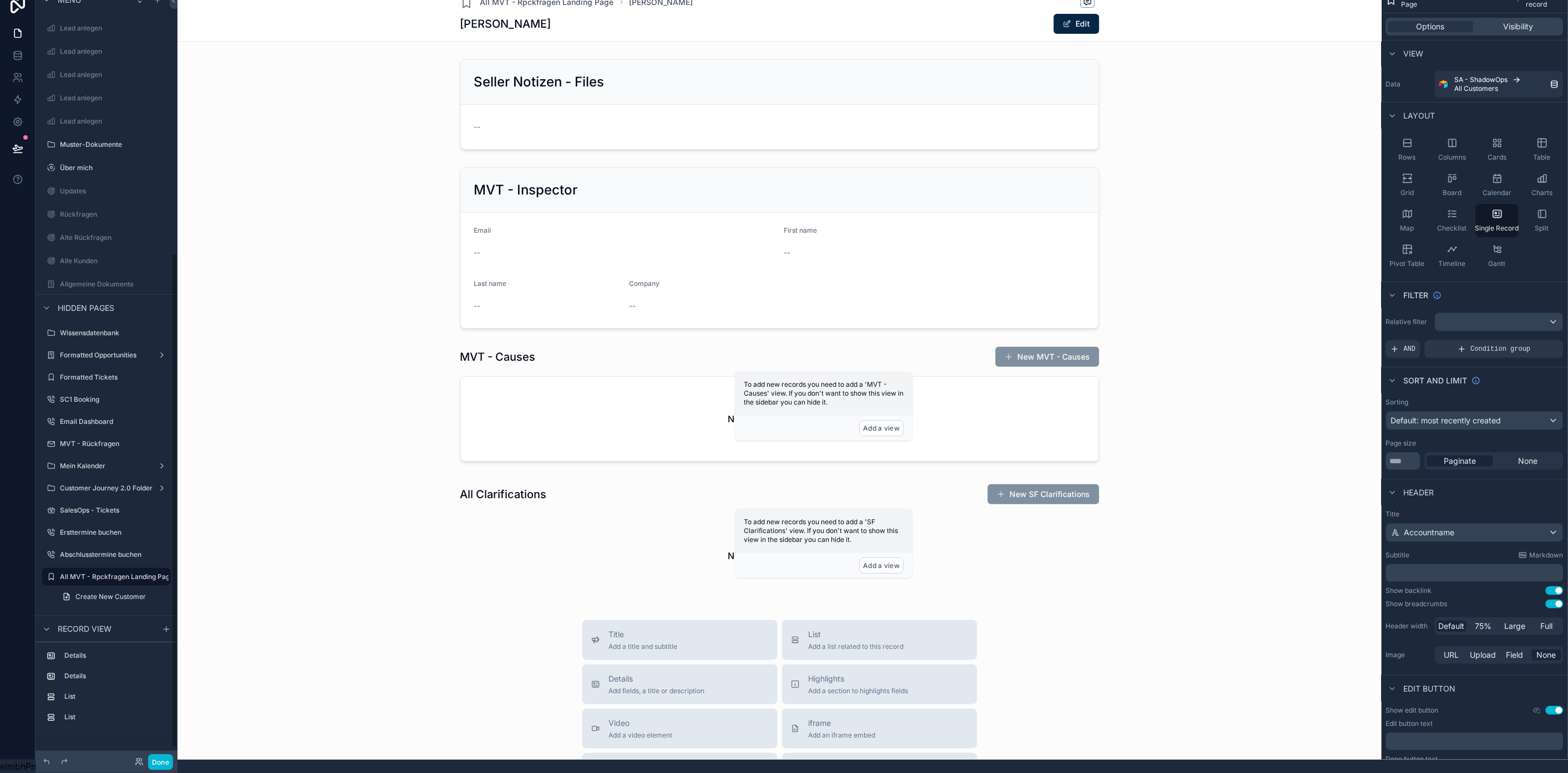
scroll to position [407, 0]
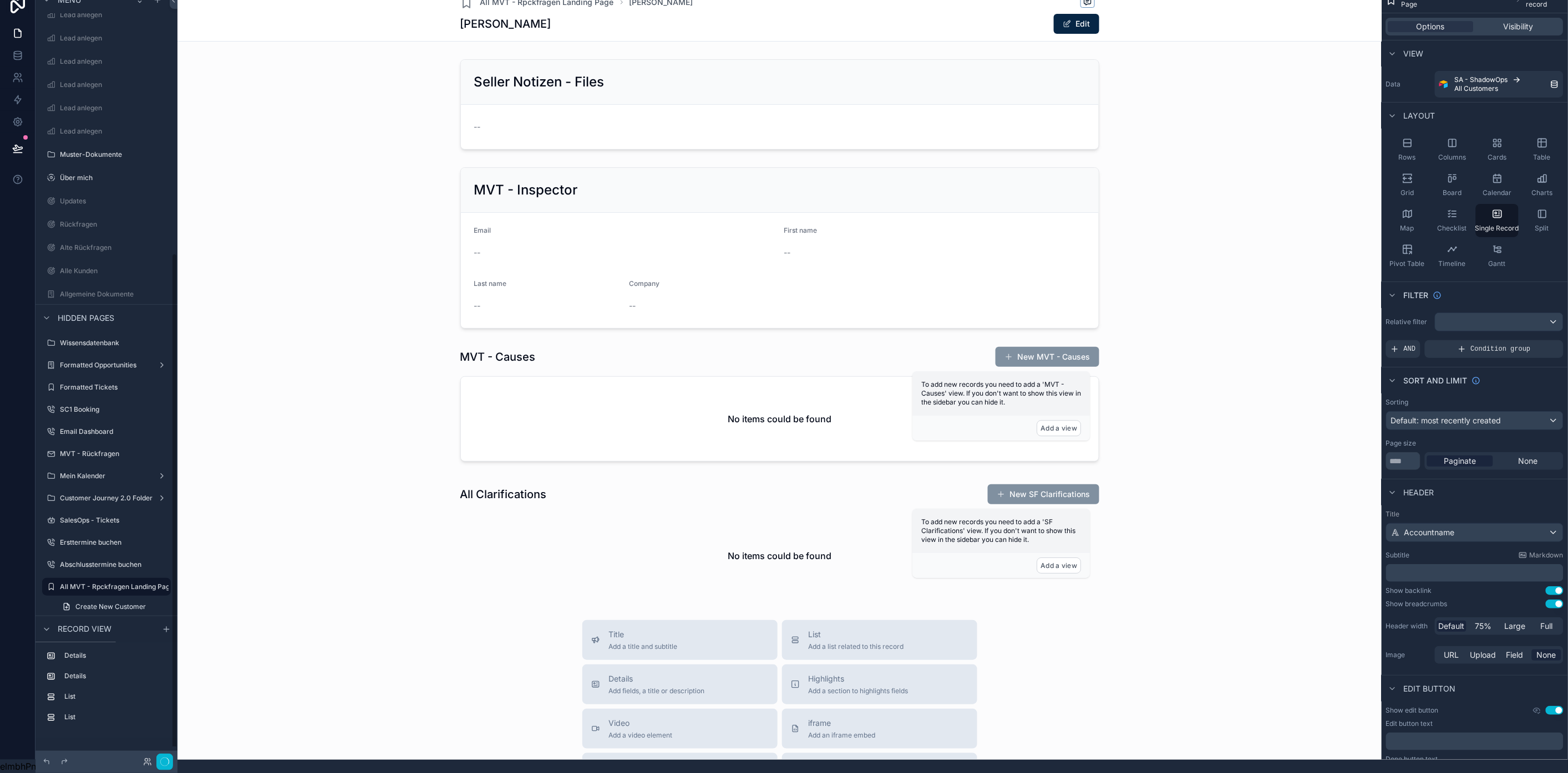
click at [658, 114] on div "scrollable content" at bounding box center [779, 546] width 1204 height 1117
click at [665, 104] on div "scrollable content" at bounding box center [779, 104] width 1195 height 99
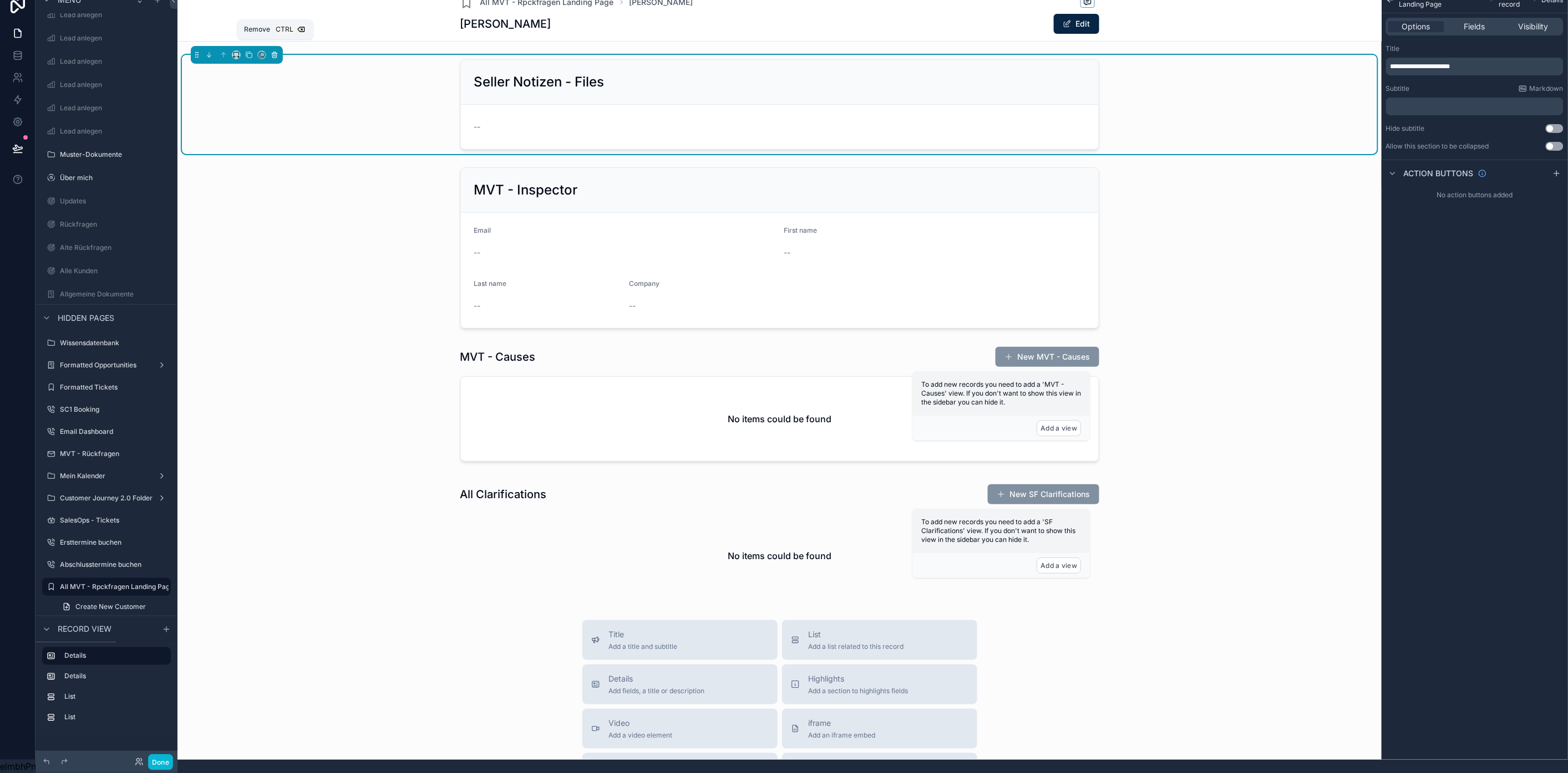
click at [278, 51] on icon "scrollable content" at bounding box center [274, 54] width 7 height 7
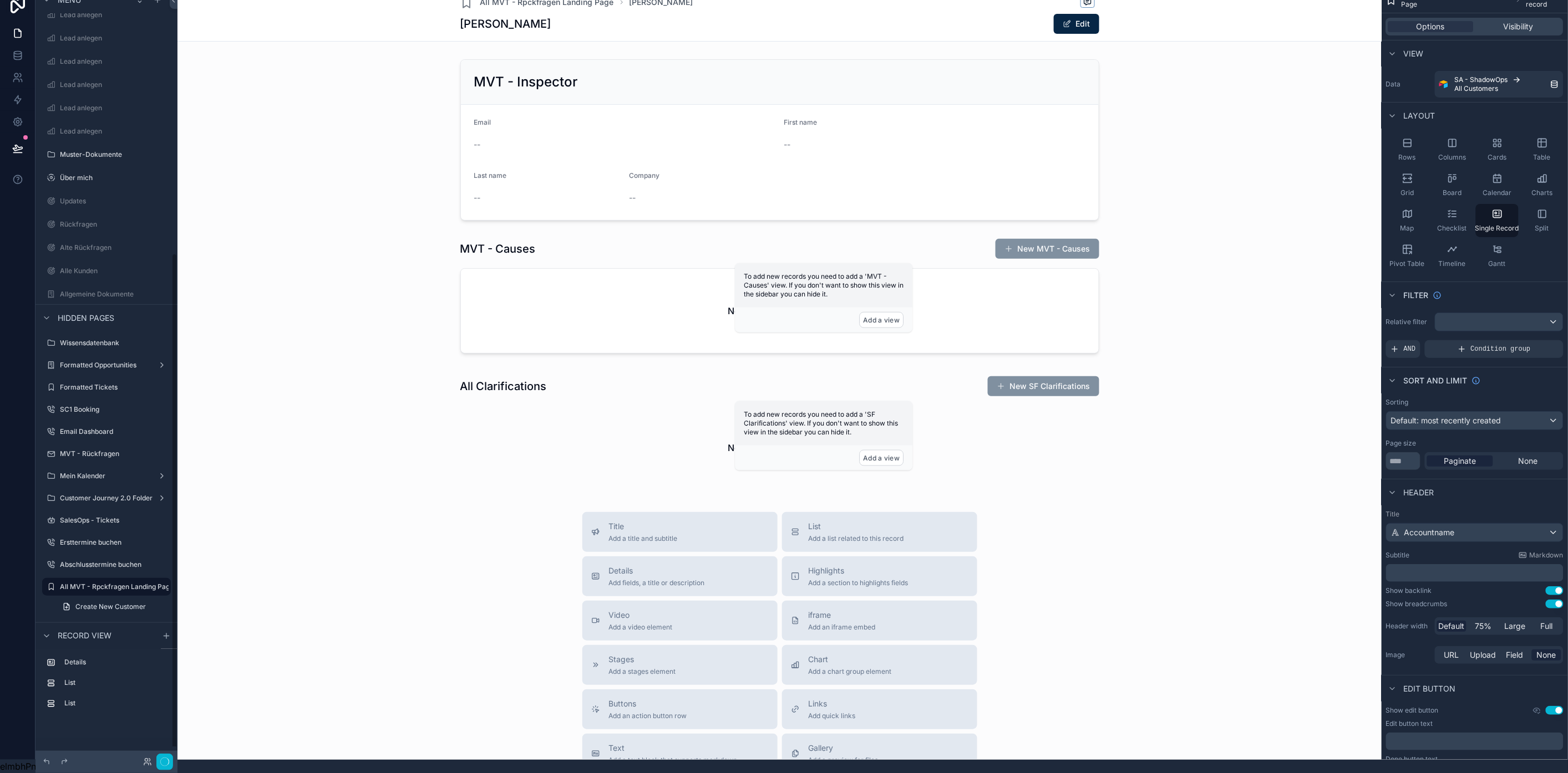
scroll to position [401, 0]
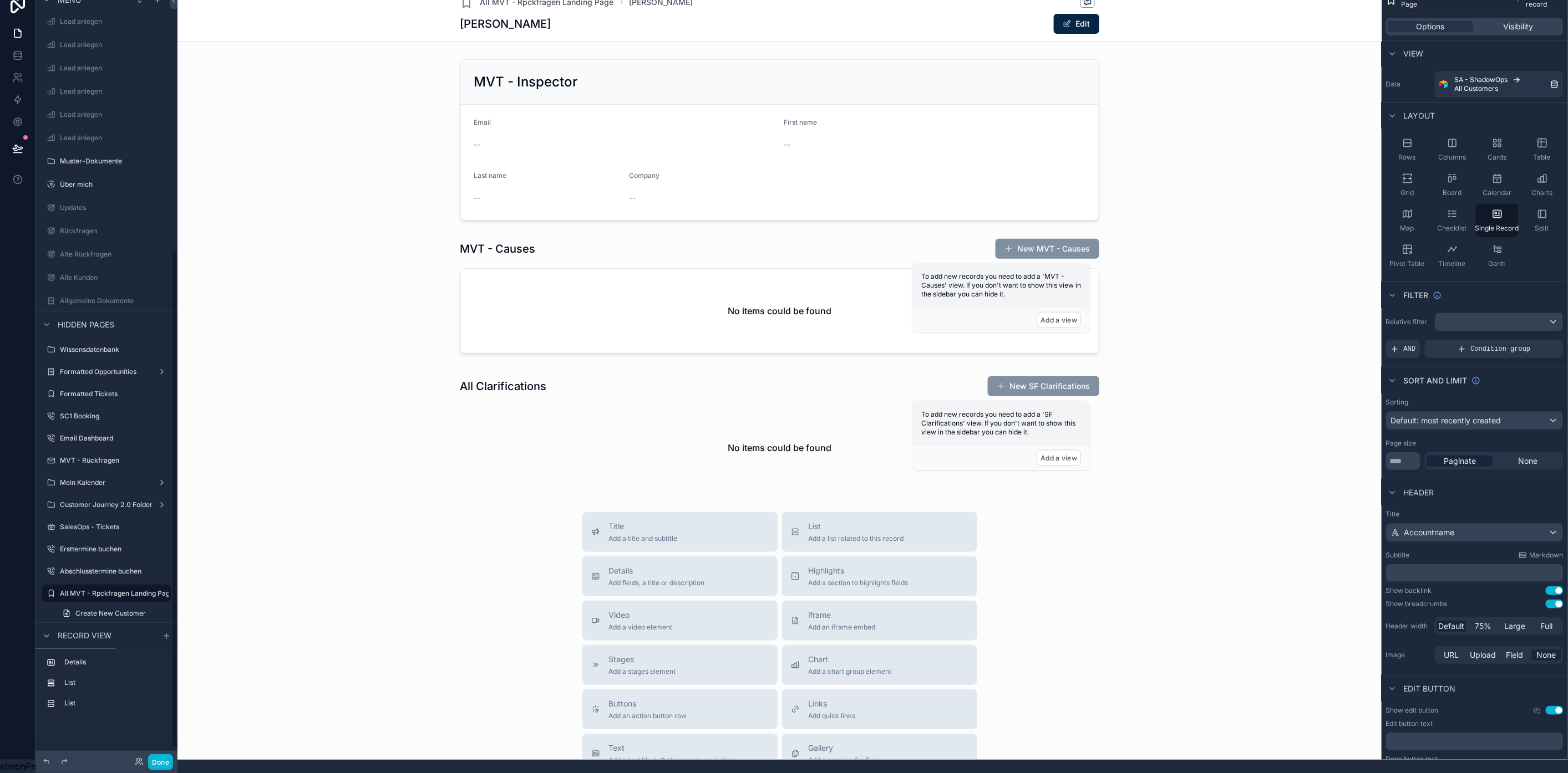
click at [663, 150] on div "scrollable content" at bounding box center [779, 491] width 1204 height 1009
click at [671, 117] on div "scrollable content" at bounding box center [779, 140] width 1195 height 170
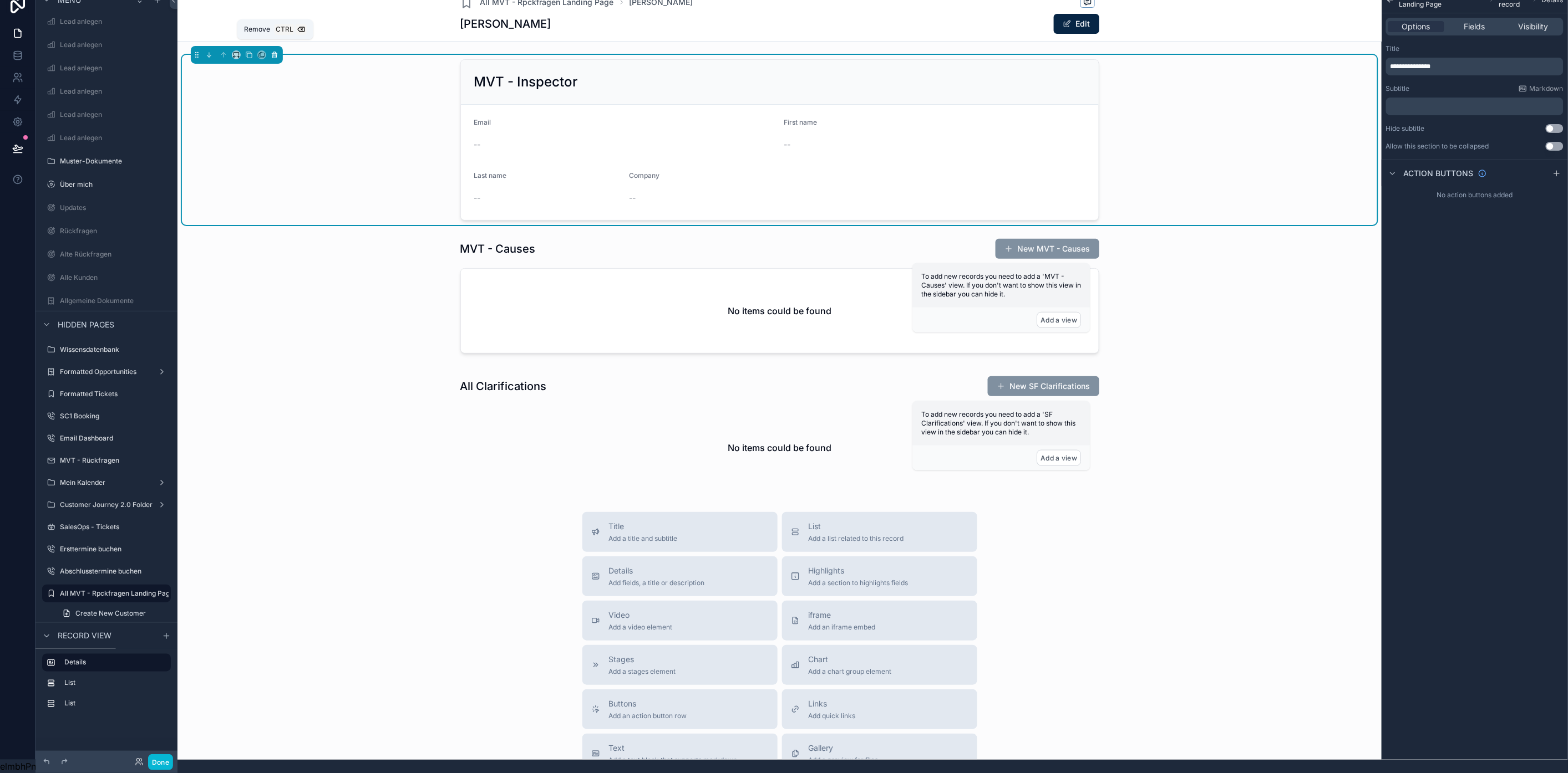
click at [273, 51] on icon "scrollable content" at bounding box center [274, 54] width 7 height 7
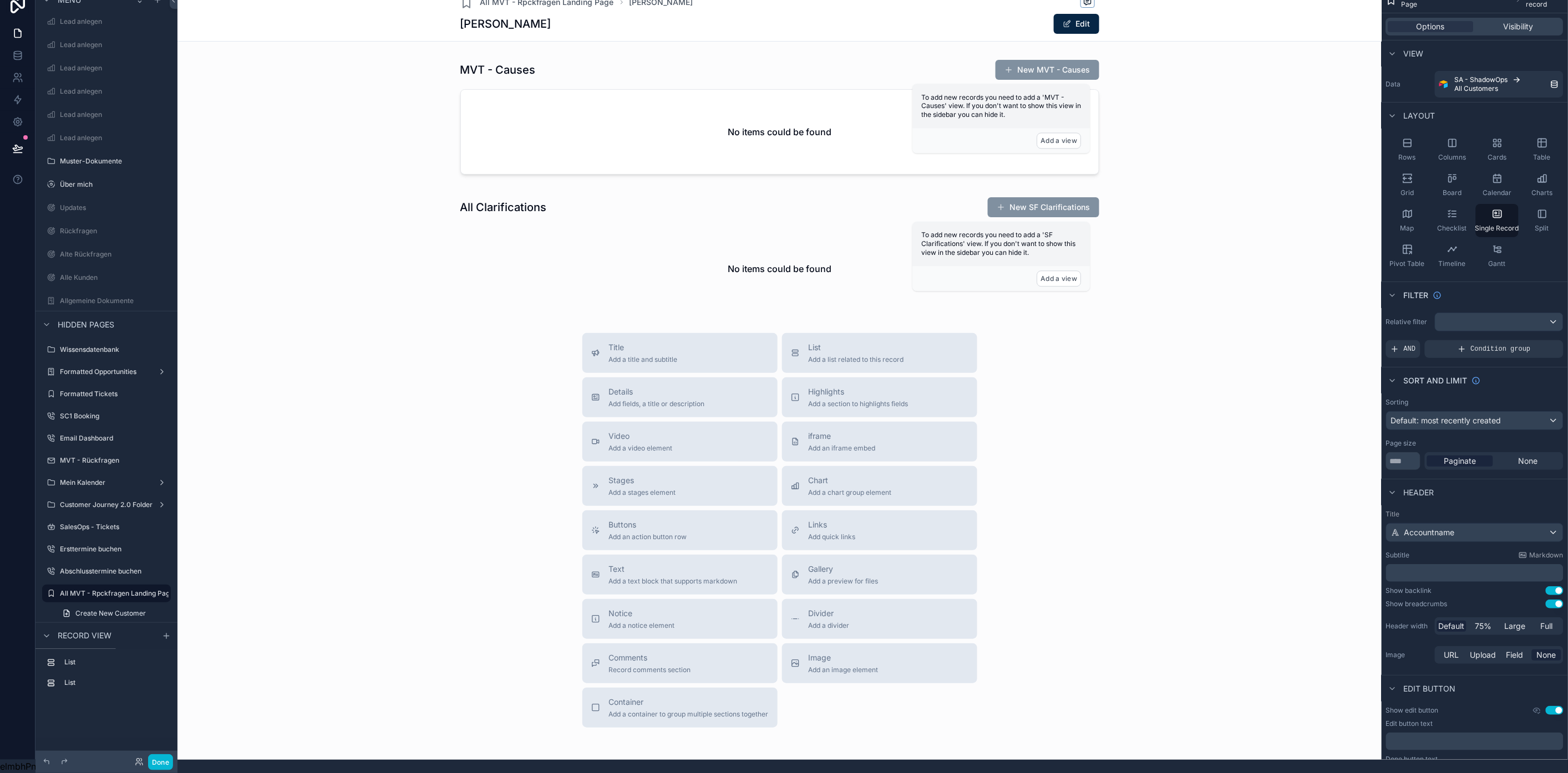
click at [748, 154] on div "scrollable content" at bounding box center [779, 402] width 1204 height 830
click at [771, 151] on div "scrollable content" at bounding box center [779, 119] width 1195 height 128
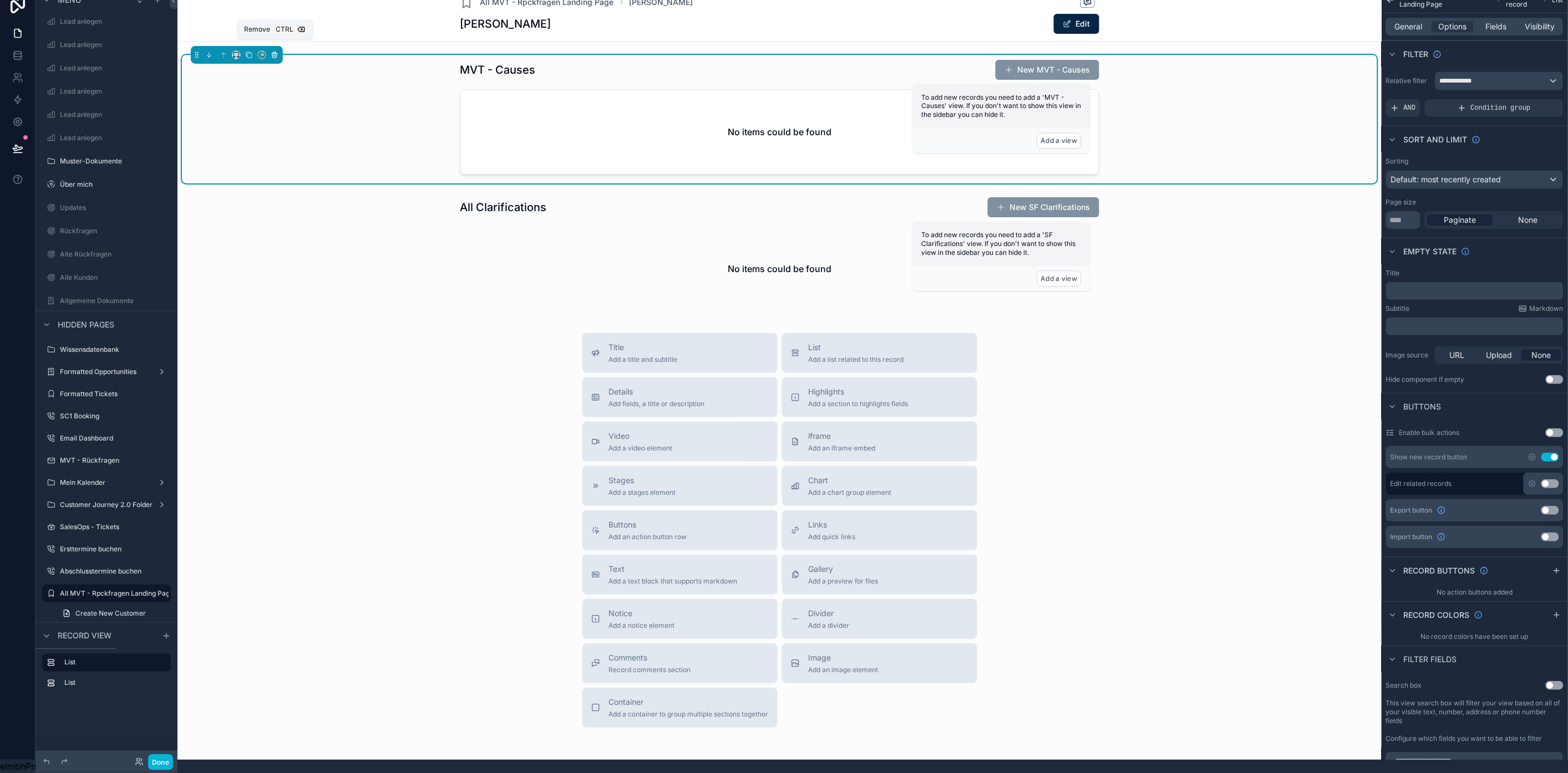
click at [278, 51] on icon "scrollable content" at bounding box center [274, 54] width 7 height 7
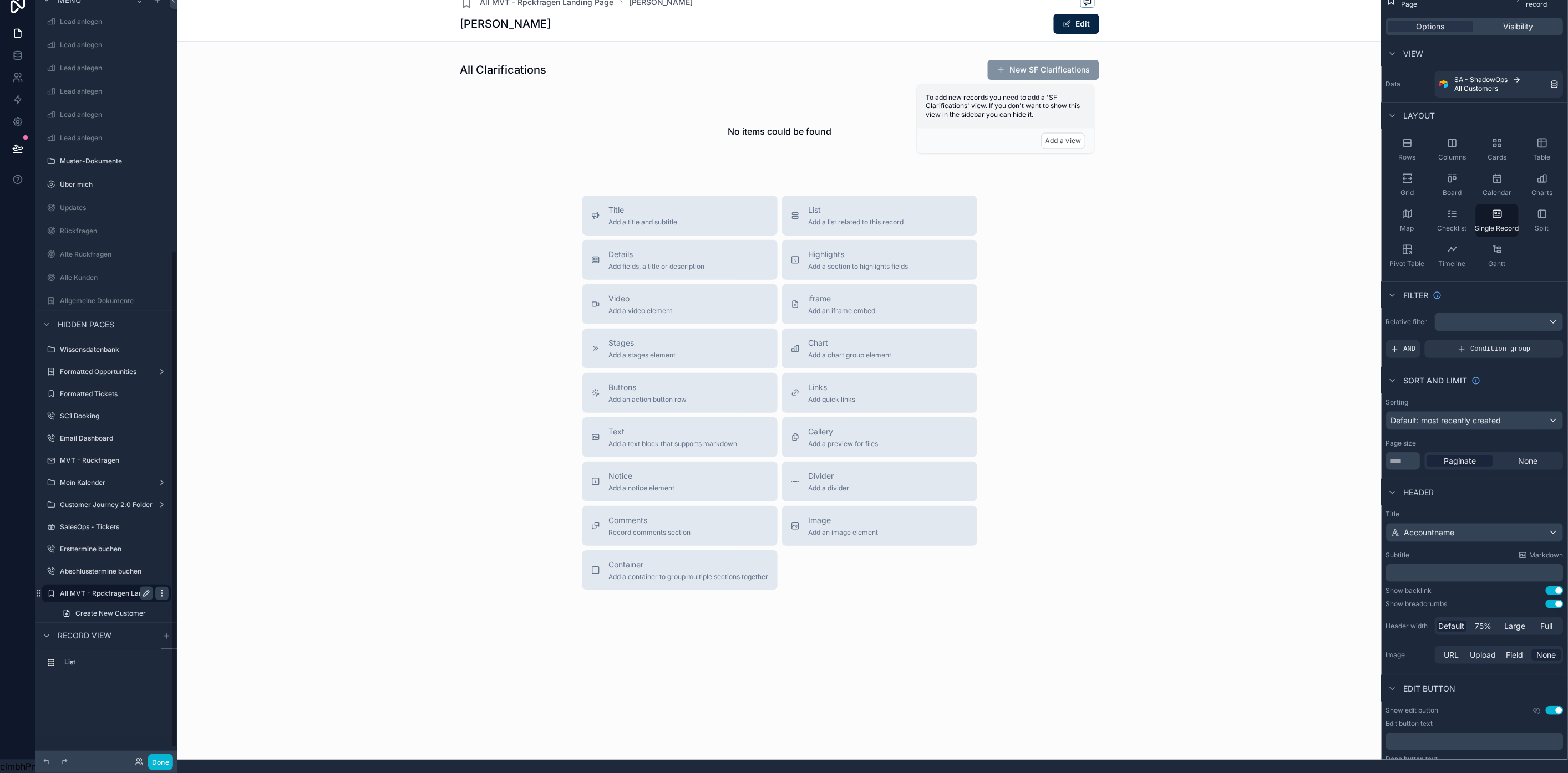
click at [163, 589] on icon "scrollable content" at bounding box center [161, 593] width 9 height 9
drag, startPoint x: 196, startPoint y: 601, endPoint x: 285, endPoint y: 597, distance: 89.1
click at [196, 603] on button "Remove" at bounding box center [205, 609] width 43 height 11
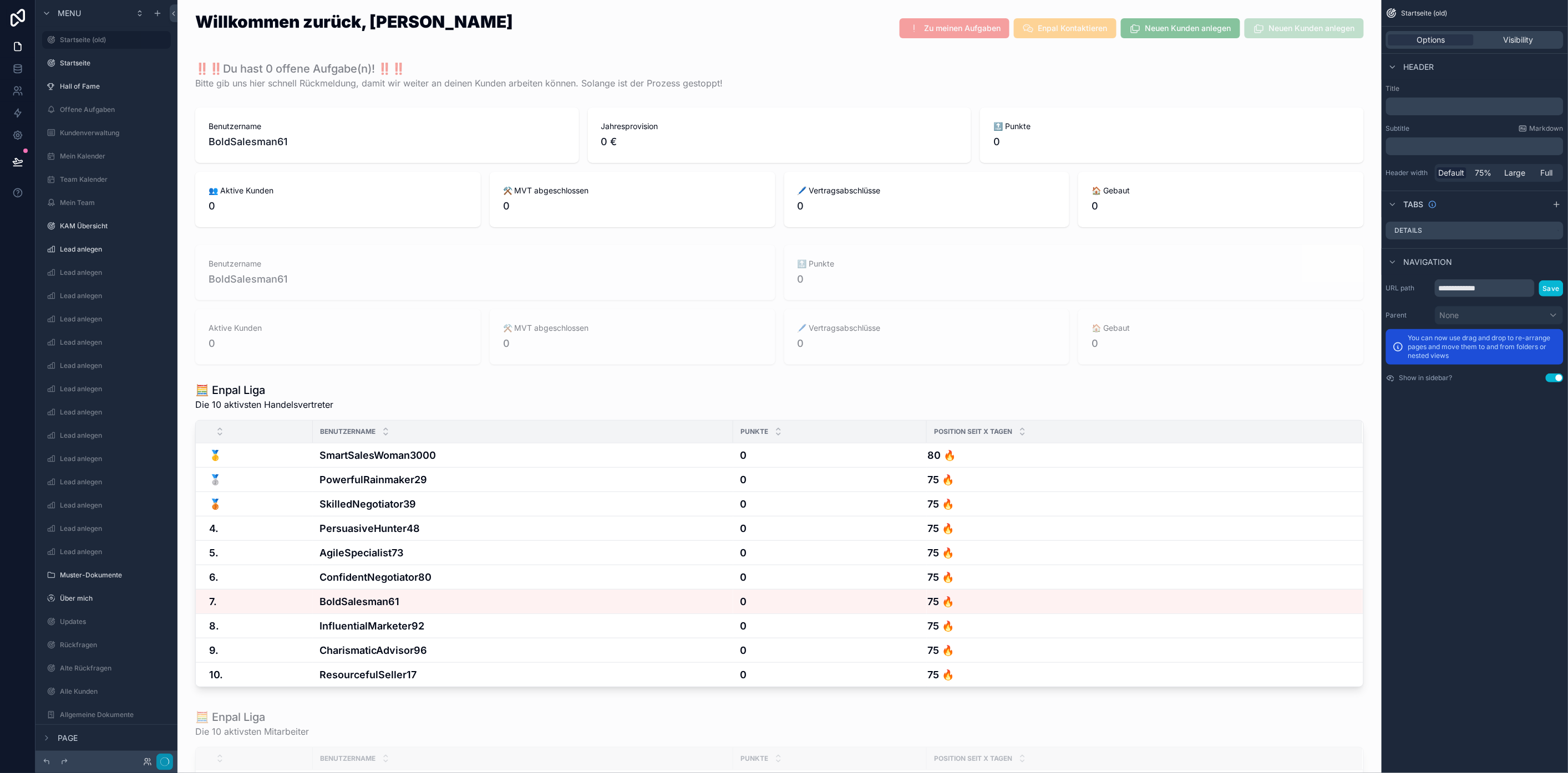
click at [168, 765] on icon "button" at bounding box center [164, 762] width 9 height 9
click at [163, 762] on button "button" at bounding box center [164, 762] width 16 height 16
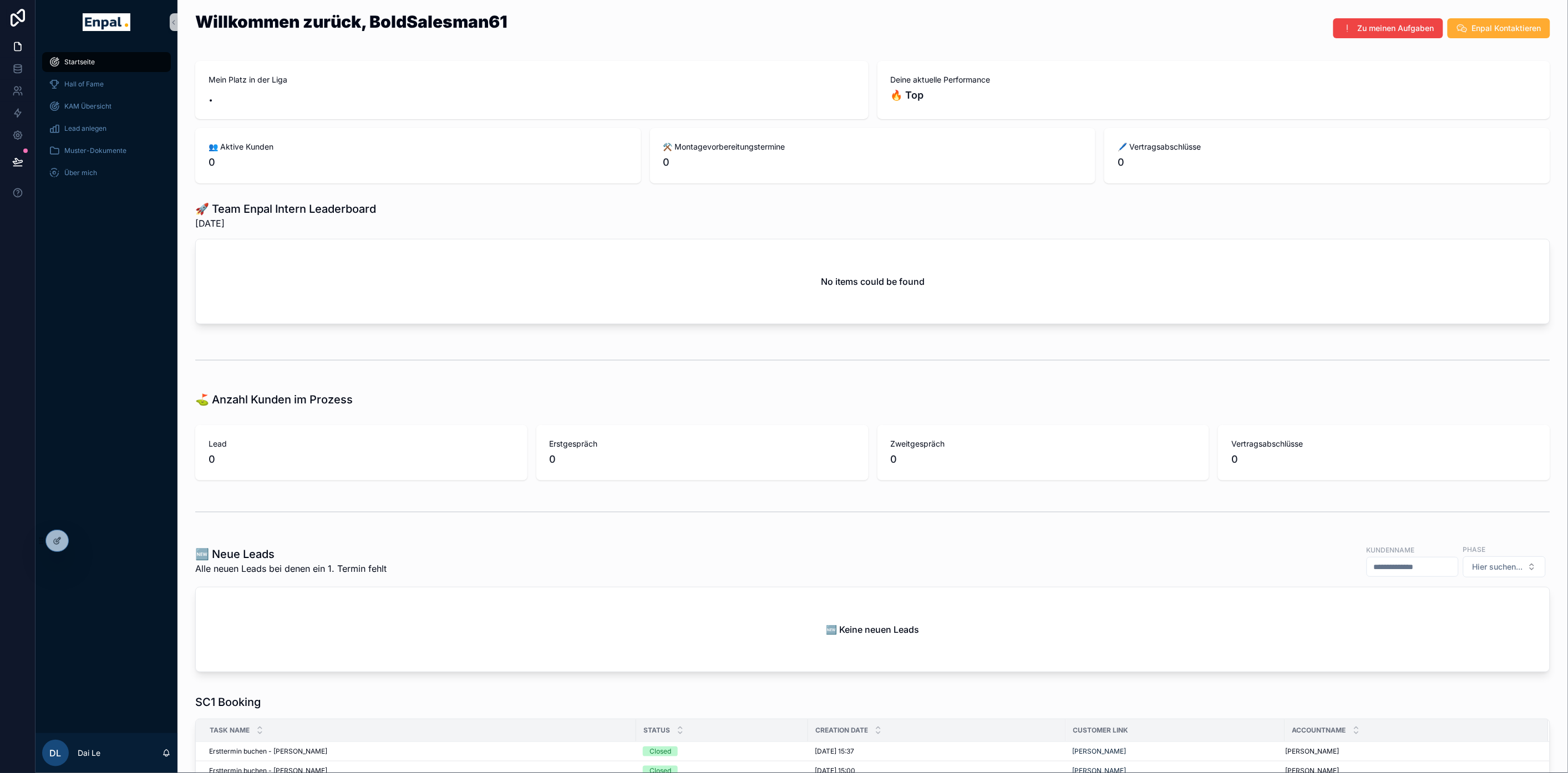
click at [90, 674] on div "Startseite Hall of Fame KAM Übersicht Lead anlegen Muster-Dokumente Über mich" at bounding box center [106, 389] width 142 height 689
click at [92, 656] on div "Startseite Hall of Fame KAM Übersicht Lead anlegen Muster-Dokumente Über mich" at bounding box center [106, 389] width 142 height 689
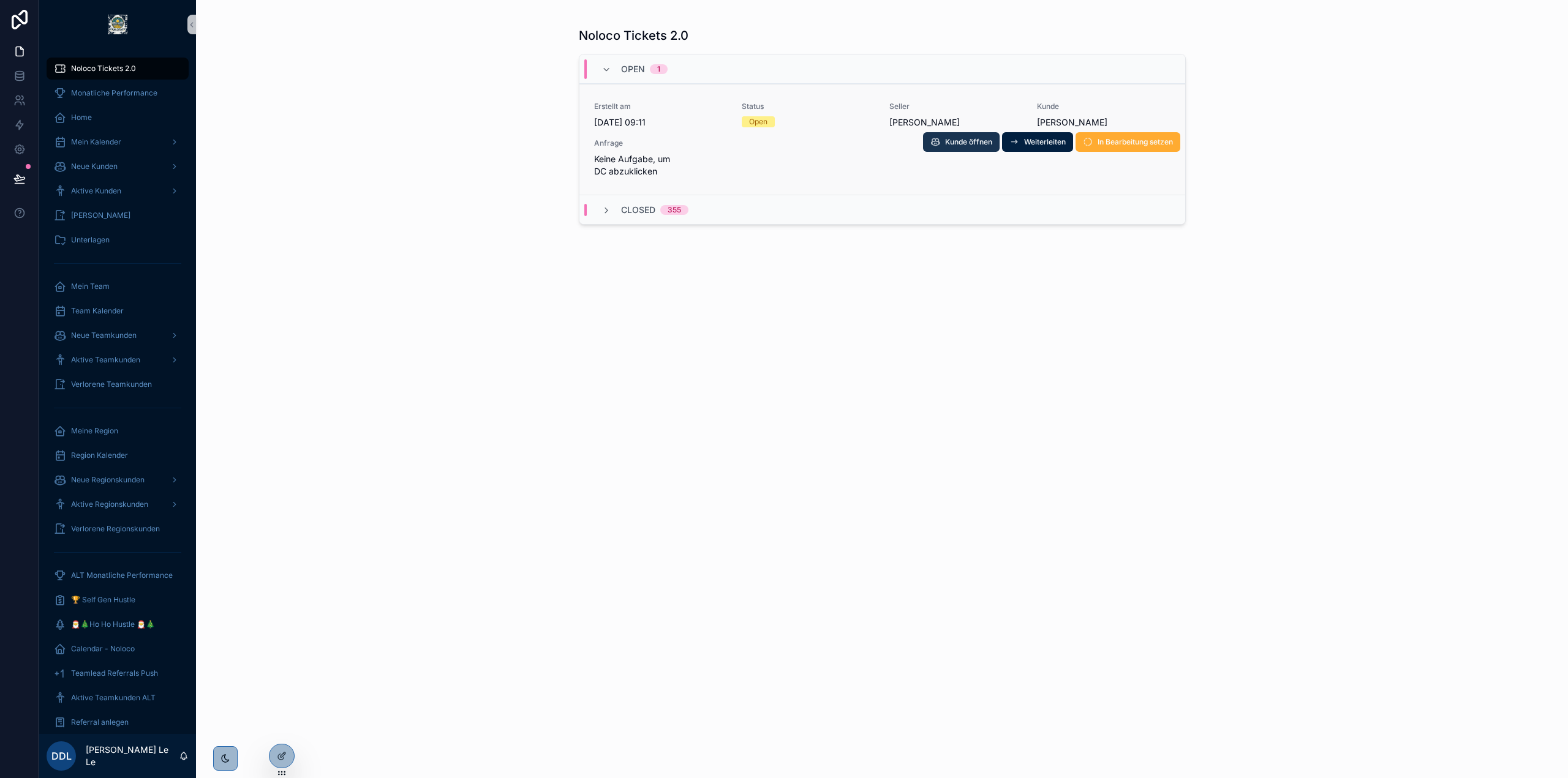
click at [953, 144] on span "Kunde öffnen" at bounding box center [969, 142] width 47 height 10
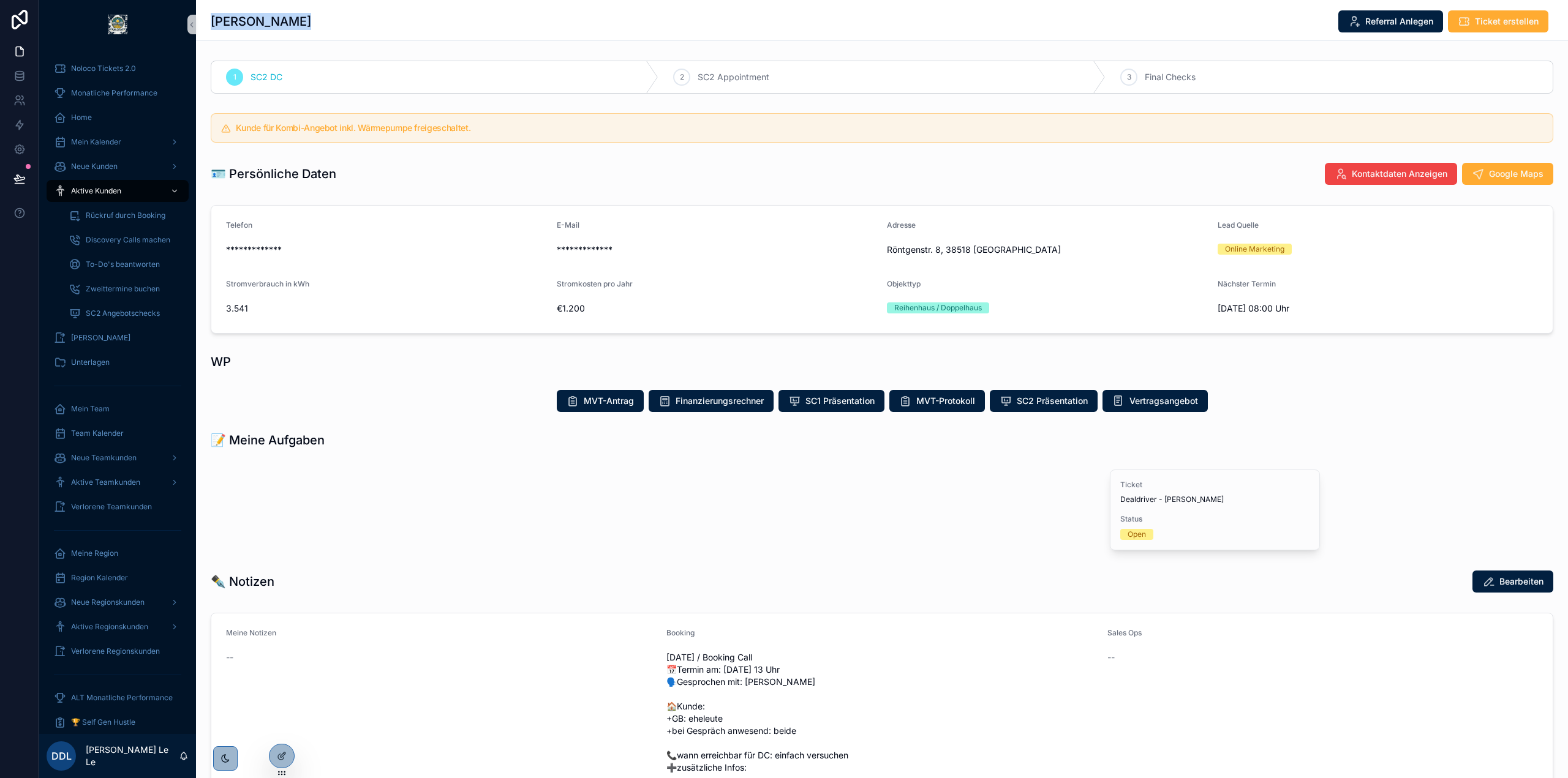
drag, startPoint x: 227, startPoint y: 25, endPoint x: 204, endPoint y: 25, distance: 23.0
click at [205, 25] on div "[PERSON_NAME] Referral Anlegen Ticket erstellen" at bounding box center [882, 20] width 1372 height 41
copy h1 "[PERSON_NAME]"
